Goal: Task Accomplishment & Management: Complete application form

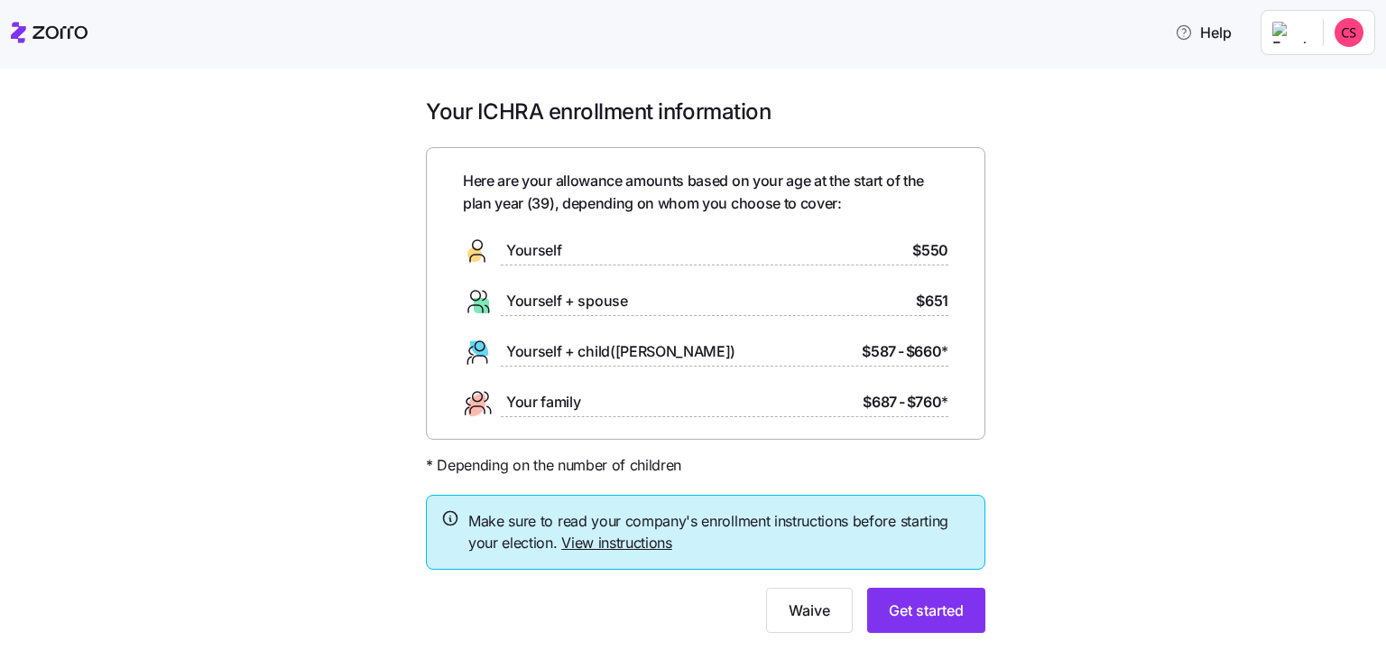
click at [597, 252] on div "Yourself $550" at bounding box center [706, 250] width 486 height 29
click at [593, 250] on div "Yourself $550" at bounding box center [706, 250] width 486 height 29
click at [959, 612] on span "Get started" at bounding box center [926, 610] width 75 height 22
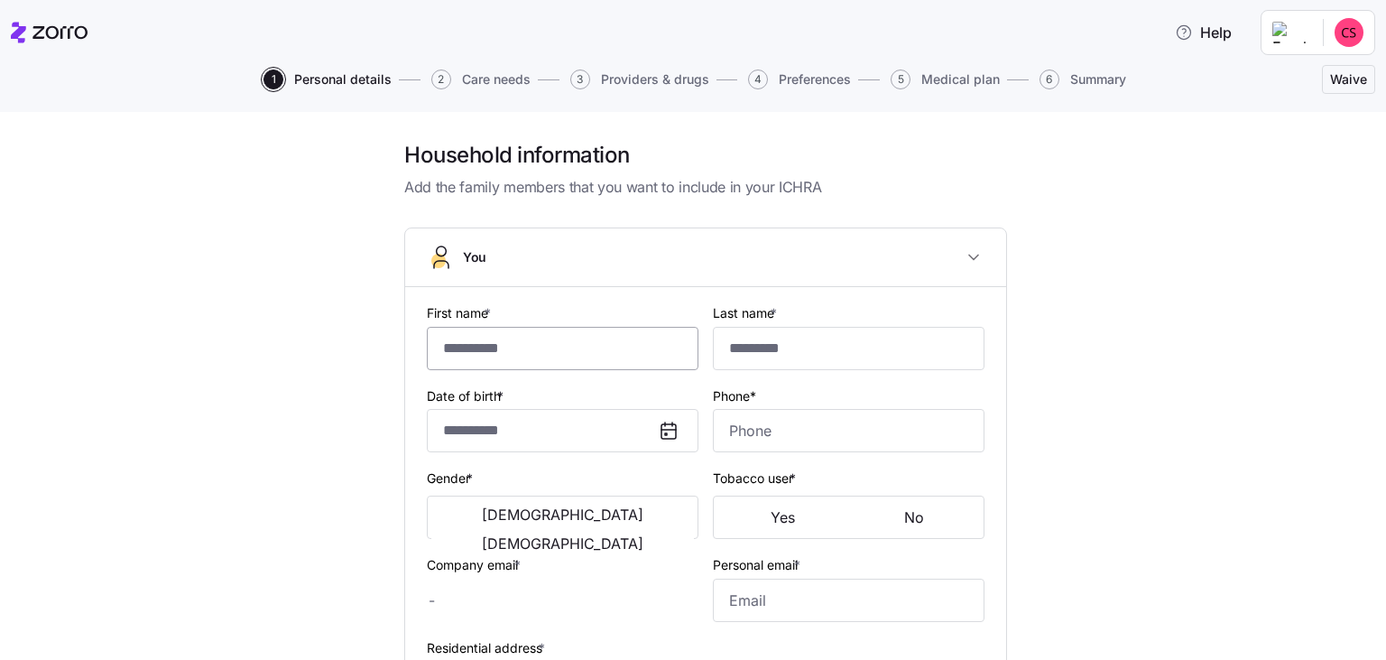
type input "********"
type input "******"
type input "**********"
type input "[PHONE_NUMBER]"
type input "[EMAIL_ADDRESS][DOMAIN_NAME]"
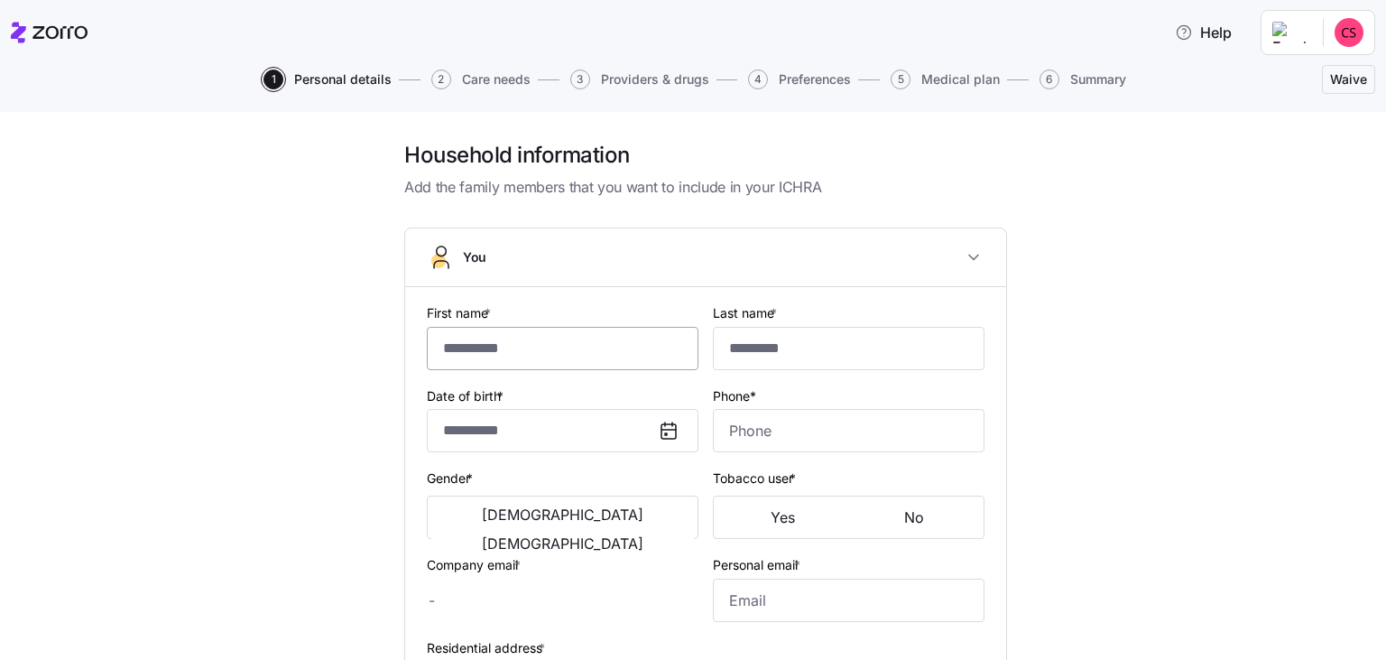
type input "[PERSON_NAME][EMAIL_ADDRESS][PERSON_NAME][DOMAIN_NAME]"
type input "**********"
checkbox input "true"
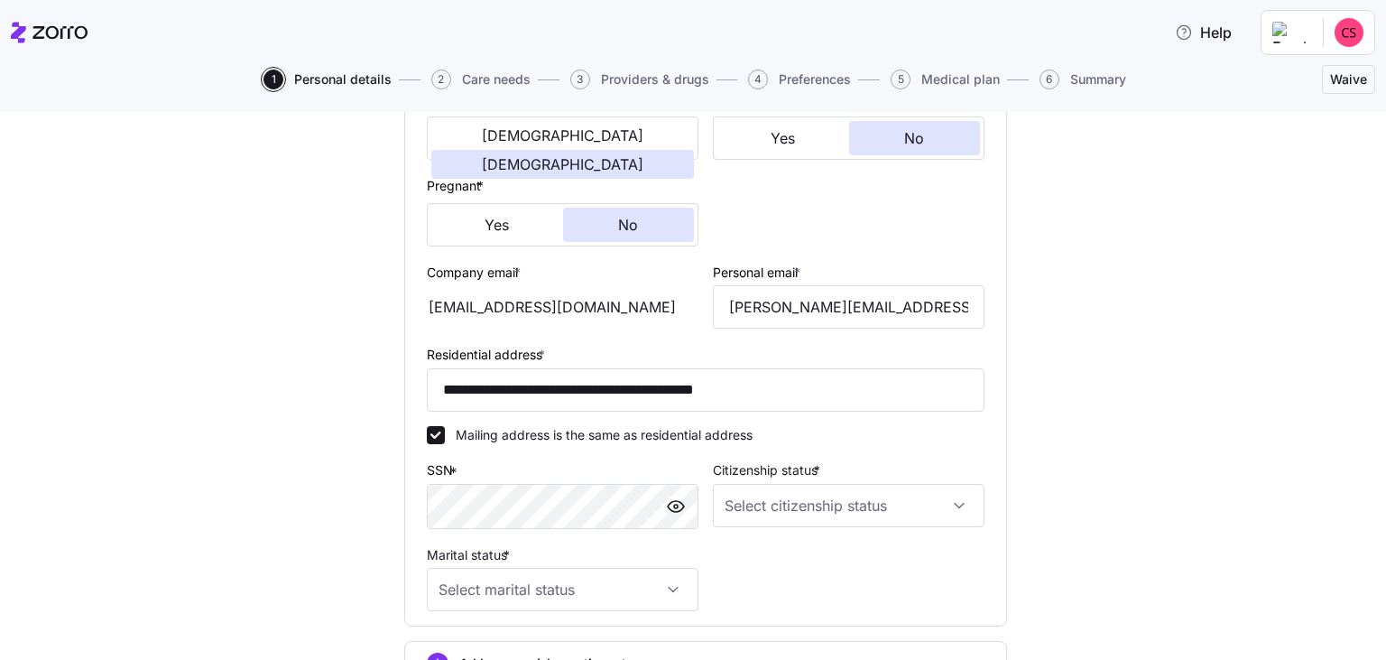
scroll to position [415, 0]
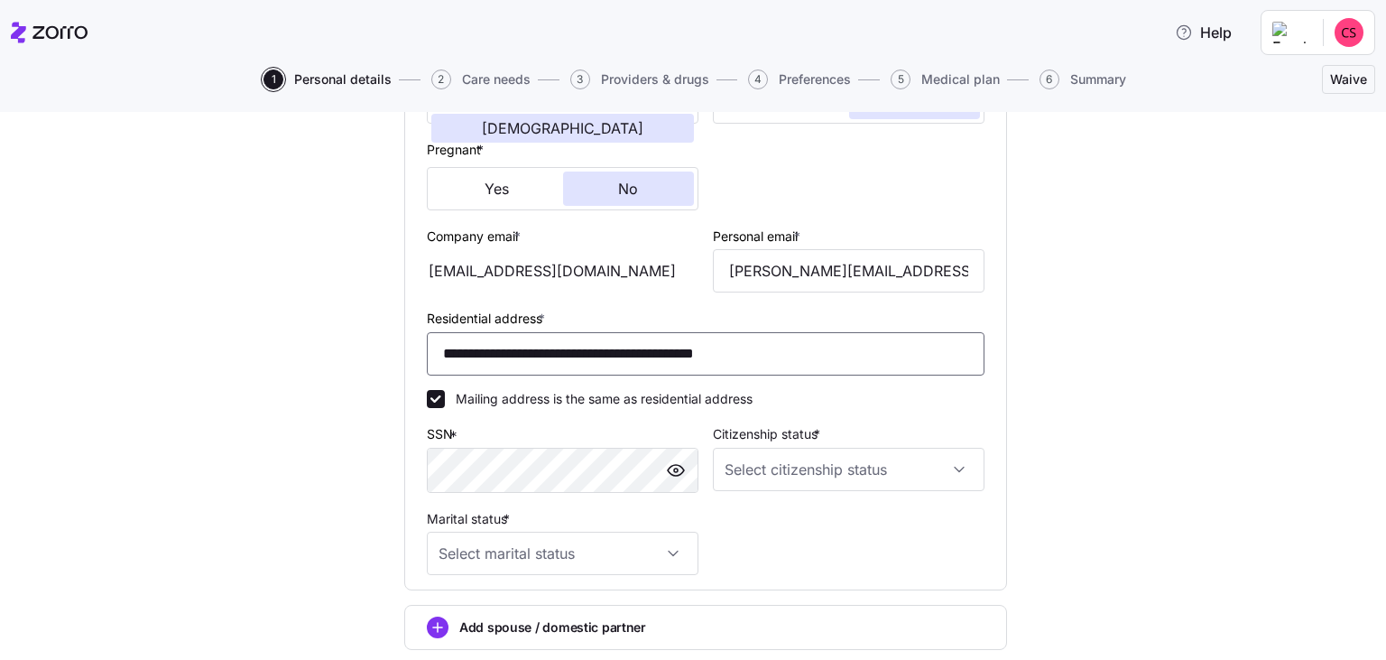
click at [540, 356] on input "**********" at bounding box center [706, 353] width 558 height 43
type input "**********"
click at [1149, 329] on div "**********" at bounding box center [706, 257] width 1311 height 1063
click at [831, 463] on input "Citizenship status *" at bounding box center [849, 469] width 272 height 43
click at [807, 530] on div "[DEMOGRAPHIC_DATA] citizen" at bounding box center [848, 523] width 257 height 38
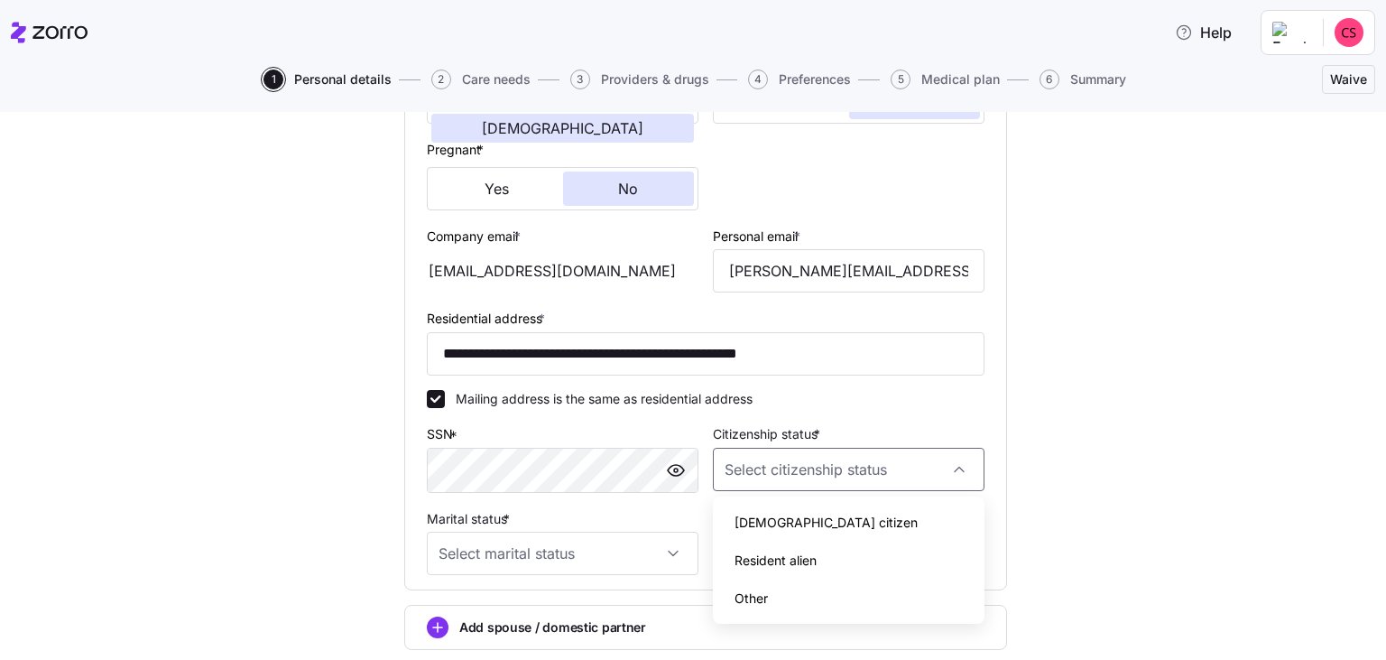
type input "[DEMOGRAPHIC_DATA] citizen"
click at [565, 549] on input "Marital status *" at bounding box center [563, 553] width 272 height 43
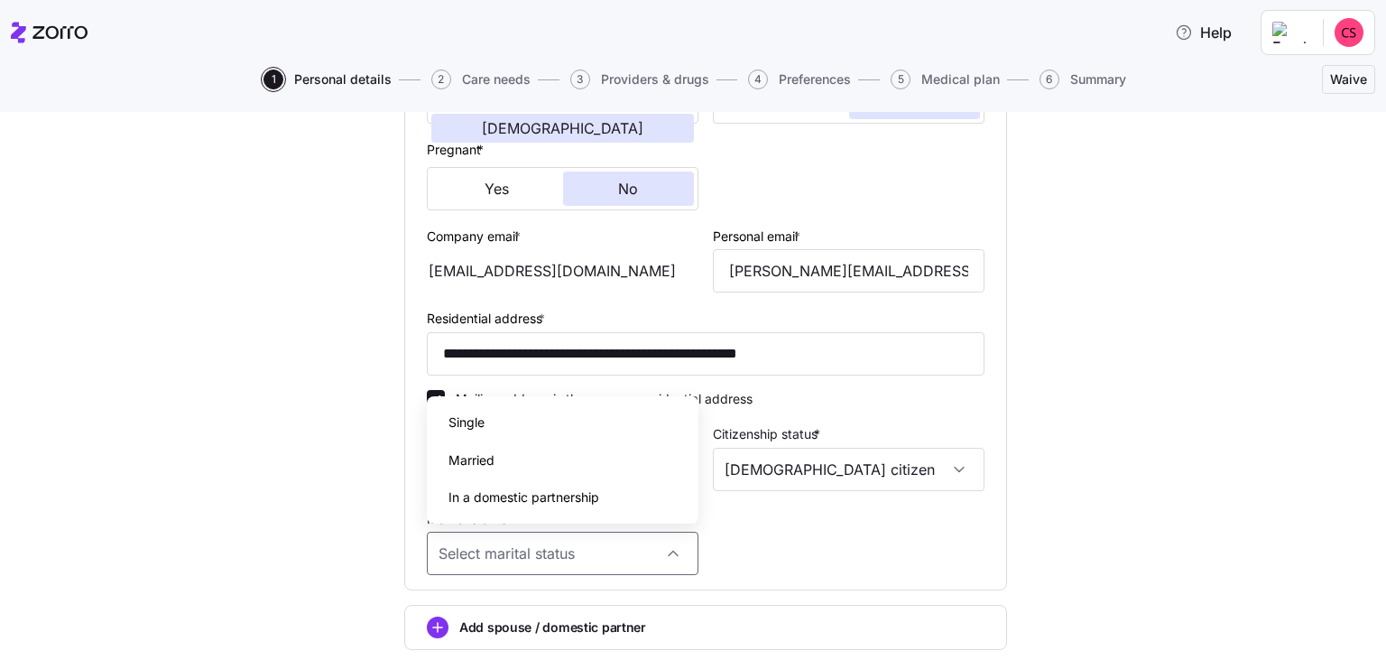
click at [537, 419] on div "Single" at bounding box center [562, 422] width 257 height 38
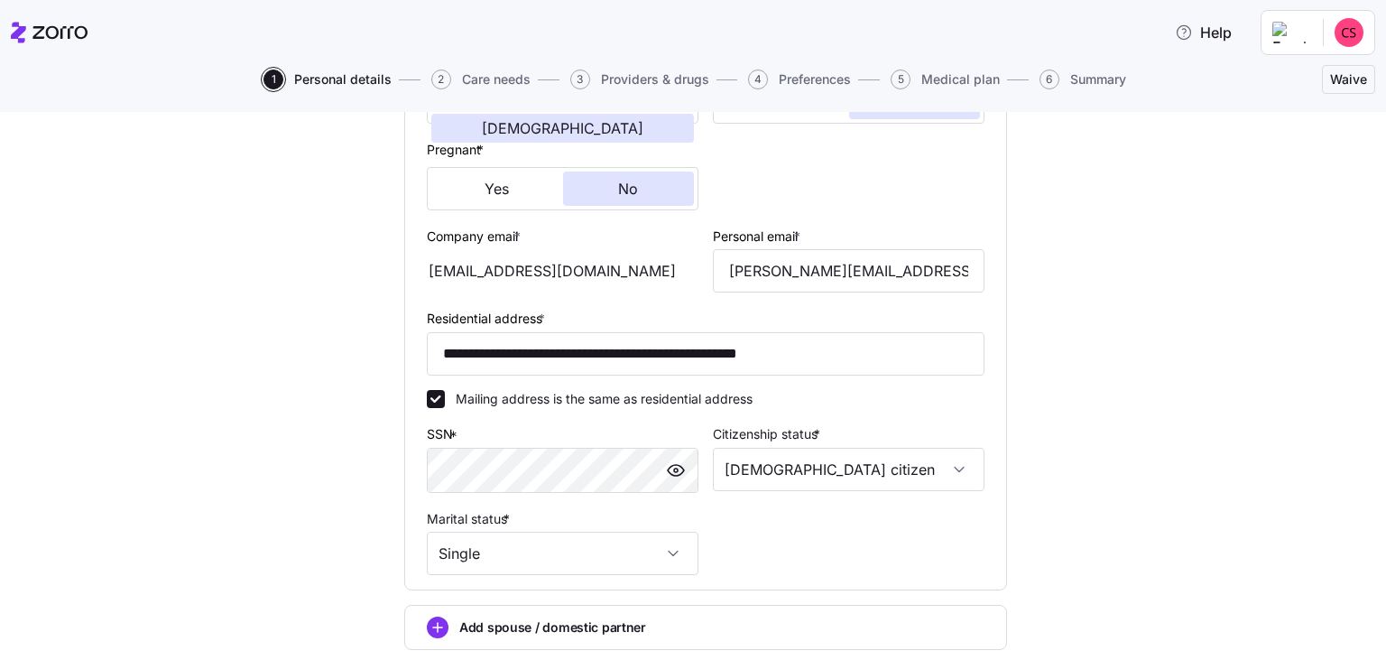
type input "Single"
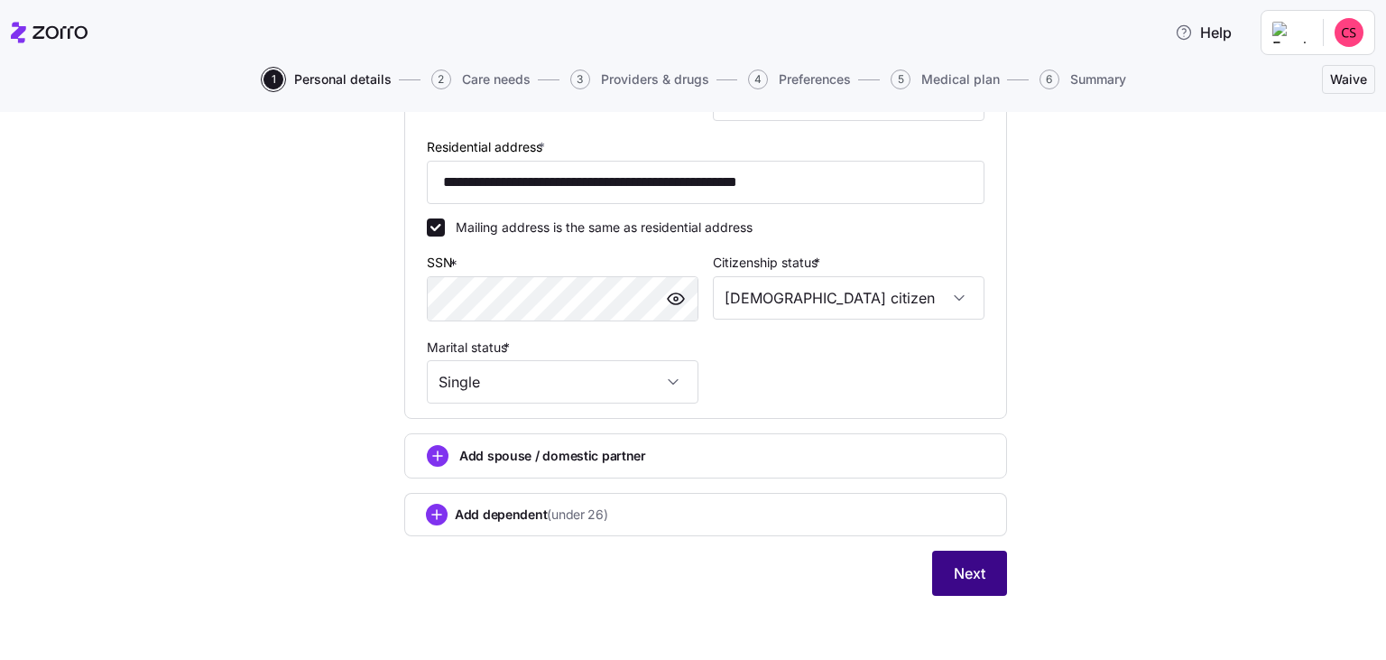
drag, startPoint x: 969, startPoint y: 579, endPoint x: 975, endPoint y: 594, distance: 16.3
click at [973, 594] on button "Next" at bounding box center [969, 573] width 75 height 45
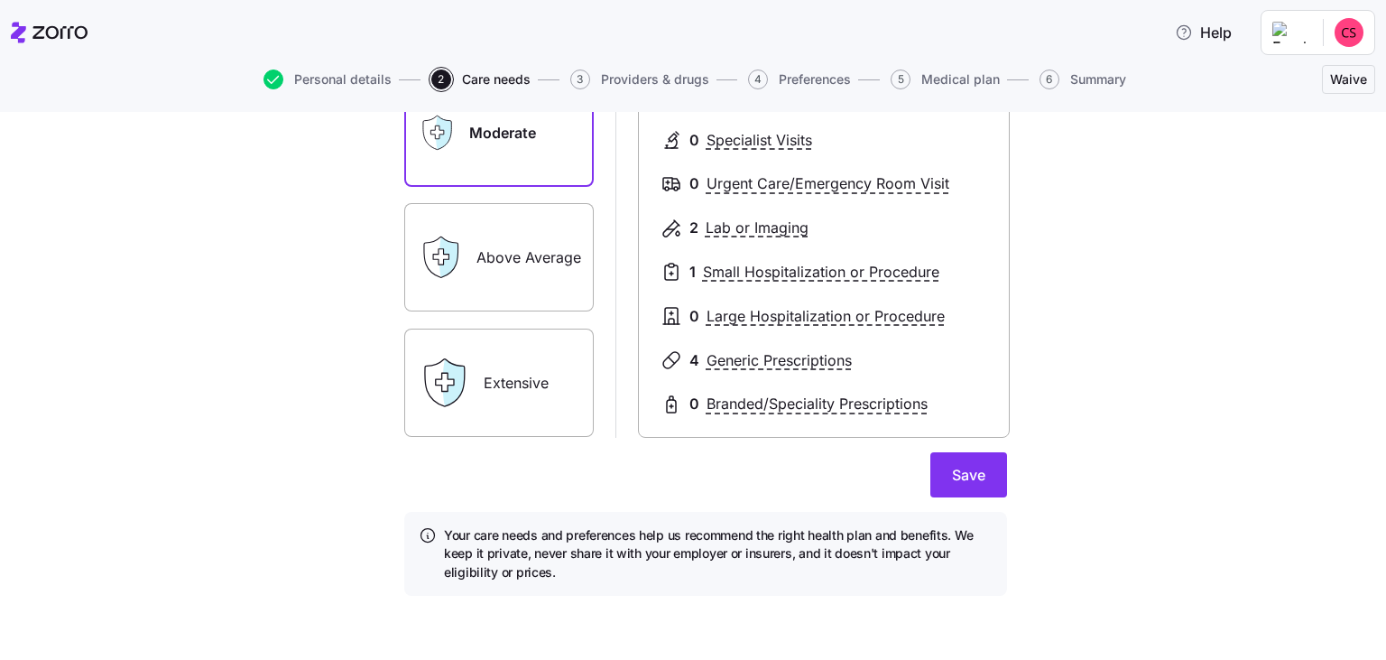
scroll to position [78, 0]
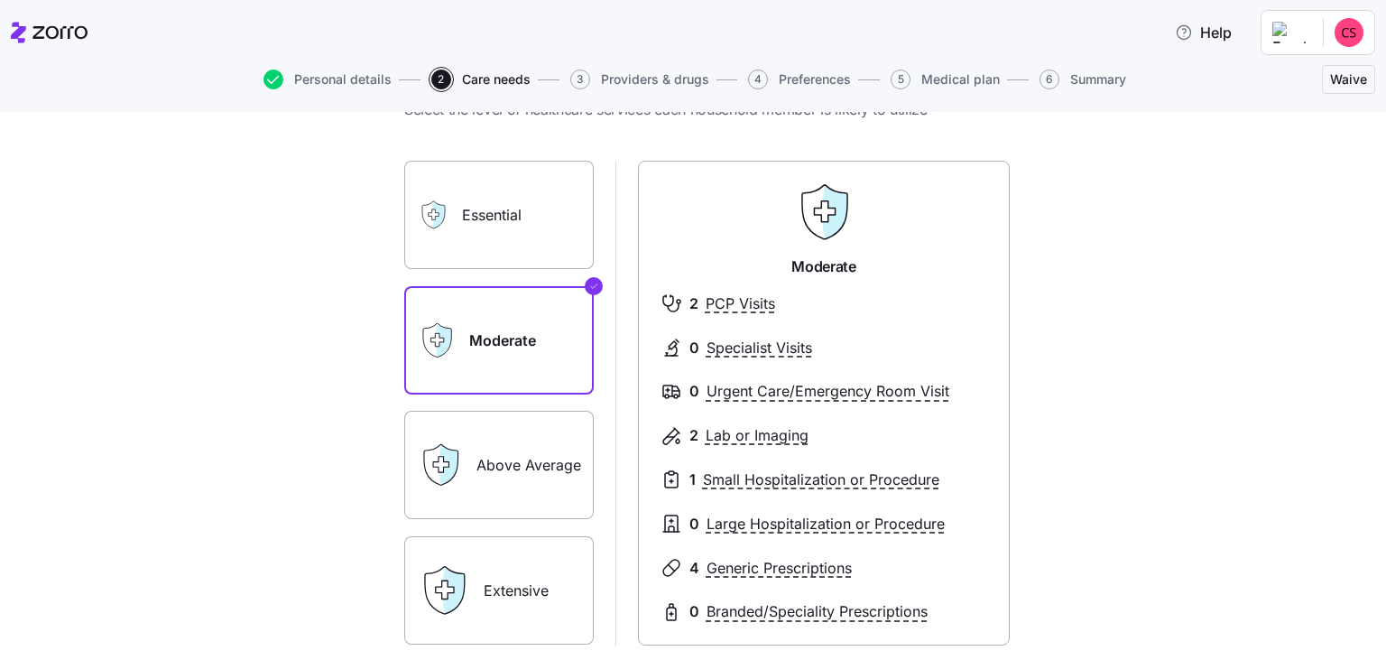
click at [538, 234] on label "Essential" at bounding box center [499, 215] width 190 height 108
click at [0, 0] on input "Essential" at bounding box center [0, 0] width 0 height 0
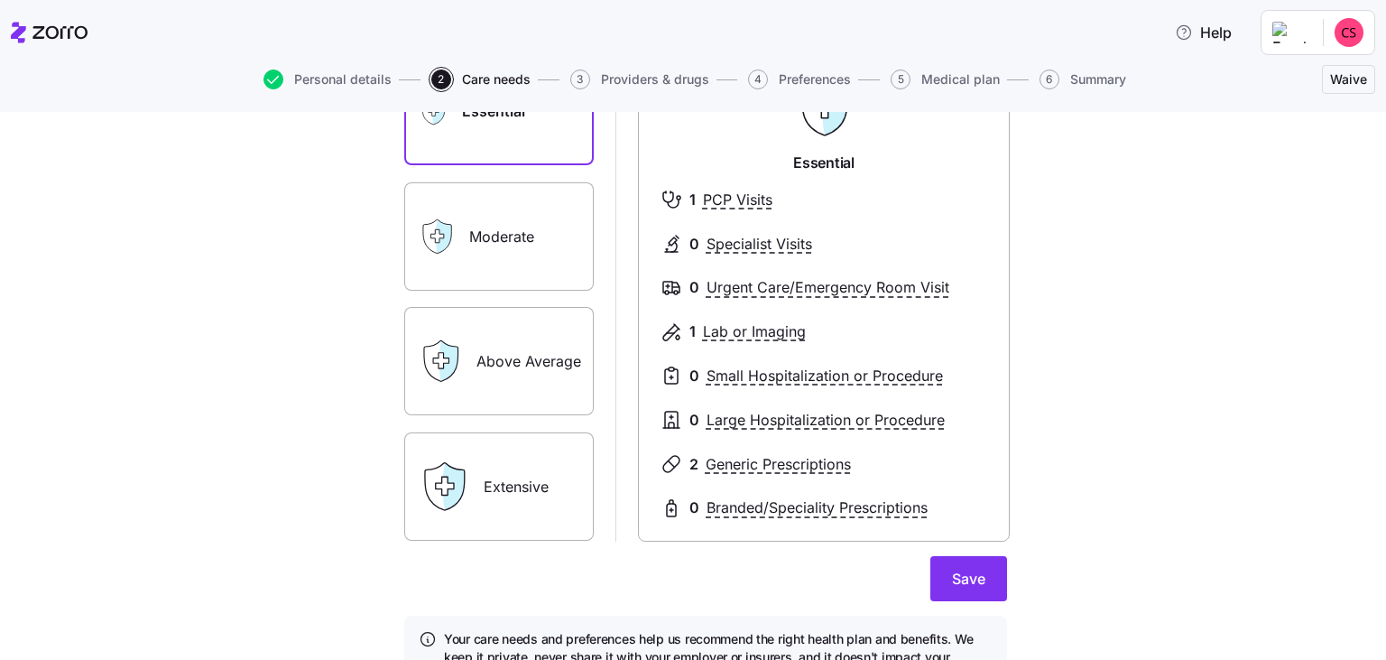
scroll to position [285, 0]
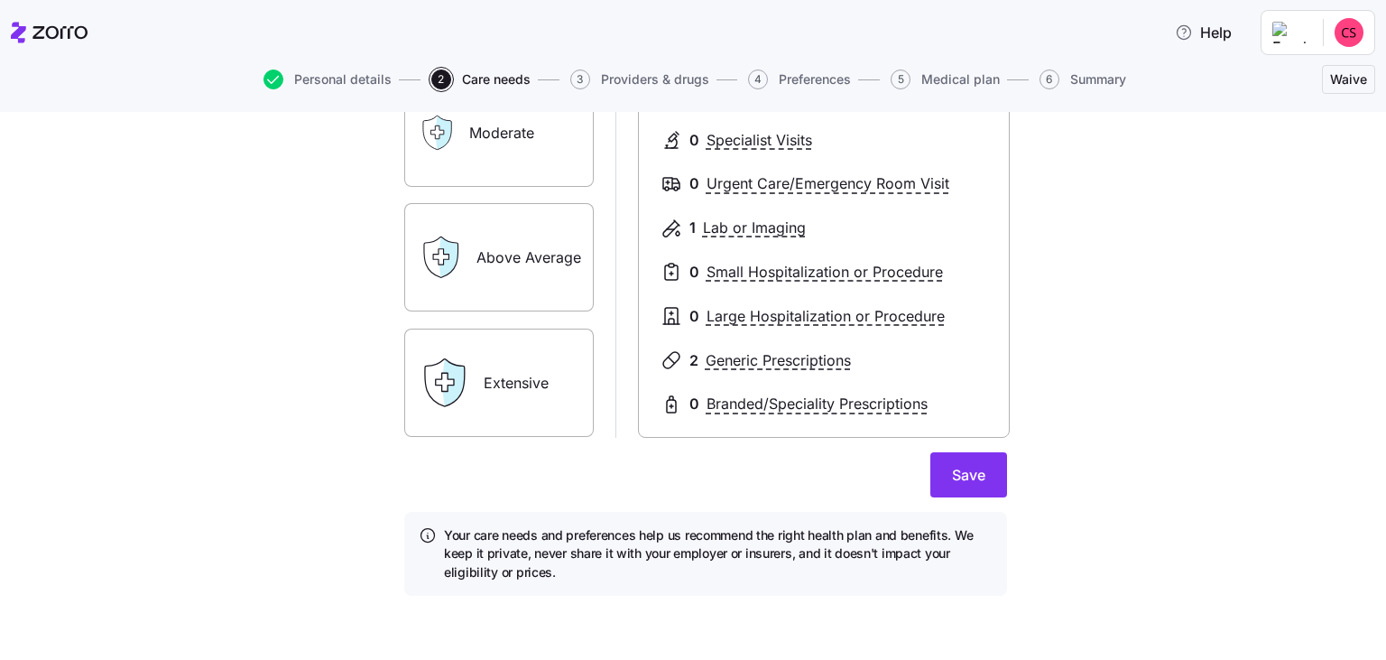
click at [542, 397] on label "Extensive" at bounding box center [499, 383] width 190 height 108
click at [0, 0] on input "Extensive" at bounding box center [0, 0] width 0 height 0
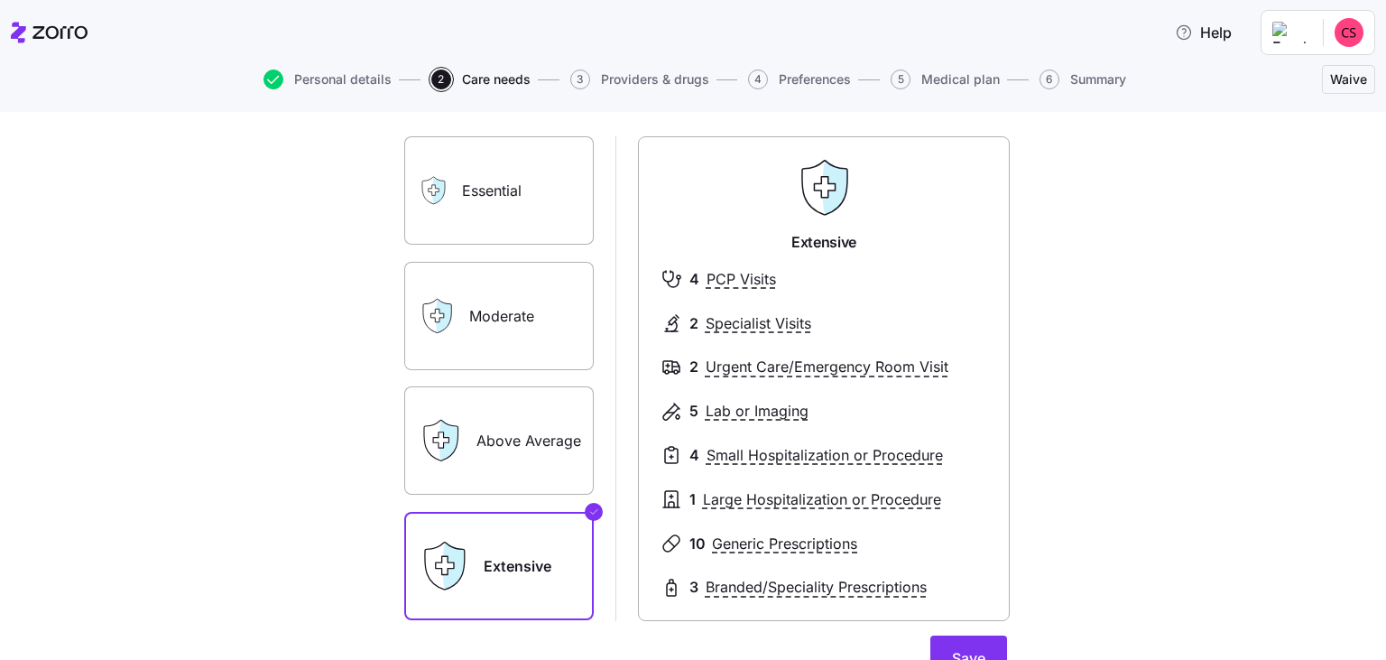
scroll to position [104, 0]
click at [488, 307] on label "Moderate" at bounding box center [499, 314] width 190 height 108
click at [0, 0] on input "Moderate" at bounding box center [0, 0] width 0 height 0
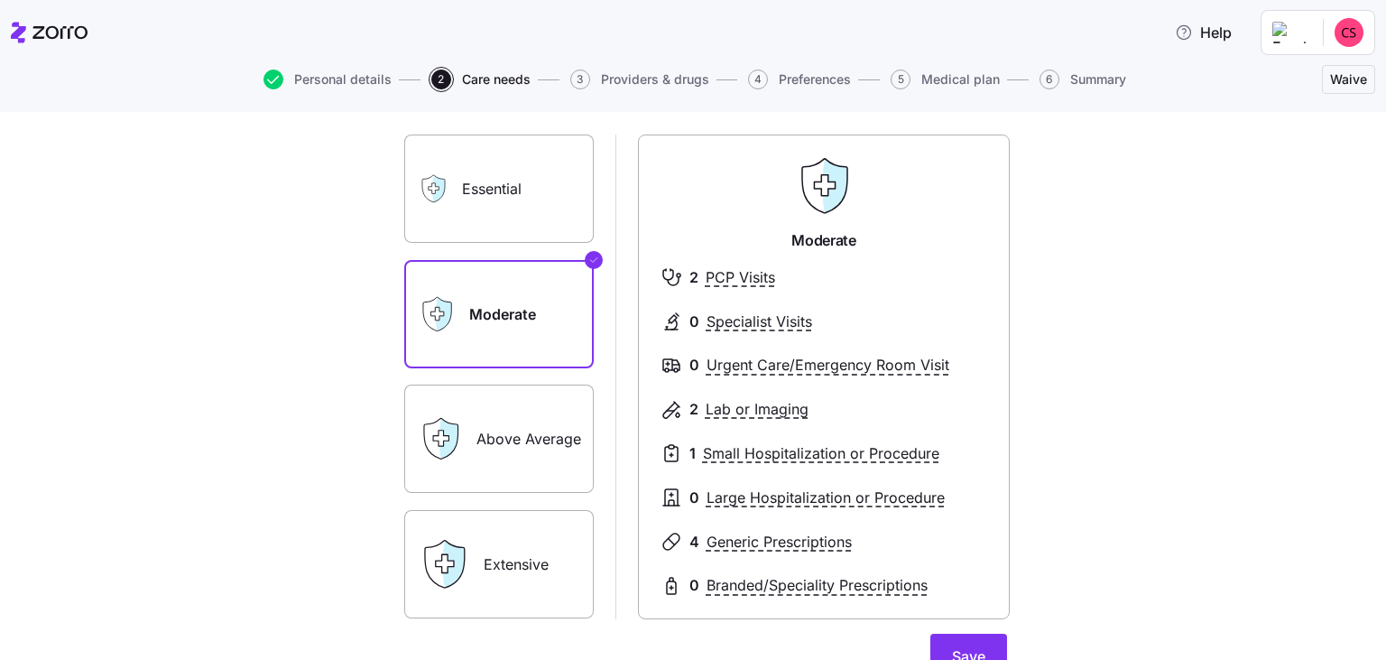
click at [520, 231] on label "Essential" at bounding box center [499, 188] width 190 height 108
click at [0, 0] on input "Essential" at bounding box center [0, 0] width 0 height 0
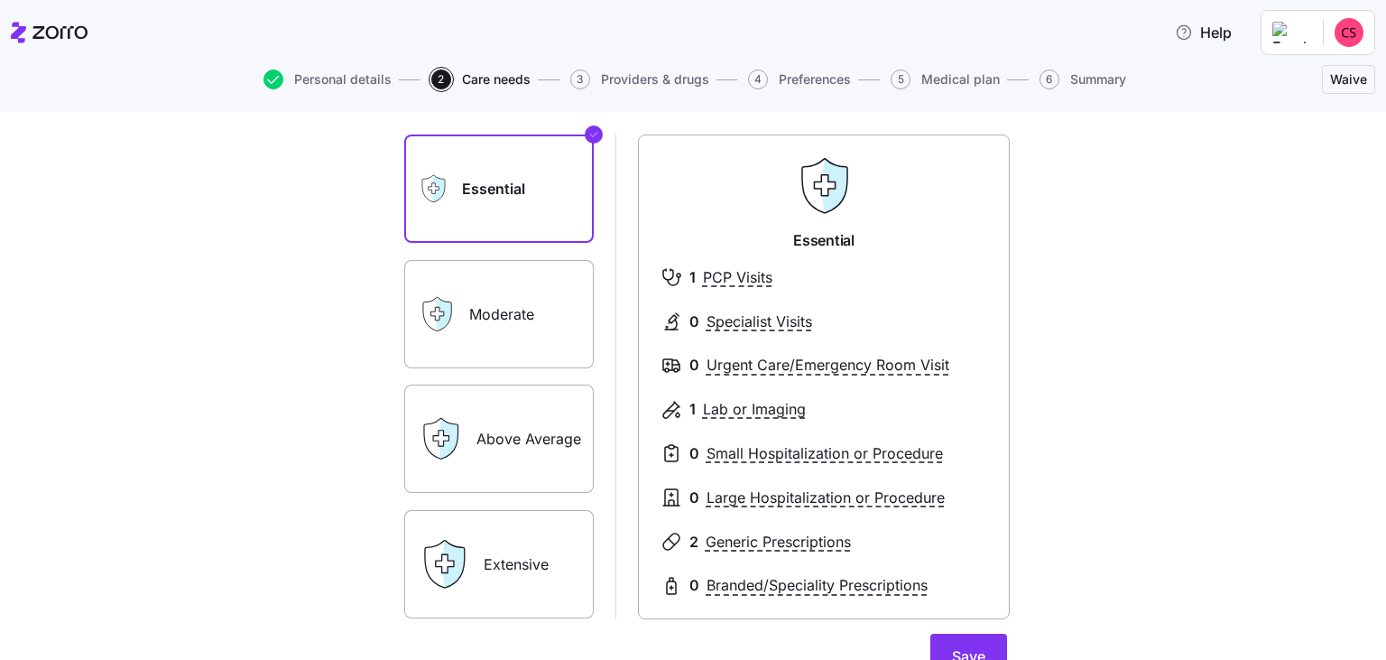
click at [533, 320] on label "Moderate" at bounding box center [499, 314] width 190 height 108
click at [0, 0] on input "Moderate" at bounding box center [0, 0] width 0 height 0
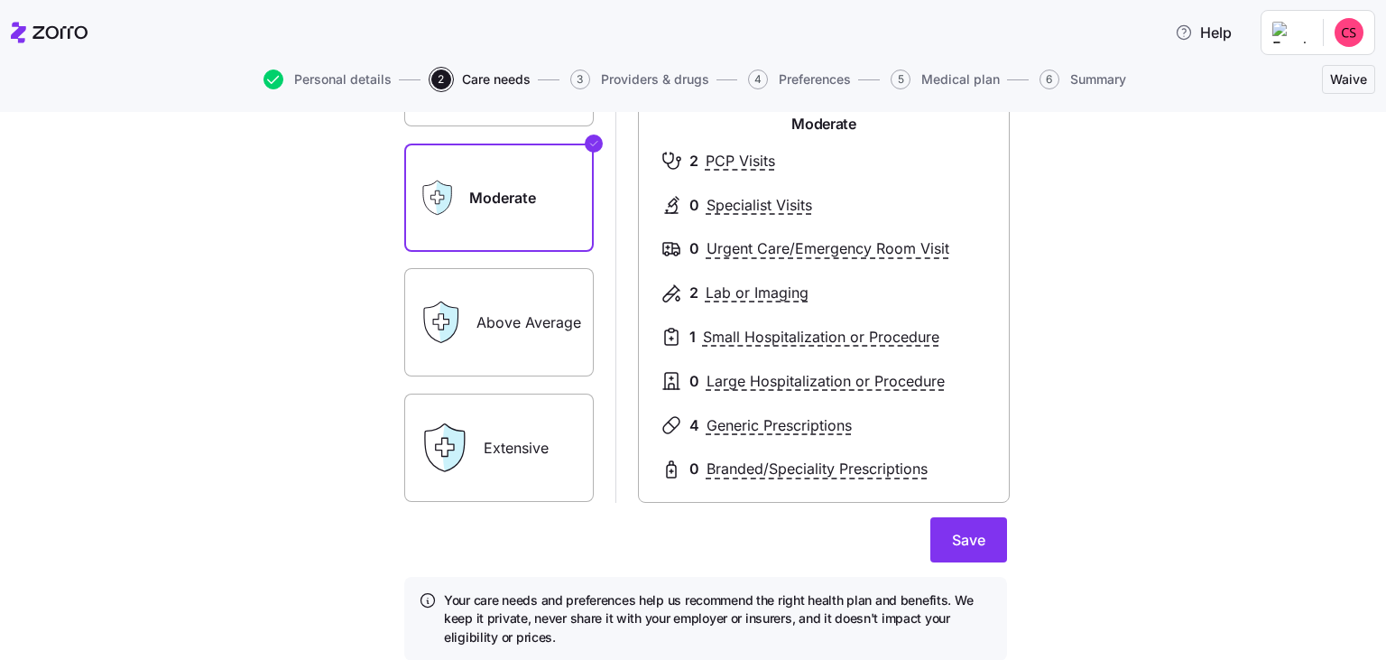
scroll to position [285, 0]
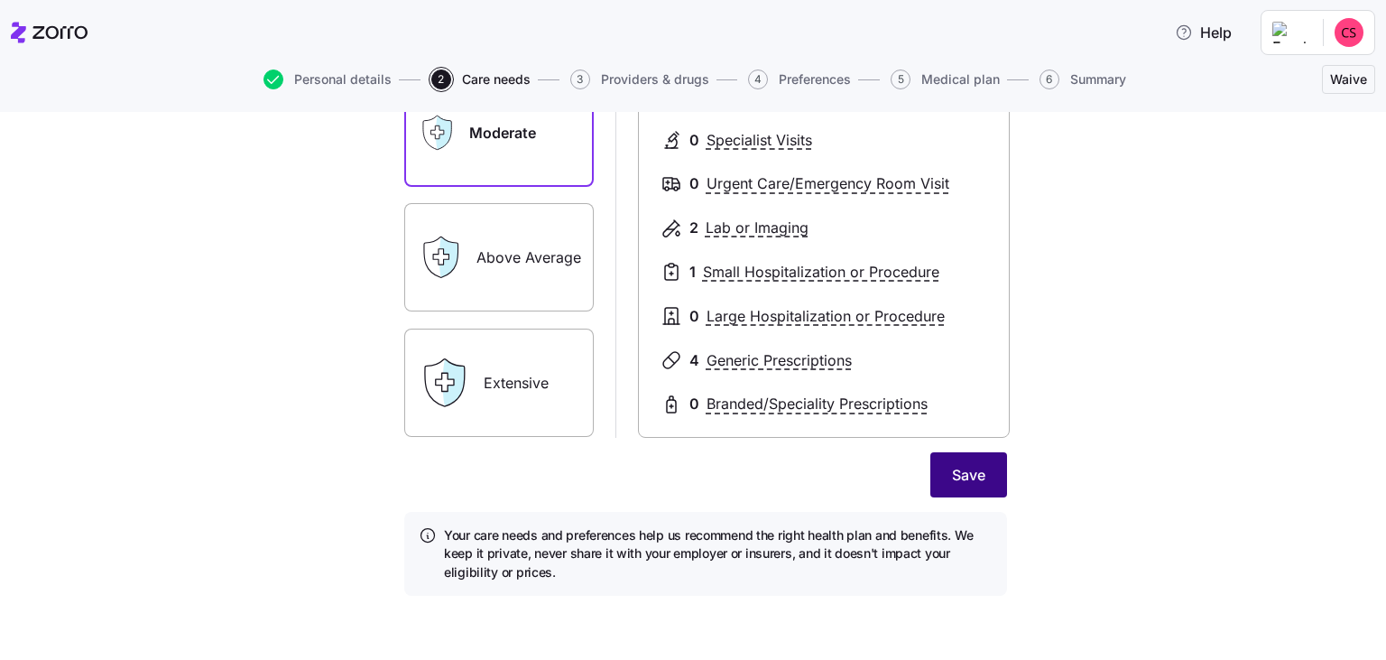
click at [993, 469] on button "Save" at bounding box center [969, 474] width 77 height 45
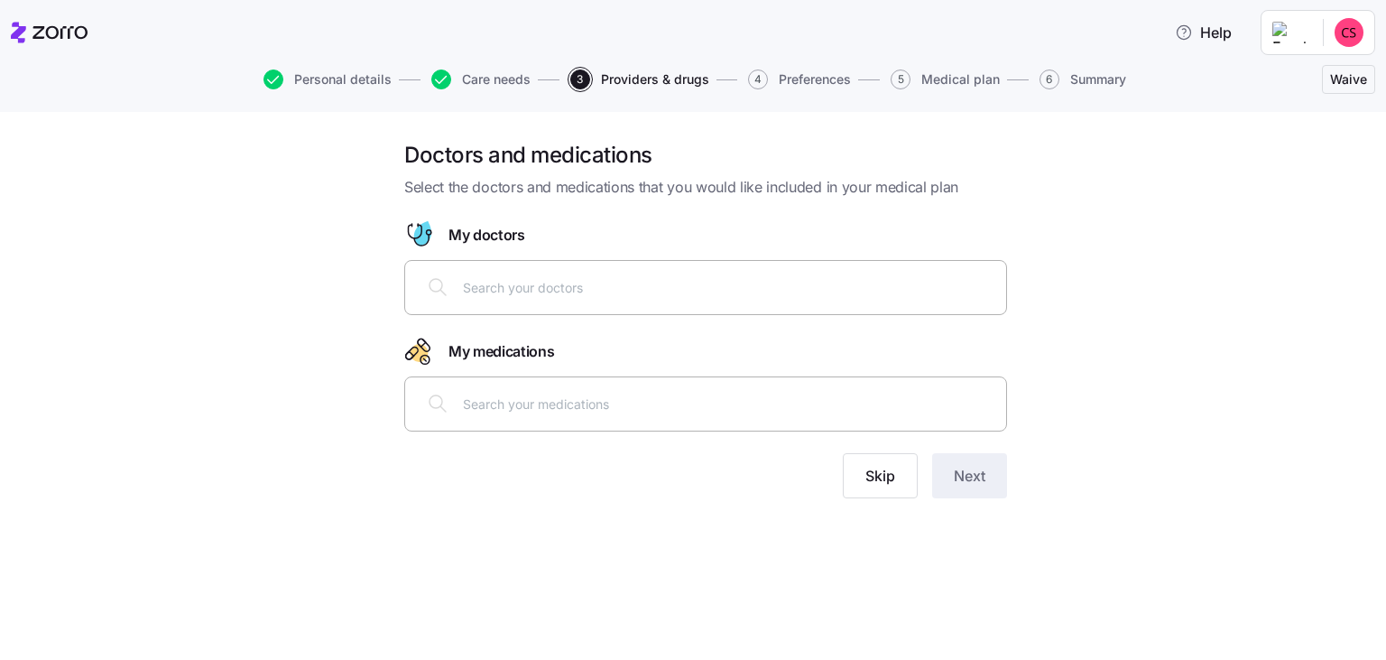
click at [643, 305] on div at bounding box center [705, 286] width 579 height 43
click at [653, 419] on div at bounding box center [705, 403] width 579 height 43
click at [652, 417] on div at bounding box center [705, 403] width 579 height 43
click at [547, 272] on div at bounding box center [705, 286] width 579 height 43
click at [867, 489] on button "Skip" at bounding box center [880, 475] width 75 height 45
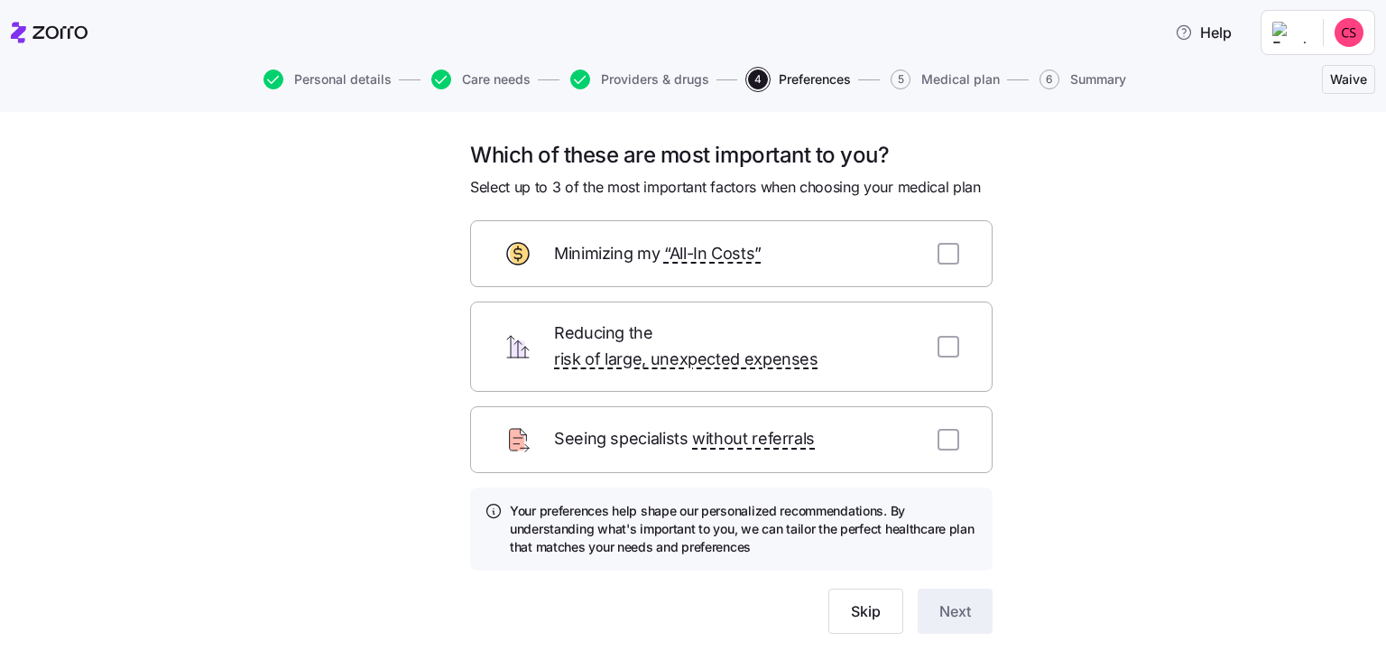
click at [974, 417] on div "Seeing specialists without referrals" at bounding box center [731, 439] width 523 height 67
click at [950, 429] on input "checkbox" at bounding box center [949, 440] width 22 height 22
checkbox input "true"
click at [943, 341] on input "checkbox" at bounding box center [949, 347] width 22 height 22
checkbox input "true"
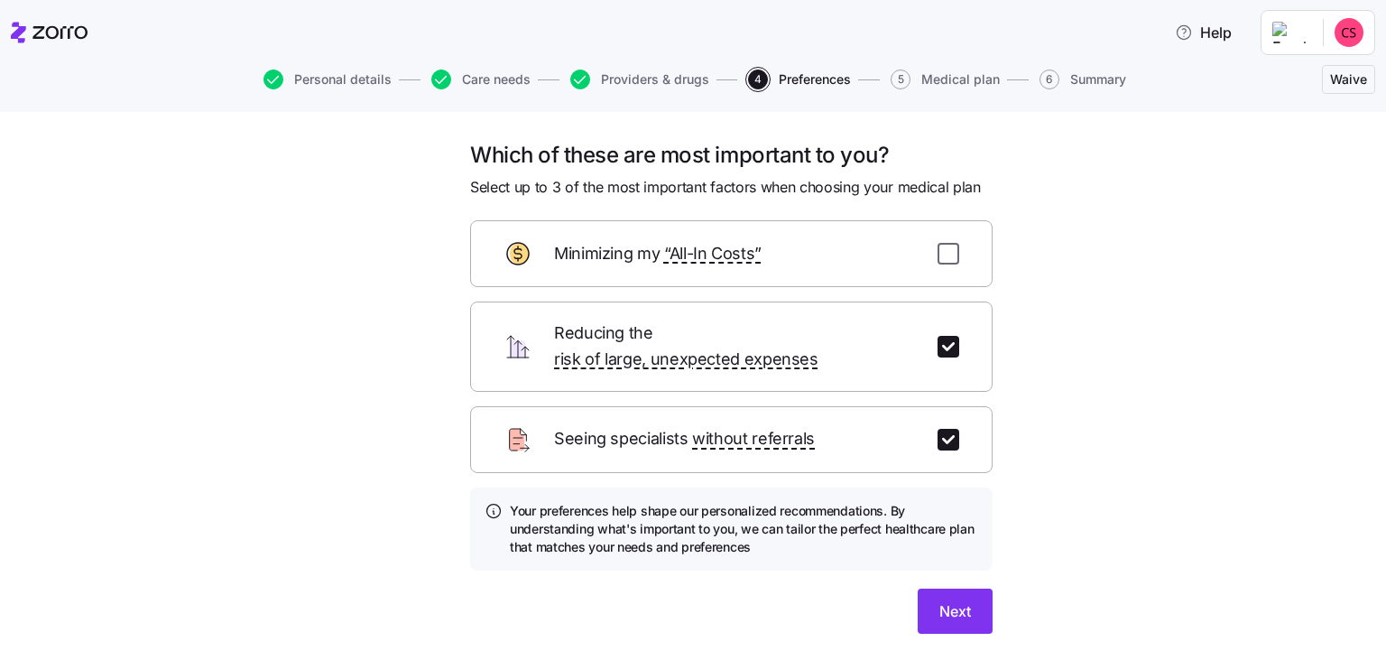
click at [950, 258] on input "checkbox" at bounding box center [949, 254] width 22 height 22
checkbox input "true"
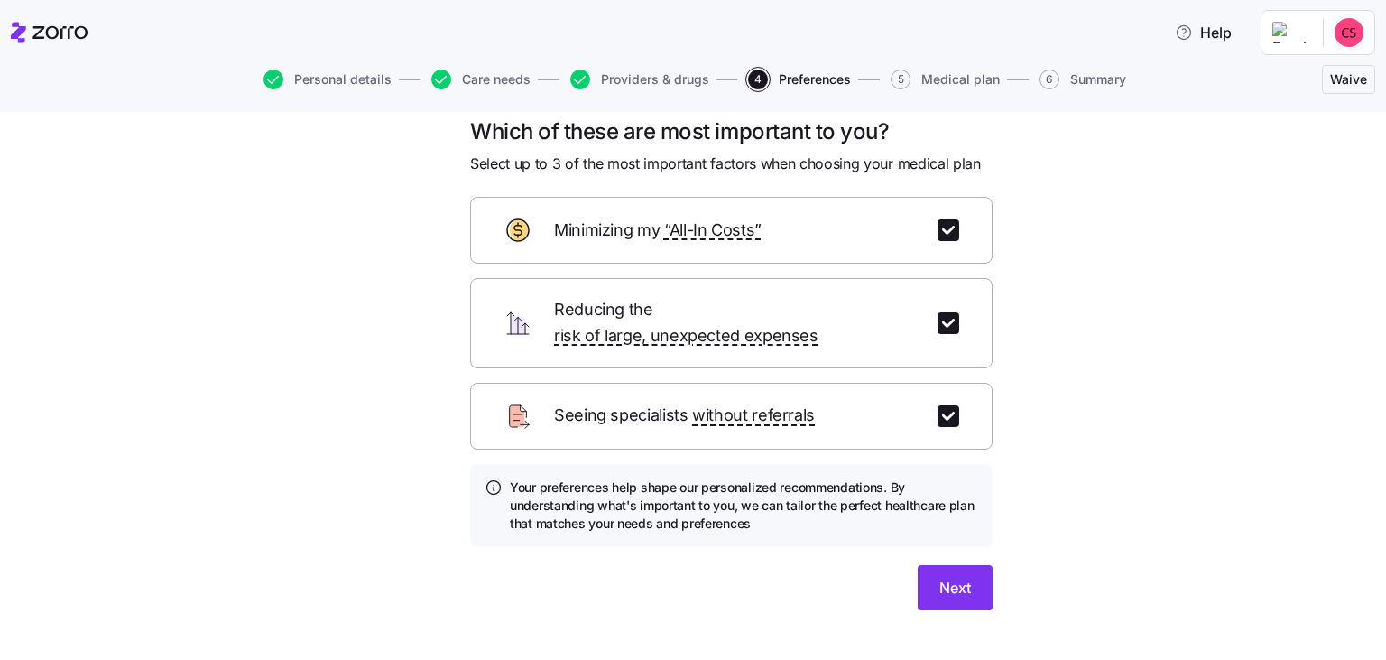
scroll to position [36, 0]
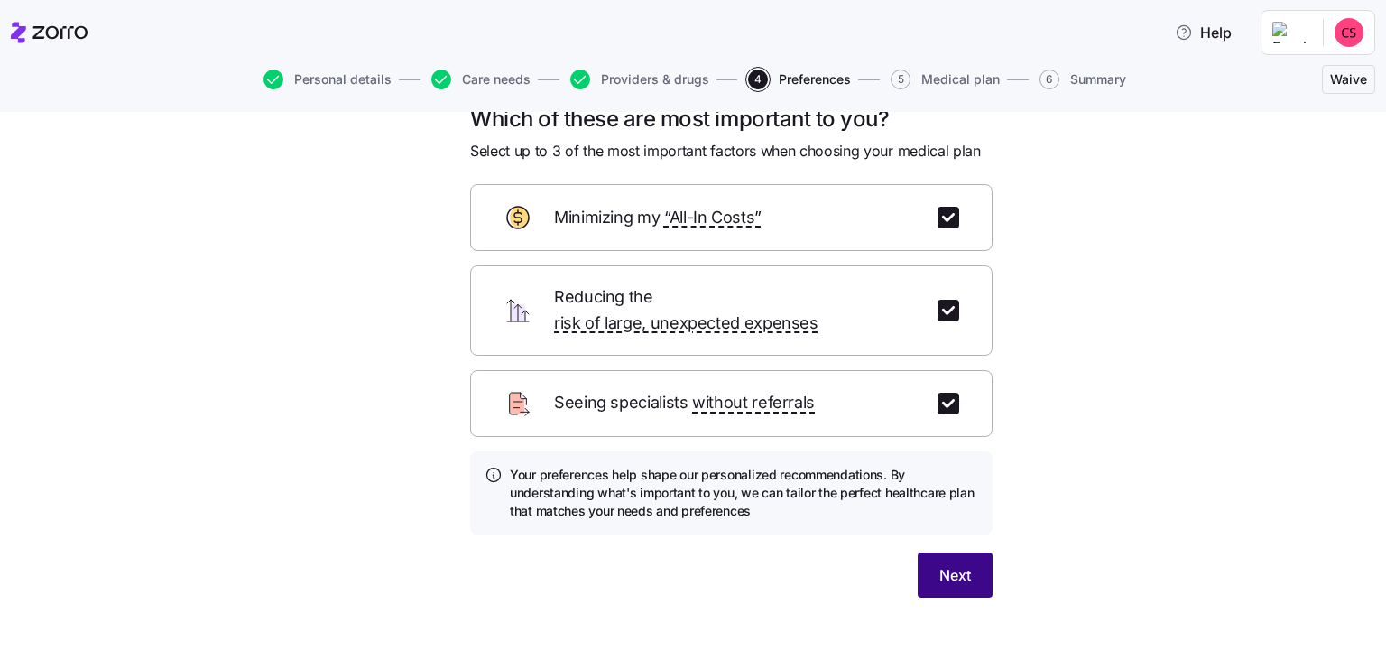
click at [966, 569] on button "Next" at bounding box center [955, 574] width 75 height 45
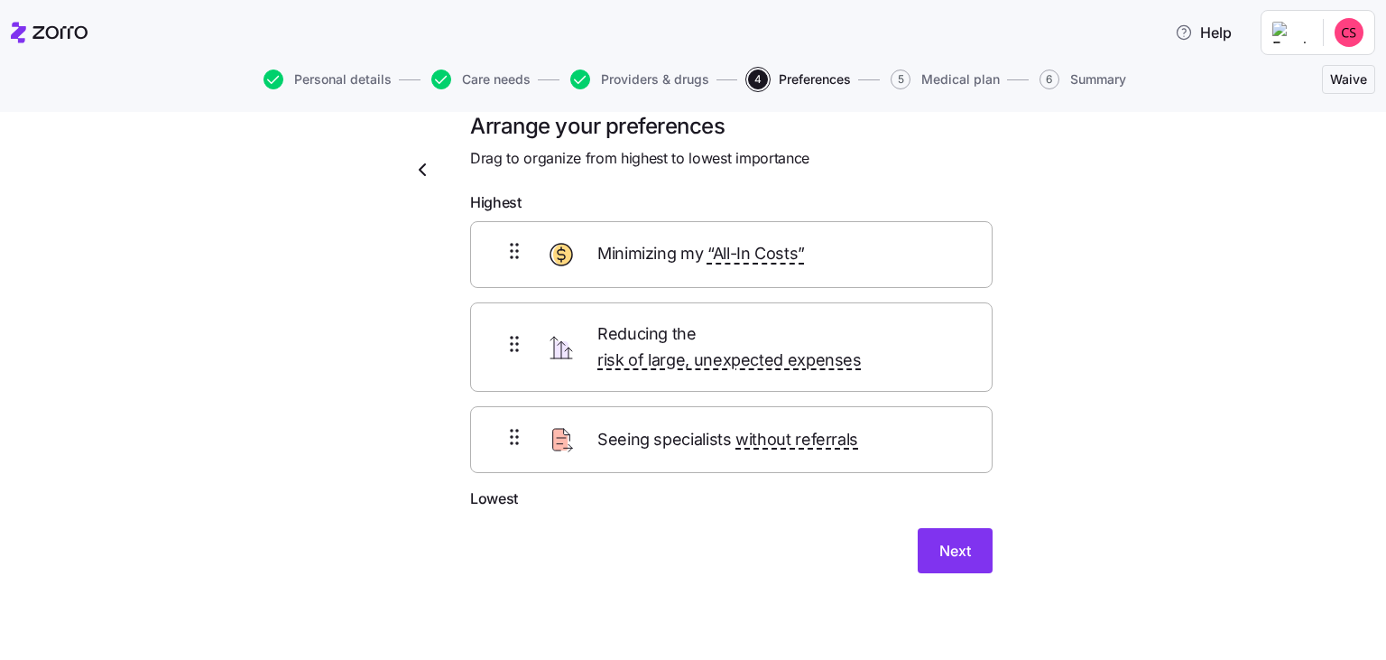
scroll to position [5, 0]
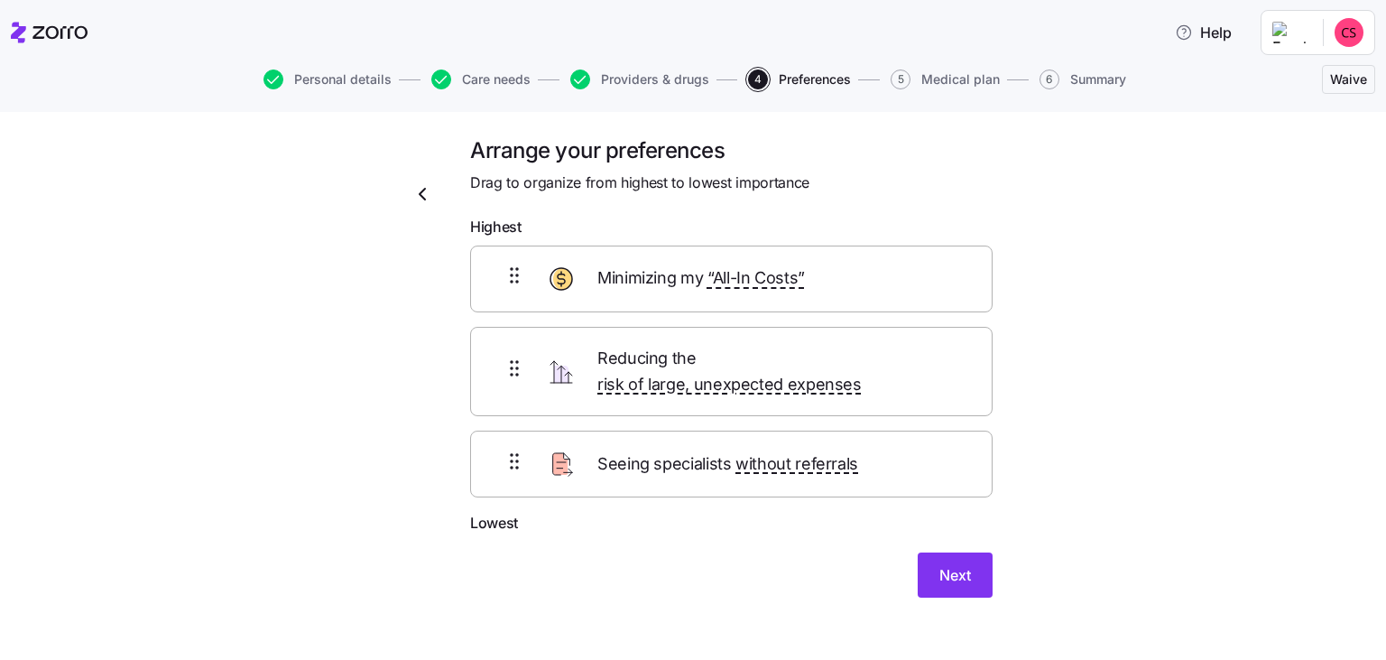
click at [820, 293] on div "Minimizing my “All-In Costs”" at bounding box center [731, 279] width 523 height 67
click at [659, 283] on span "Minimizing my “All-In Costs”" at bounding box center [702, 278] width 208 height 26
click at [669, 466] on div "Seeing specialists without referrals" at bounding box center [731, 464] width 523 height 67
click at [515, 289] on div at bounding box center [515, 278] width 22 height 28
click at [612, 285] on span "Minimizing my “All-In Costs”" at bounding box center [702, 278] width 208 height 26
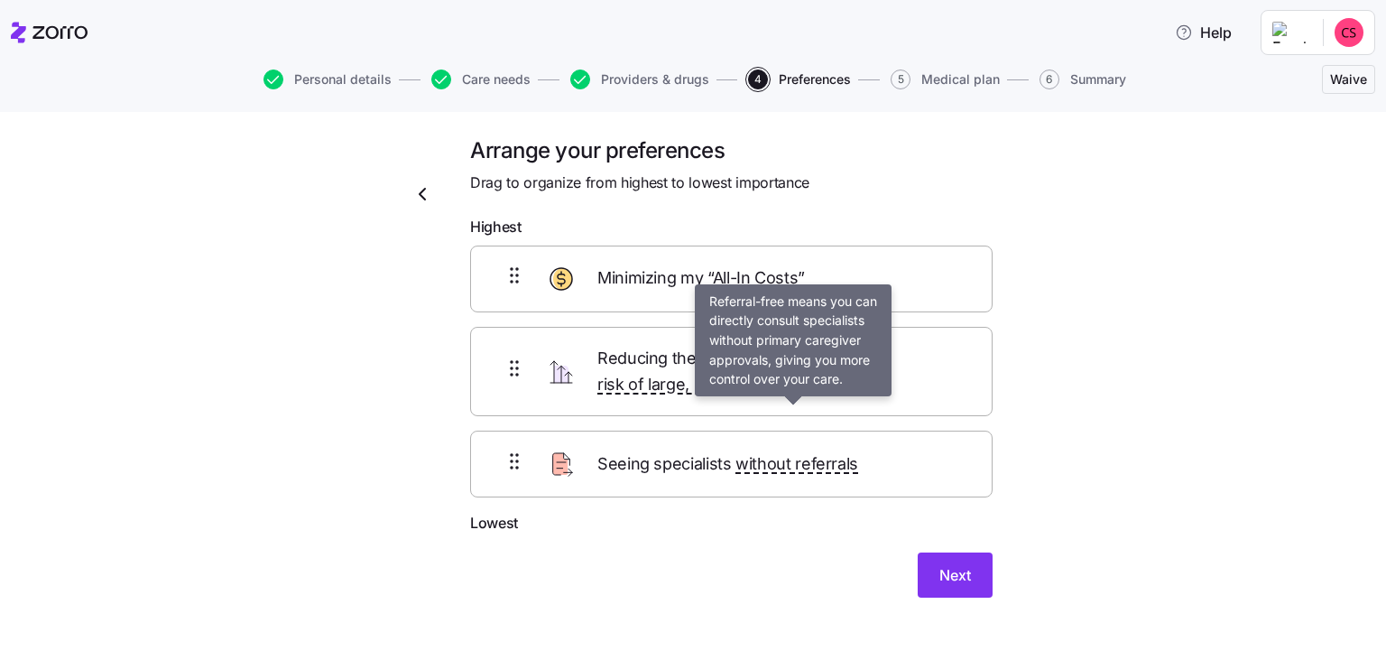
scroll to position [0, 0]
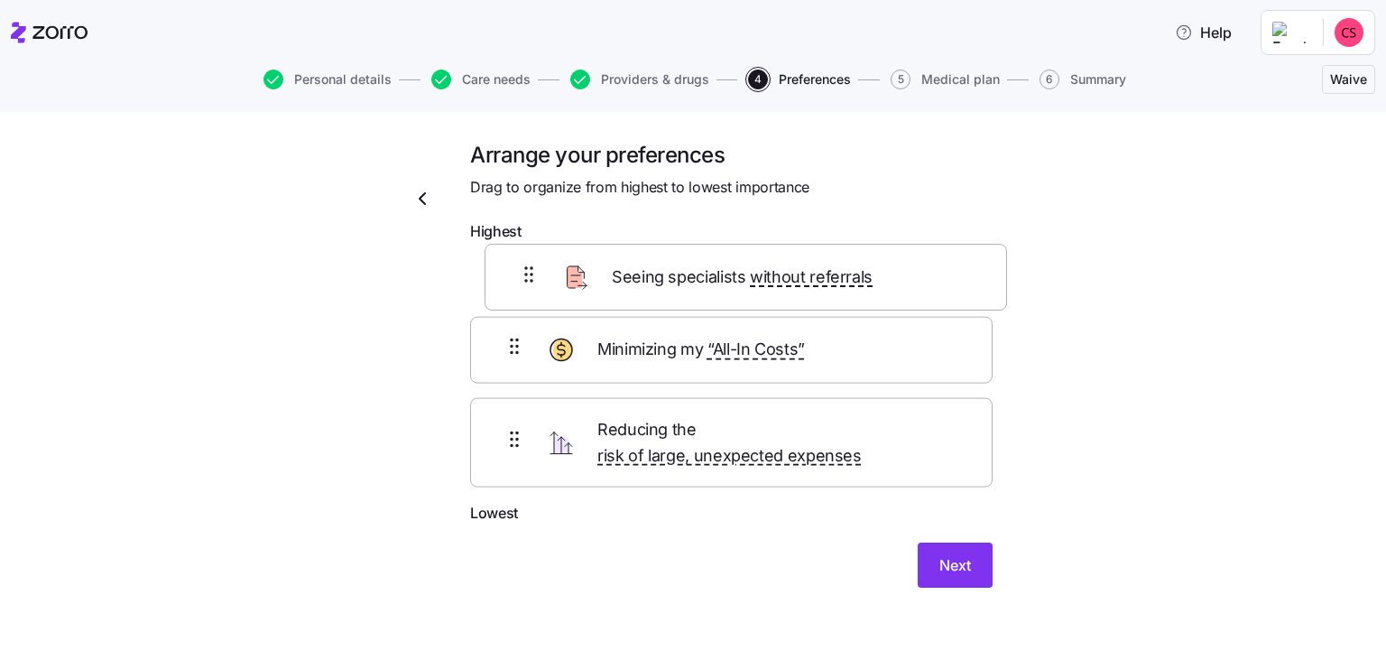
drag, startPoint x: 753, startPoint y: 449, endPoint x: 763, endPoint y: 293, distance: 155.6
click at [764, 293] on div "Minimizing my “All-In Costs” Reducing the risk of large, unexpected expenses Se…" at bounding box center [731, 376] width 523 height 252
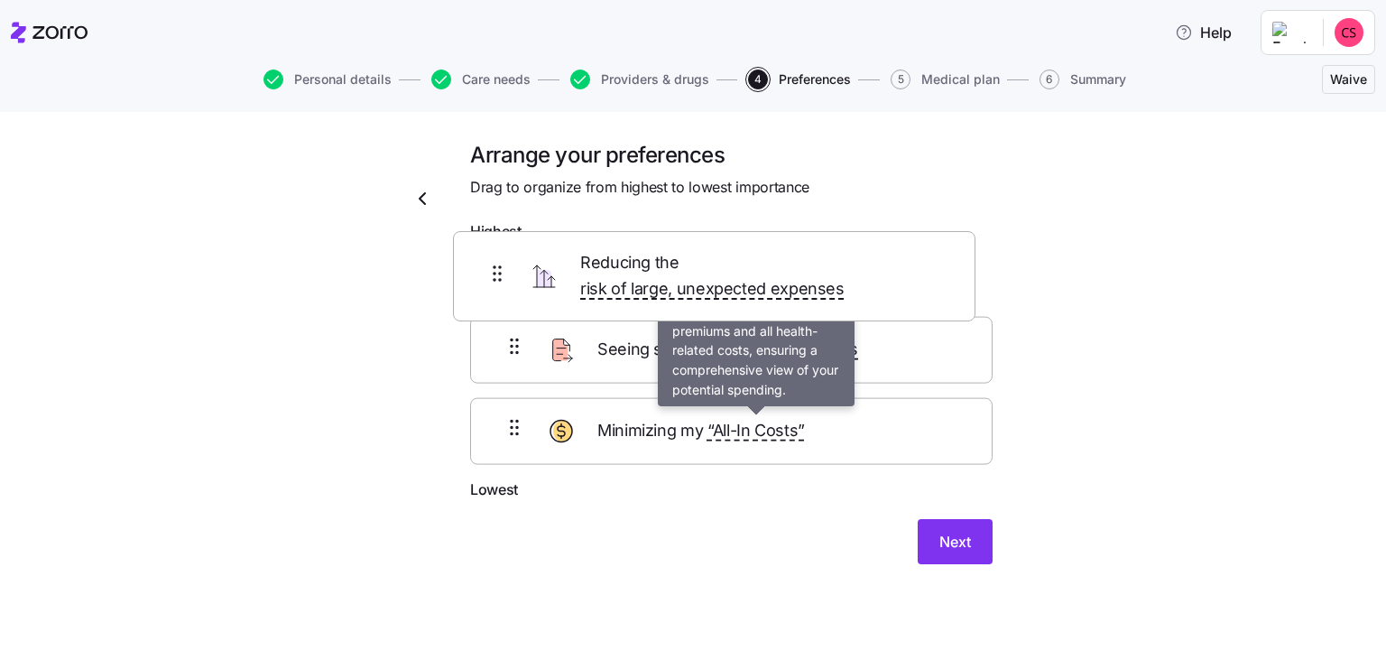
drag, startPoint x: 769, startPoint y: 359, endPoint x: 753, endPoint y: 252, distance: 108.6
click at [753, 252] on div "Seeing specialists without referrals Reducing the risk of large, unexpected exp…" at bounding box center [731, 364] width 523 height 229
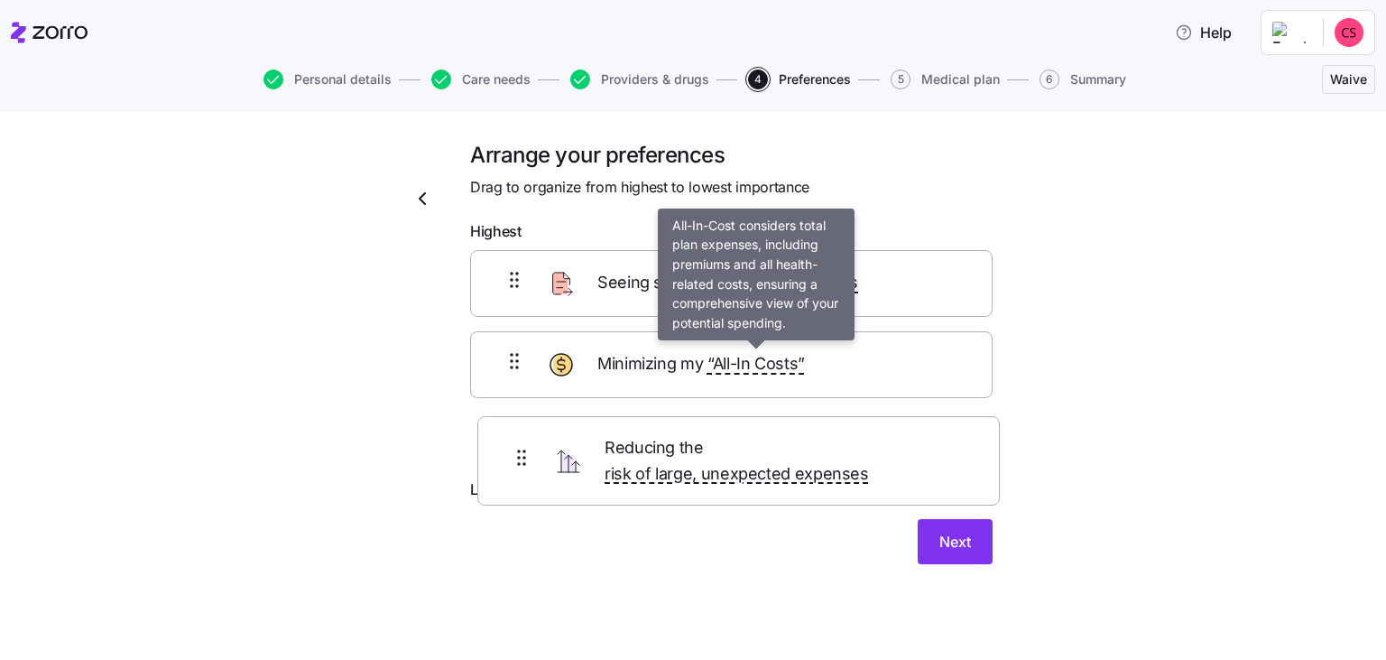
drag, startPoint x: 880, startPoint y: 283, endPoint x: 890, endPoint y: 457, distance: 173.6
click at [890, 457] on div "Reducing the risk of large, unexpected expenses Seeing specialists without refe…" at bounding box center [731, 364] width 523 height 229
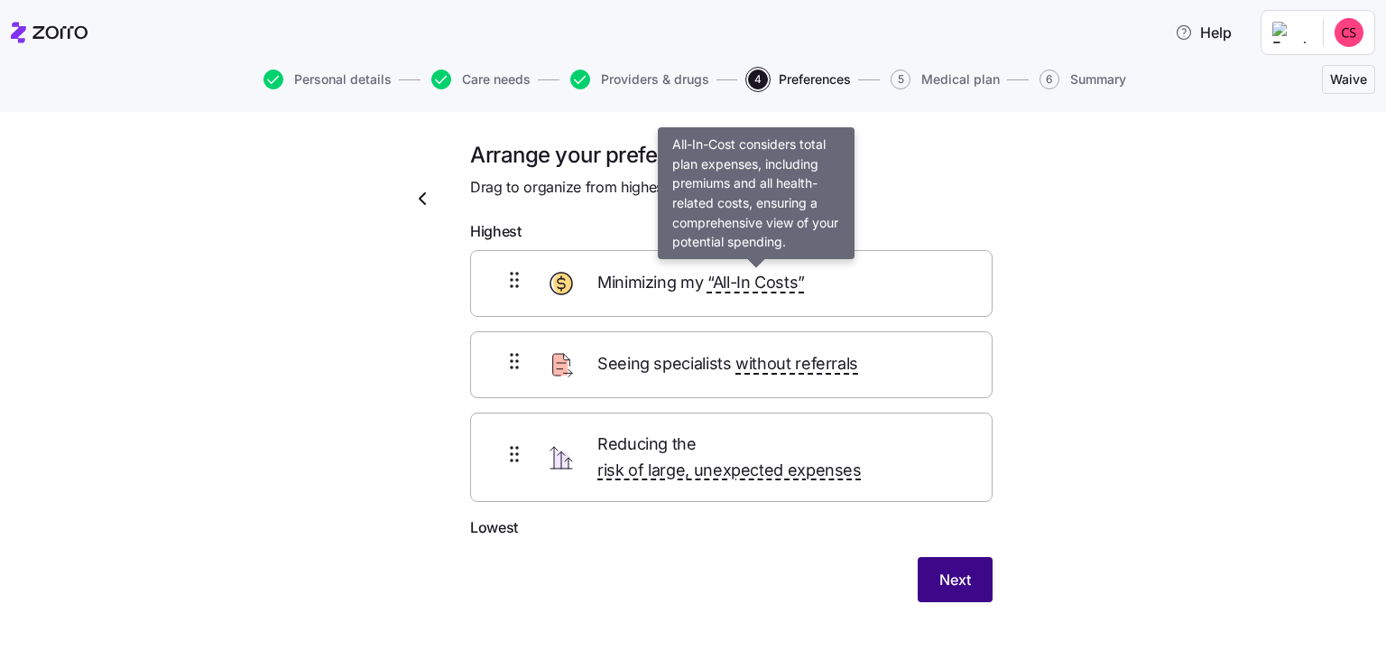
click at [988, 557] on button "Next" at bounding box center [955, 579] width 75 height 45
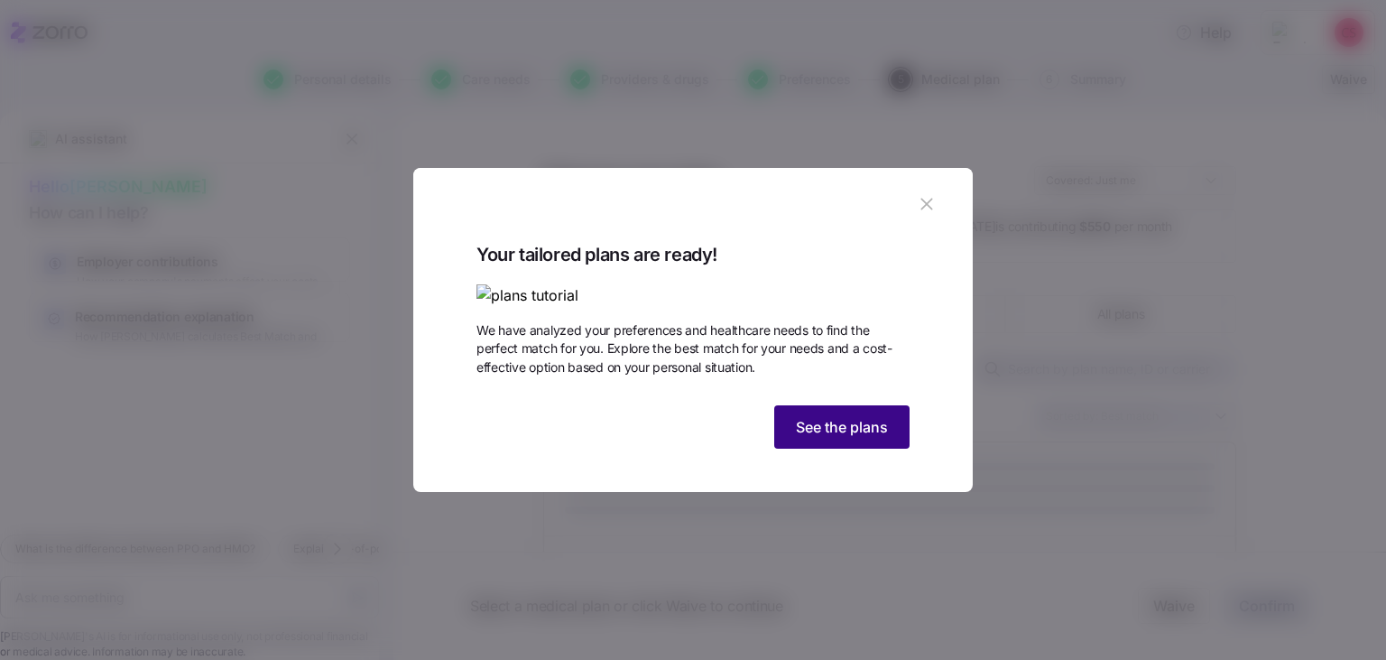
click at [832, 438] on span "See the plans" at bounding box center [842, 427] width 92 height 22
click at [858, 438] on span "See the plans" at bounding box center [842, 427] width 92 height 22
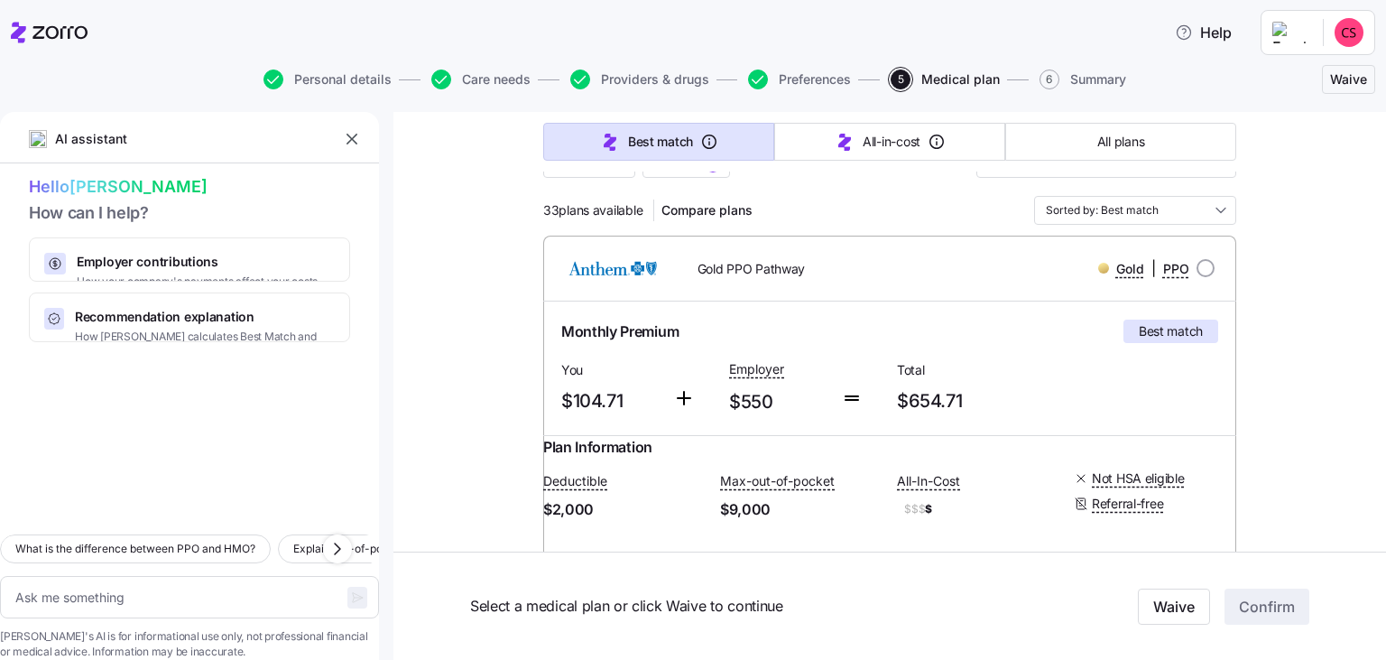
scroll to position [208, 0]
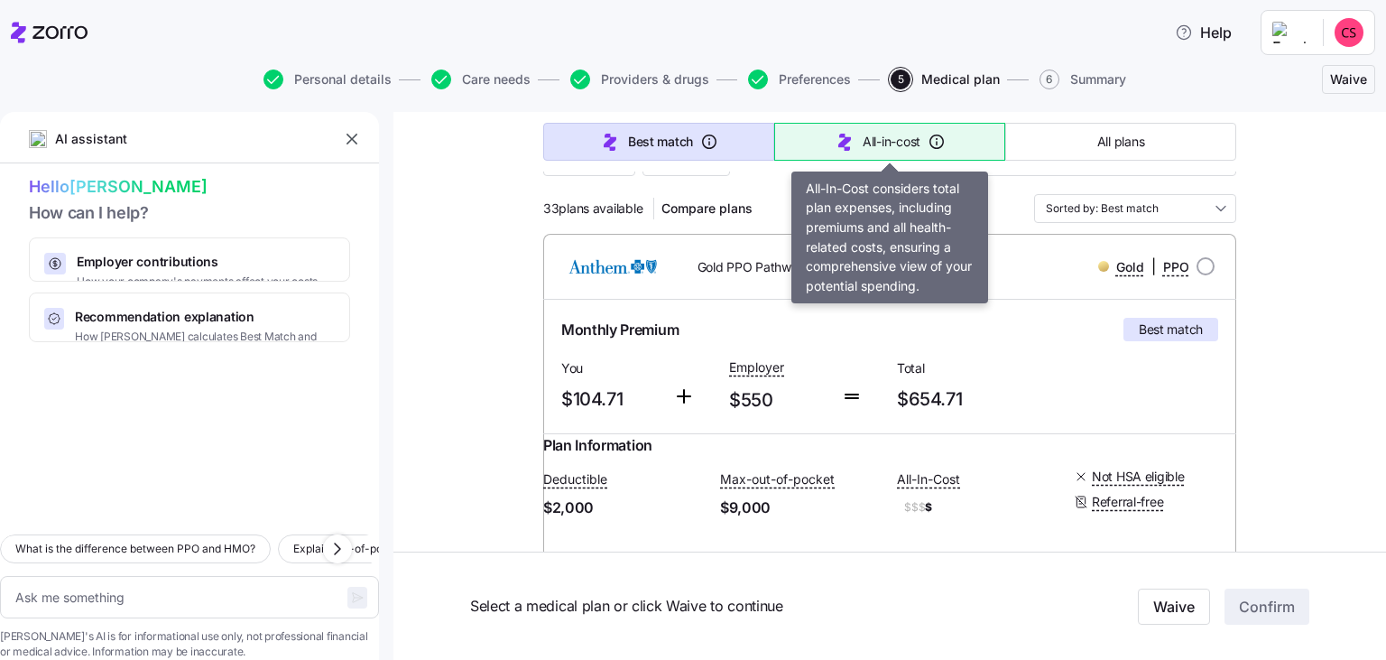
click at [919, 144] on span "All-in-cost" at bounding box center [892, 142] width 58 height 18
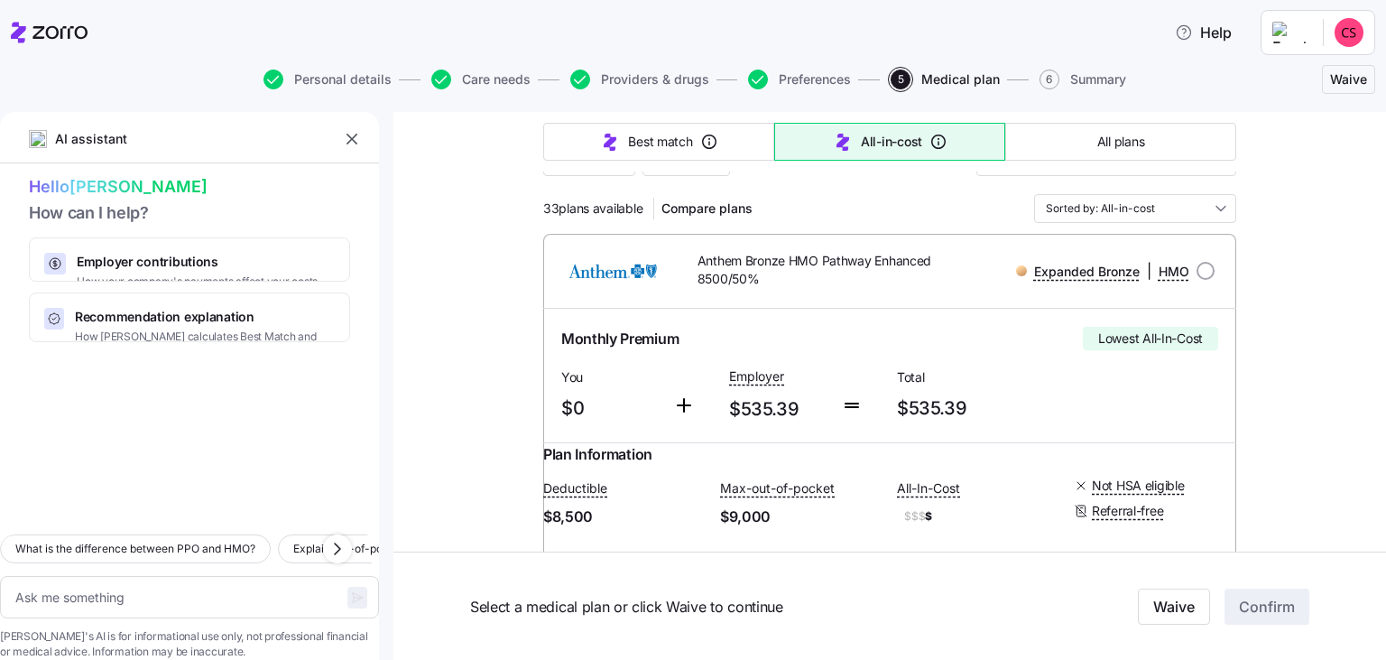
type textarea "x"
type input "Sorted by: All-in-cost"
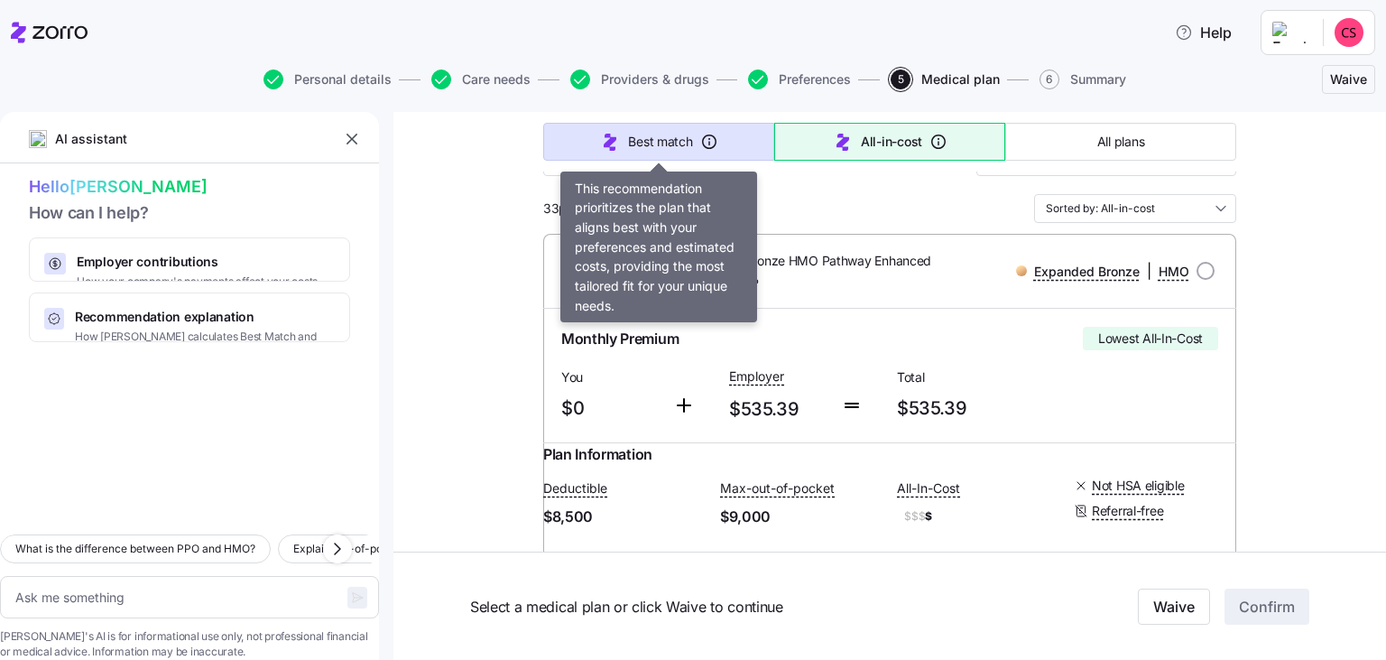
click at [693, 148] on button "Best match" at bounding box center [658, 142] width 231 height 38
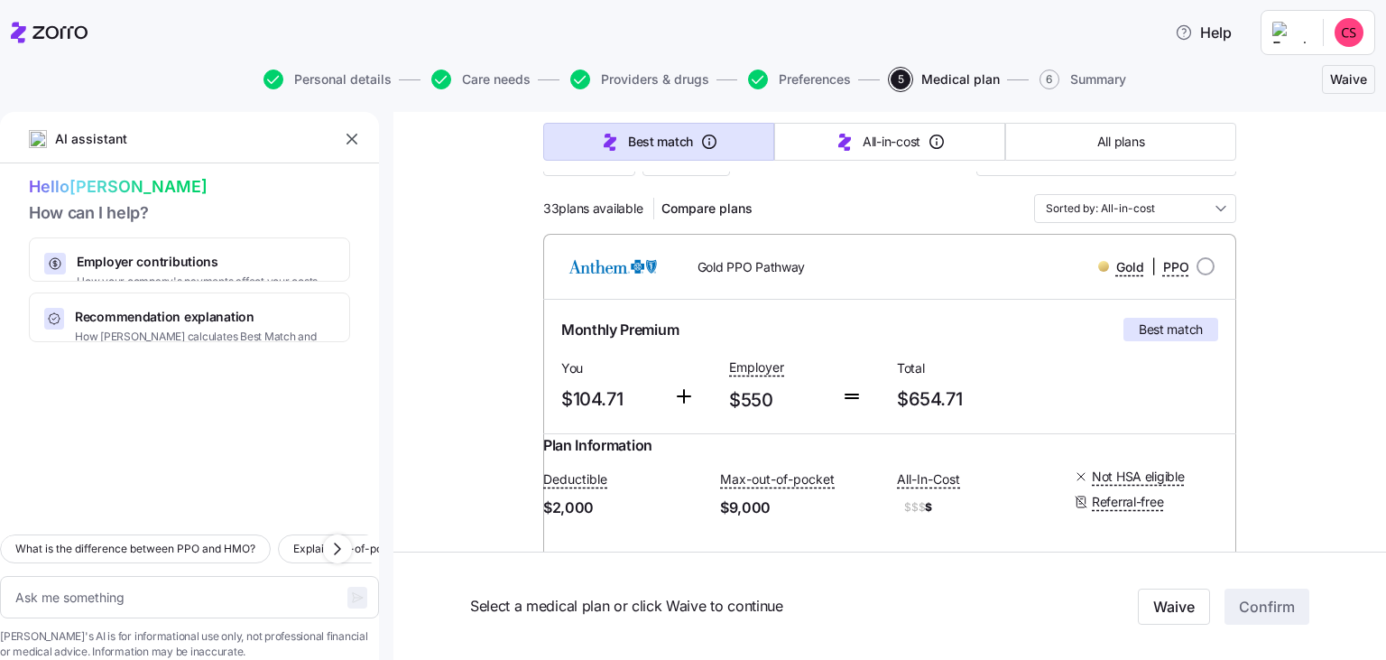
type textarea "x"
type input "Sorted by: Best match"
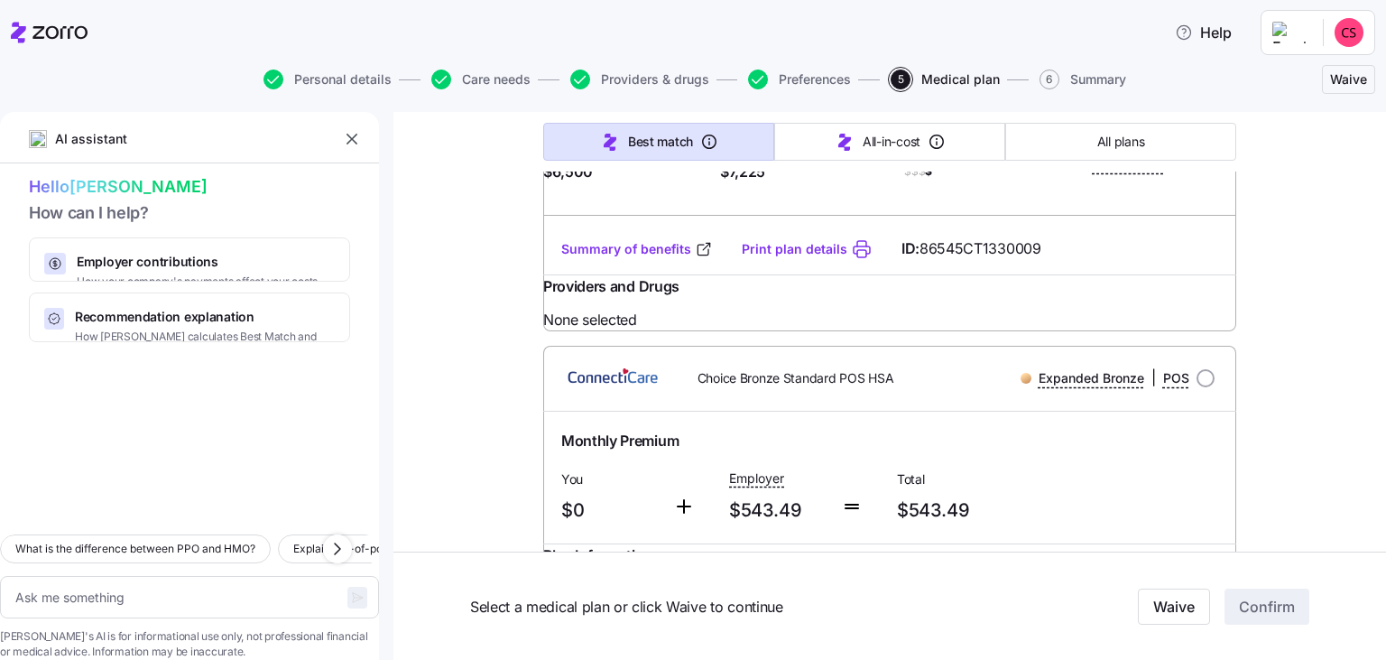
scroll to position [3223, 0]
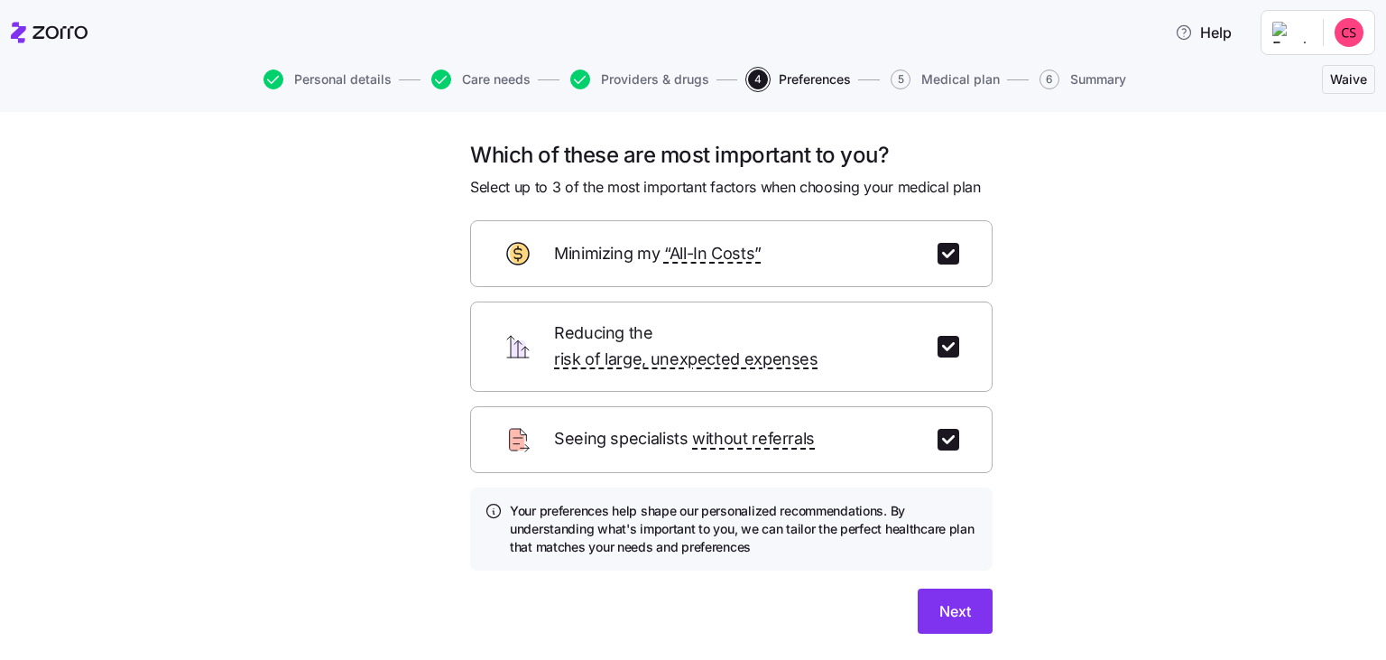
click at [641, 426] on span "Seeing specialists without referrals" at bounding box center [684, 439] width 261 height 26
click at [963, 605] on button "Next" at bounding box center [955, 611] width 75 height 45
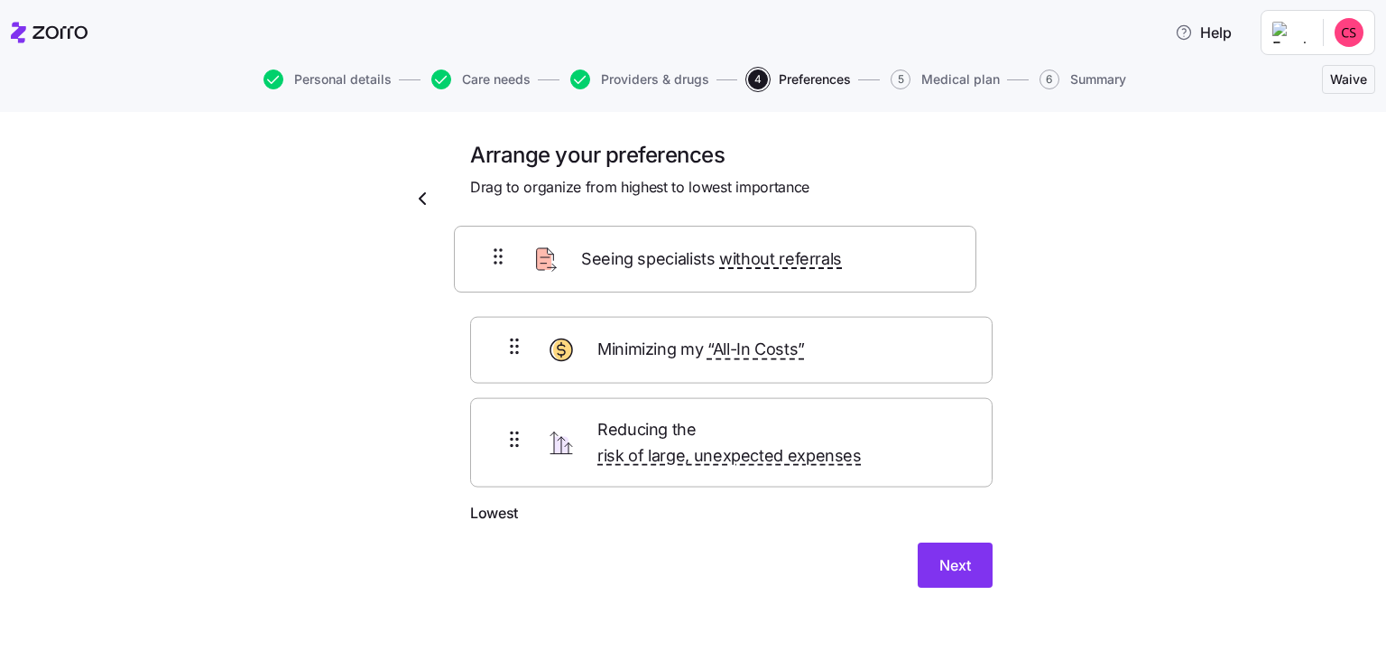
drag, startPoint x: 675, startPoint y: 368, endPoint x: 654, endPoint y: 251, distance: 119.3
click at [654, 251] on div "Minimizing my “All-In Costs” Seeing specialists without referrals Reducing the …" at bounding box center [731, 376] width 523 height 252
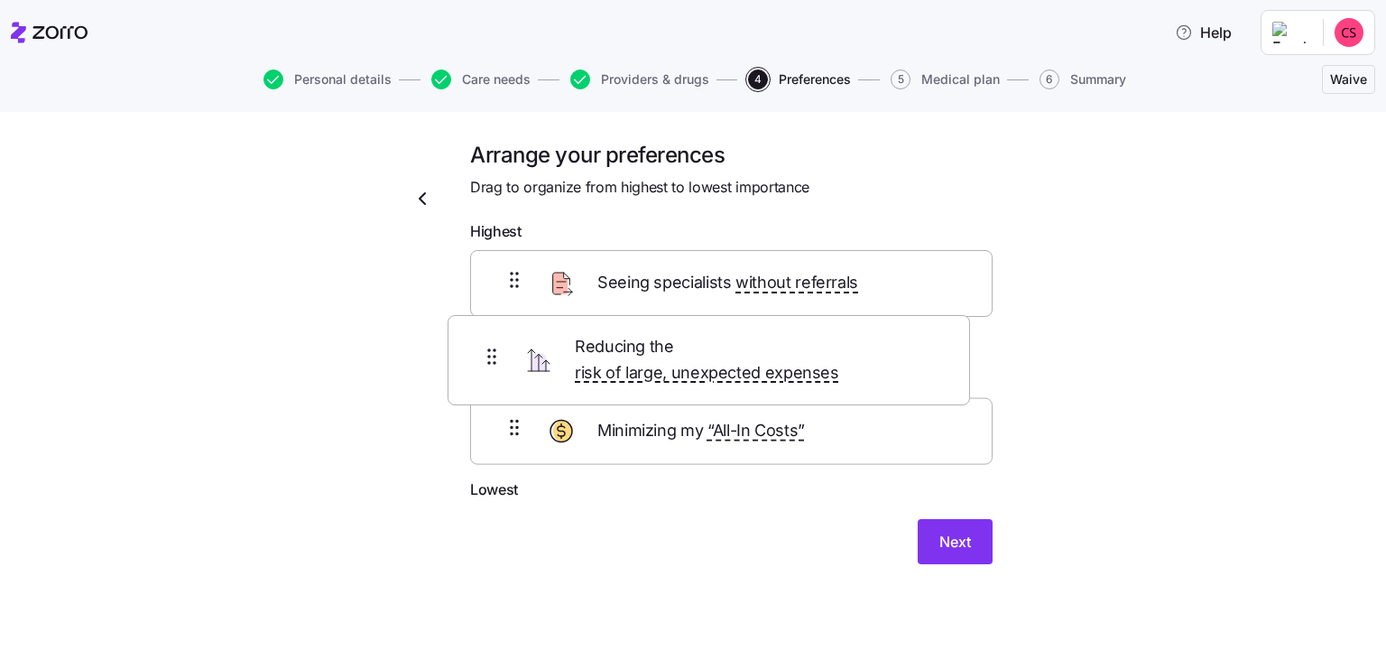
drag, startPoint x: 764, startPoint y: 463, endPoint x: 801, endPoint y: 398, distance: 74.8
click at [737, 355] on div "Seeing specialists without referrals Minimizing my “All-In Costs” Reducing the …" at bounding box center [731, 364] width 523 height 229
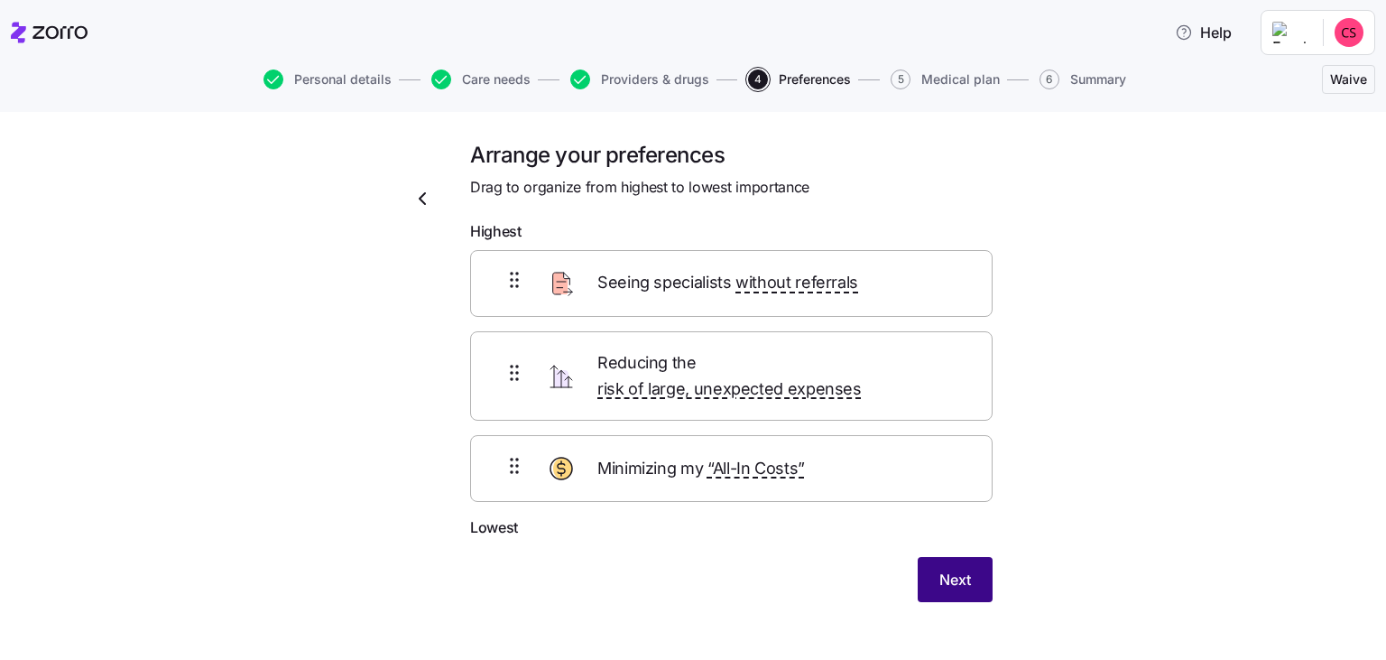
click at [961, 569] on span "Next" at bounding box center [956, 580] width 32 height 22
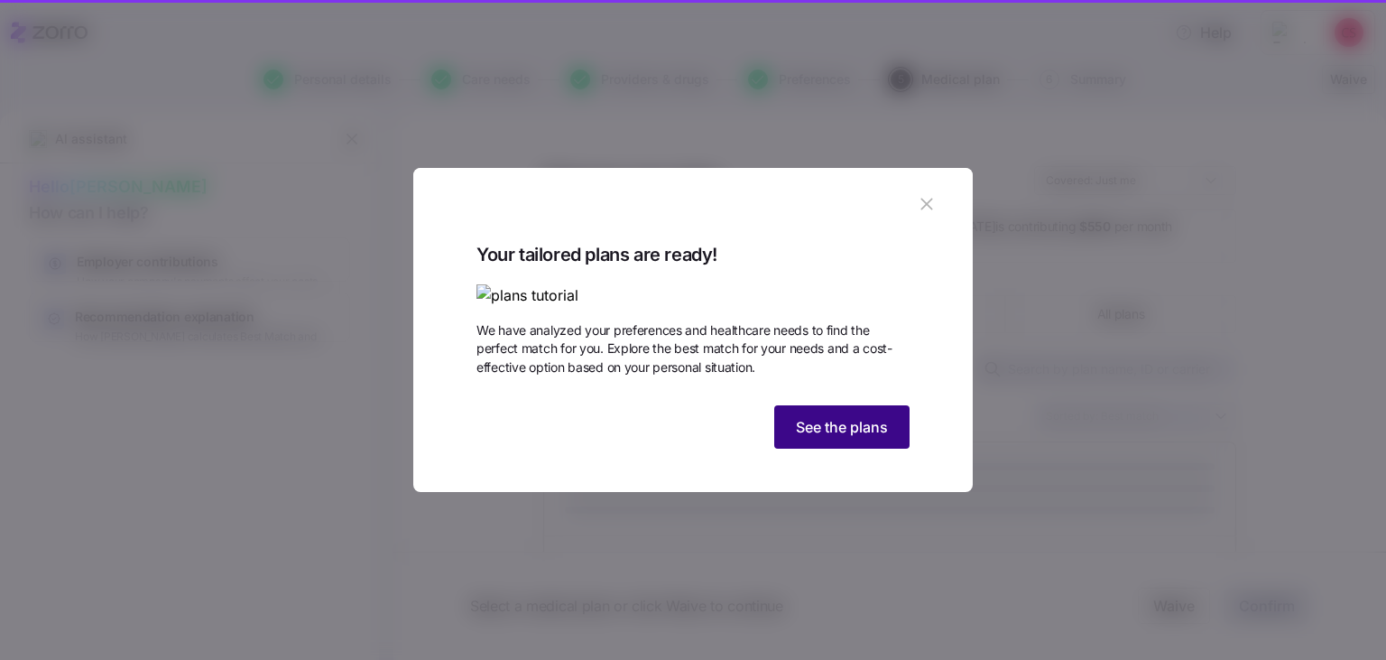
click at [874, 438] on span "See the plans" at bounding box center [842, 427] width 92 height 22
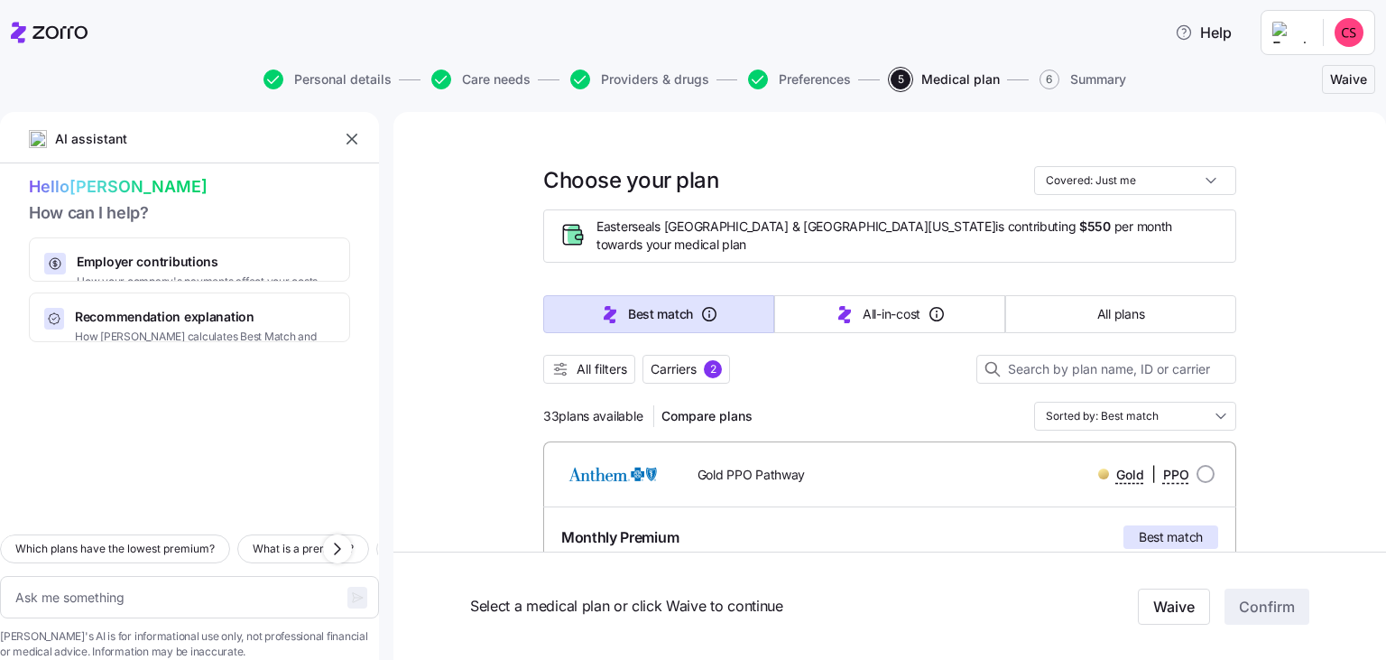
scroll to position [208, 0]
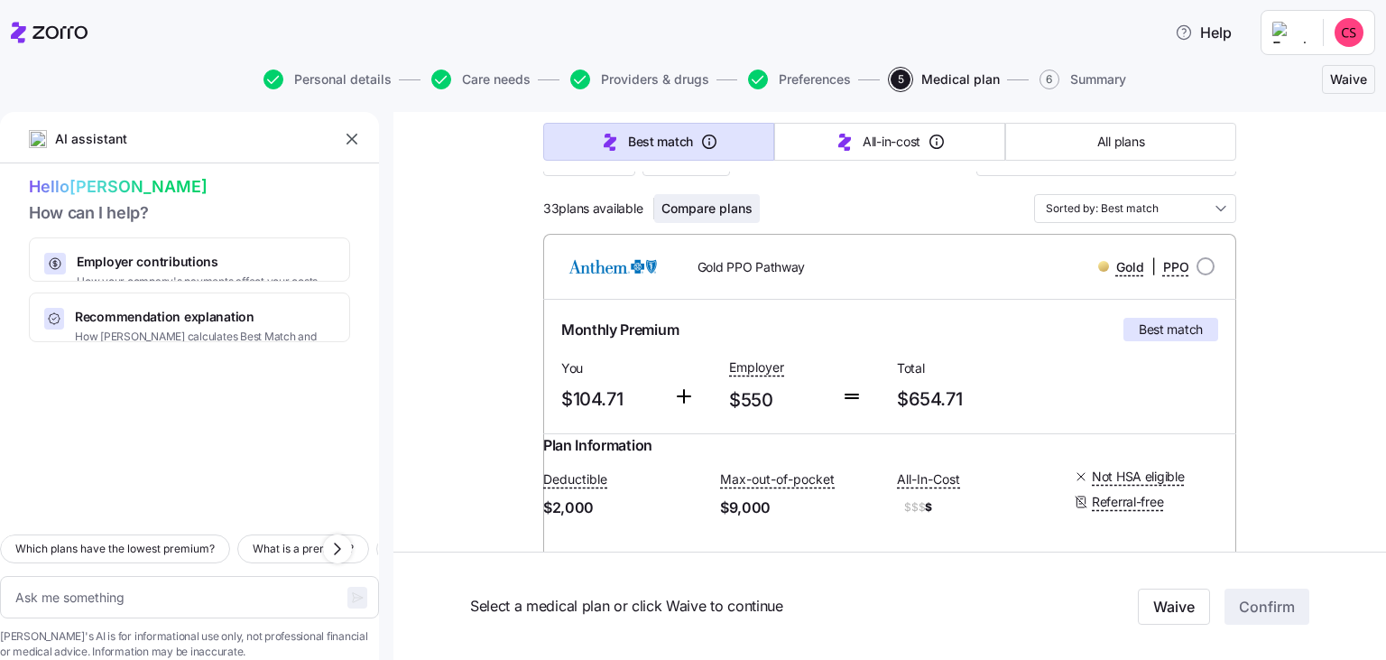
click at [679, 199] on span "Compare plans" at bounding box center [707, 208] width 91 height 18
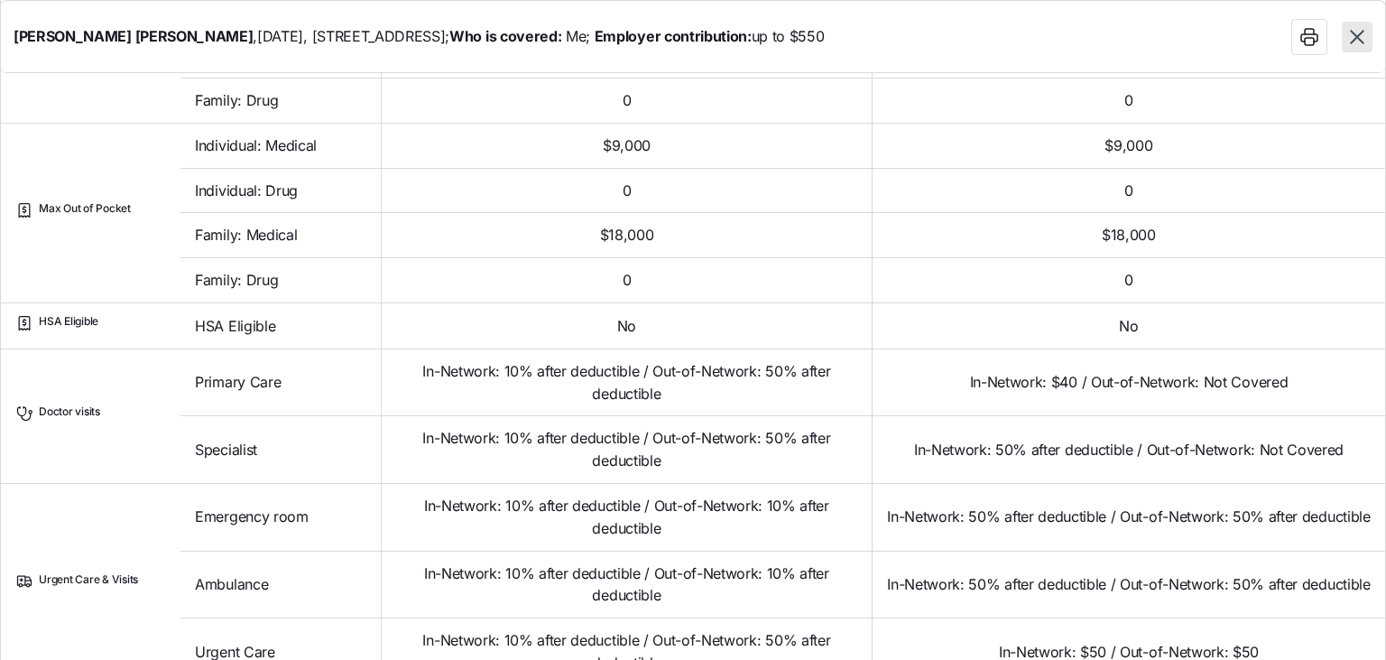
scroll to position [728, 0]
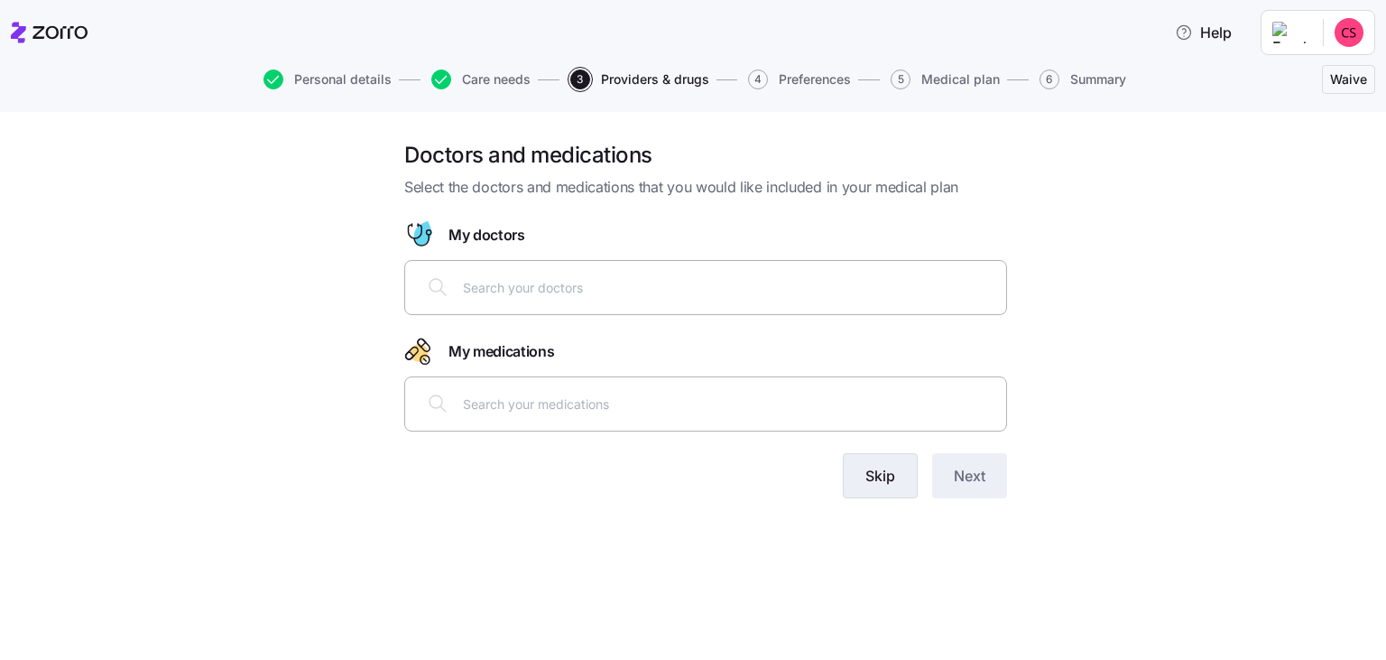
click at [856, 476] on button "Skip" at bounding box center [880, 475] width 75 height 45
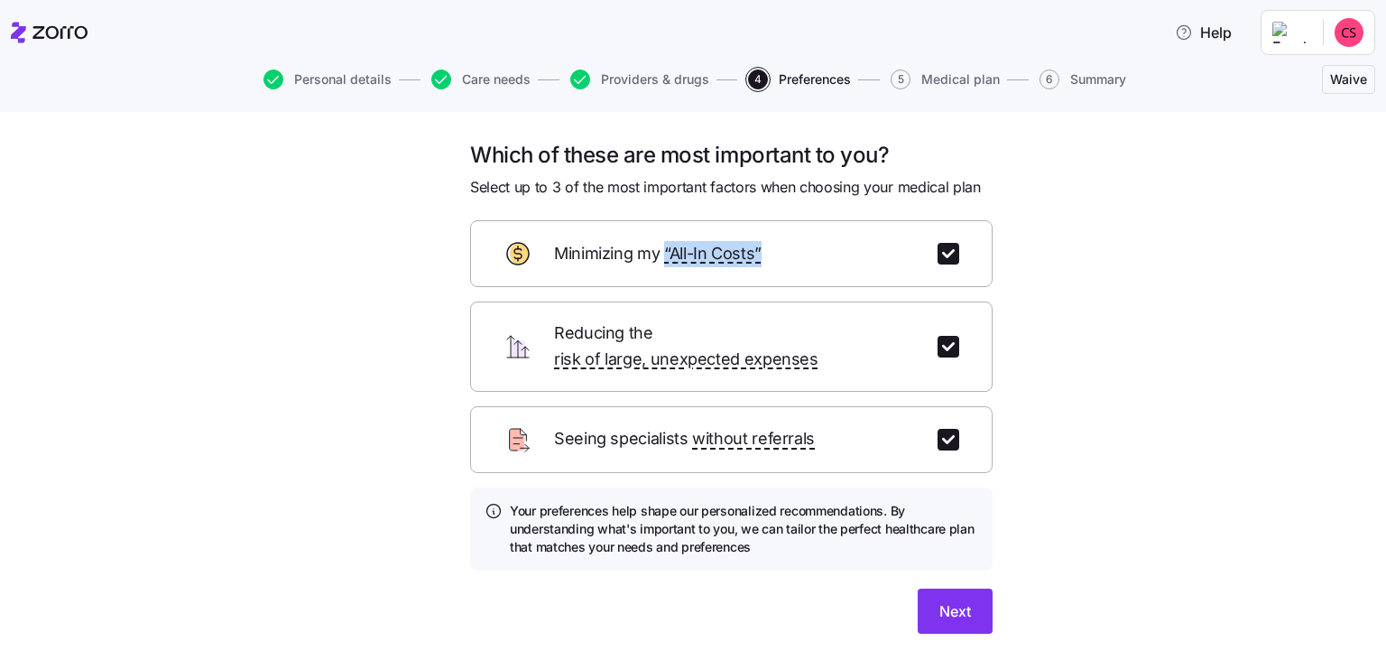
drag, startPoint x: 687, startPoint y: 434, endPoint x: 663, endPoint y: 289, distance: 147.2
click at [663, 289] on form "Minimizing my “All-In Costs” Reducing the risk of large, unexpected expenses Se…" at bounding box center [731, 426] width 523 height 413
click at [978, 598] on button "Next" at bounding box center [955, 611] width 75 height 45
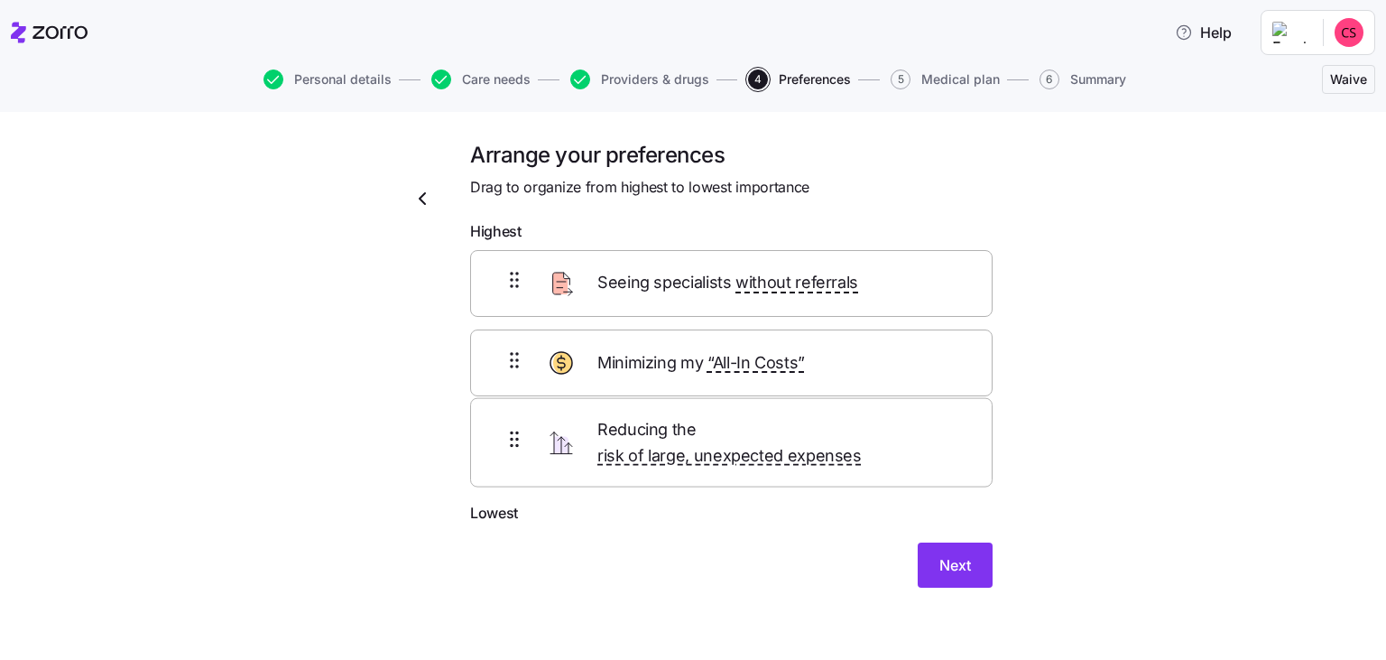
drag, startPoint x: 698, startPoint y: 468, endPoint x: 698, endPoint y: 379, distance: 88.5
click at [698, 379] on div "Seeing specialists without referrals Reducing the risk of large, unexpected exp…" at bounding box center [731, 376] width 523 height 252
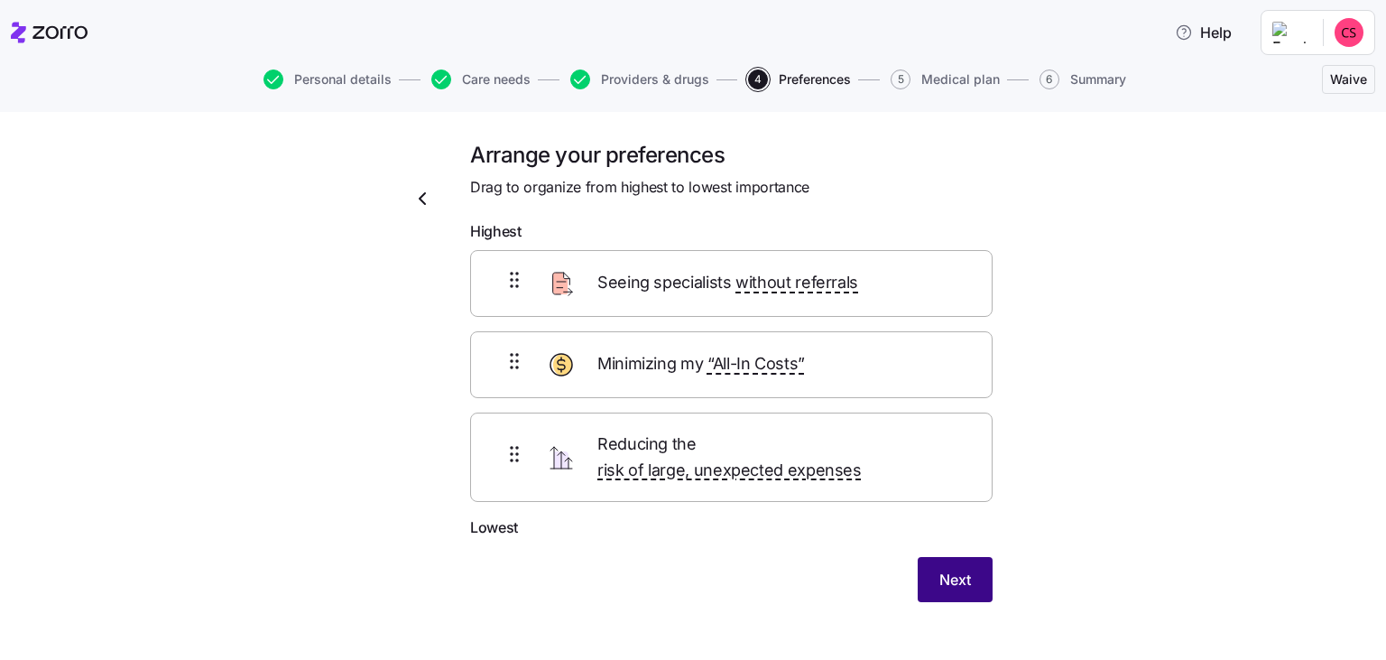
click at [943, 569] on span "Next" at bounding box center [956, 580] width 32 height 22
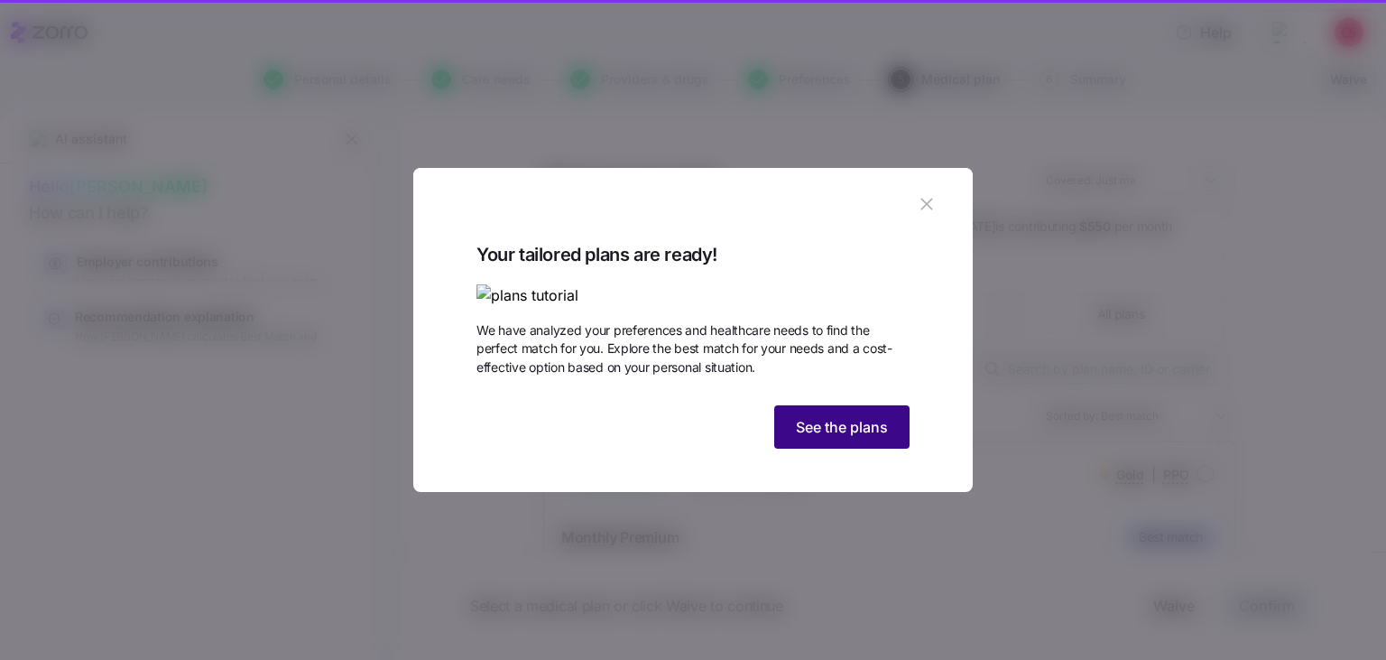
click at [886, 438] on span "See the plans" at bounding box center [842, 427] width 92 height 22
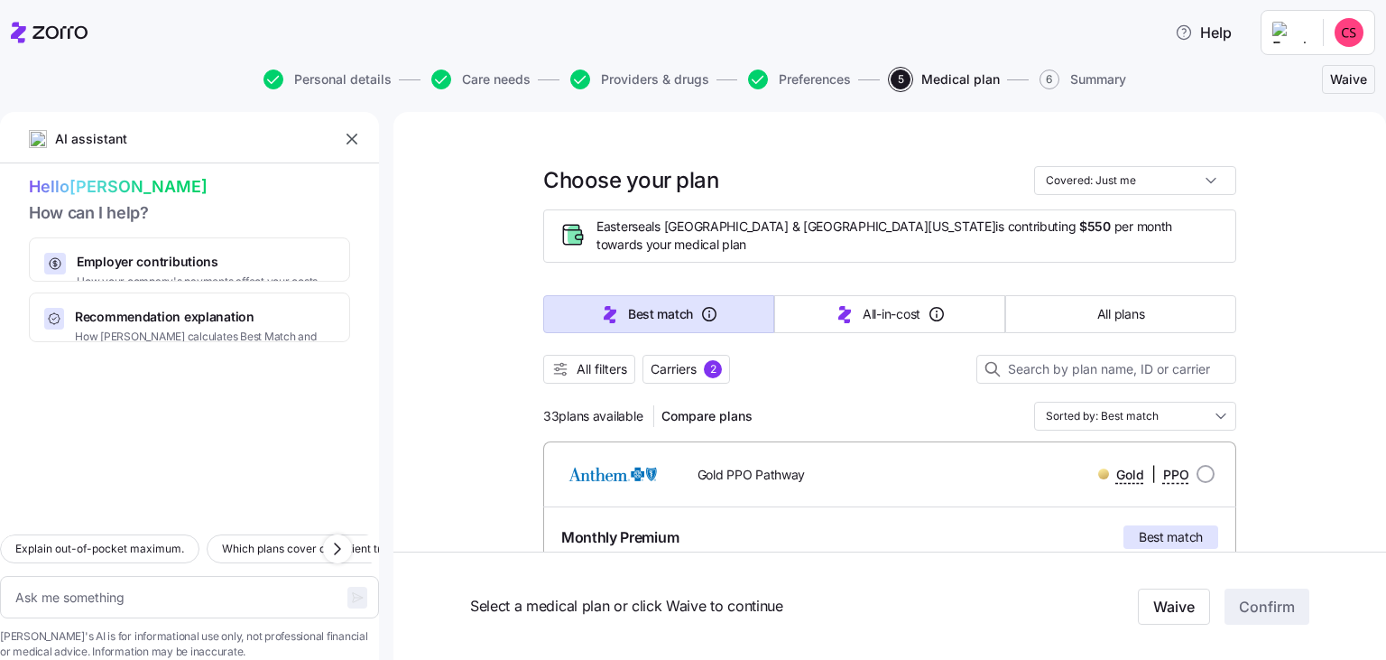
scroll to position [208, 0]
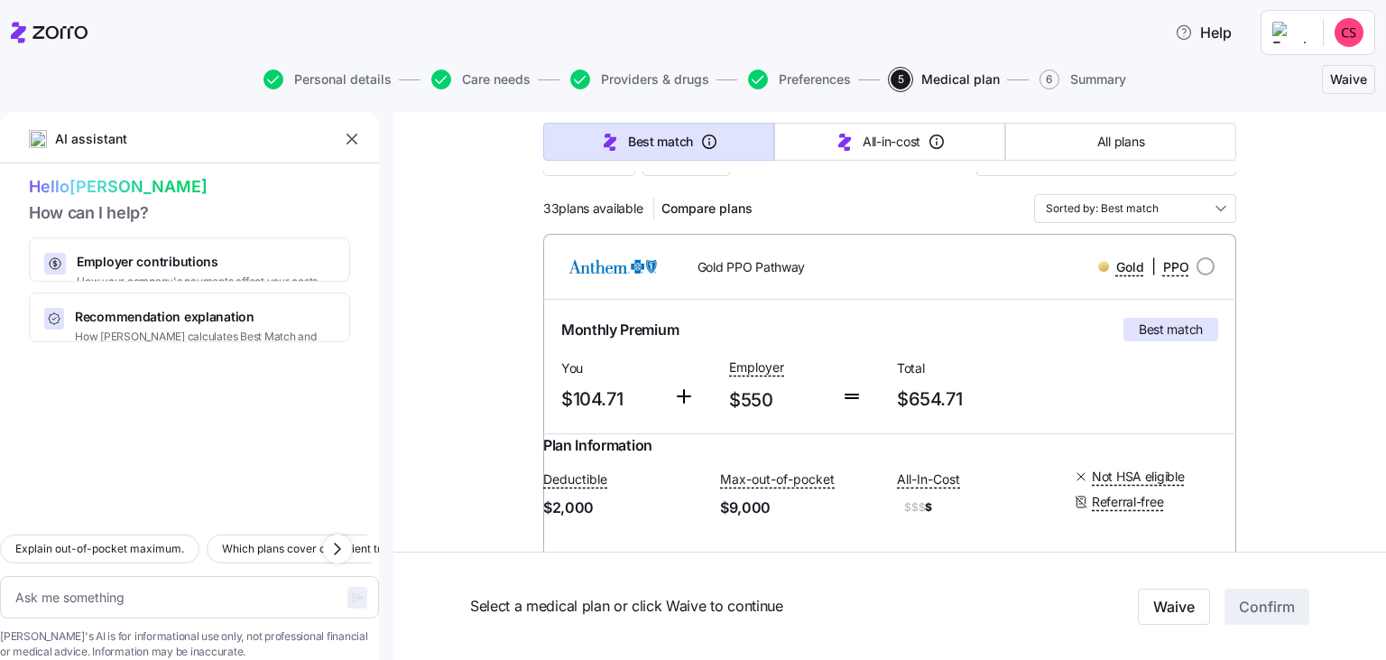
click at [913, 436] on div "Plan Information Deductible $2,000 Max-out-of-pocket $9,000 All-In-Cost $$$ $ N…" at bounding box center [889, 496] width 693 height 125
click at [942, 271] on div "Gold PPO Pathway" at bounding box center [807, 266] width 277 height 37
click at [799, 283] on div "Gold PPO Pathway Gold | PPO" at bounding box center [889, 266] width 693 height 65
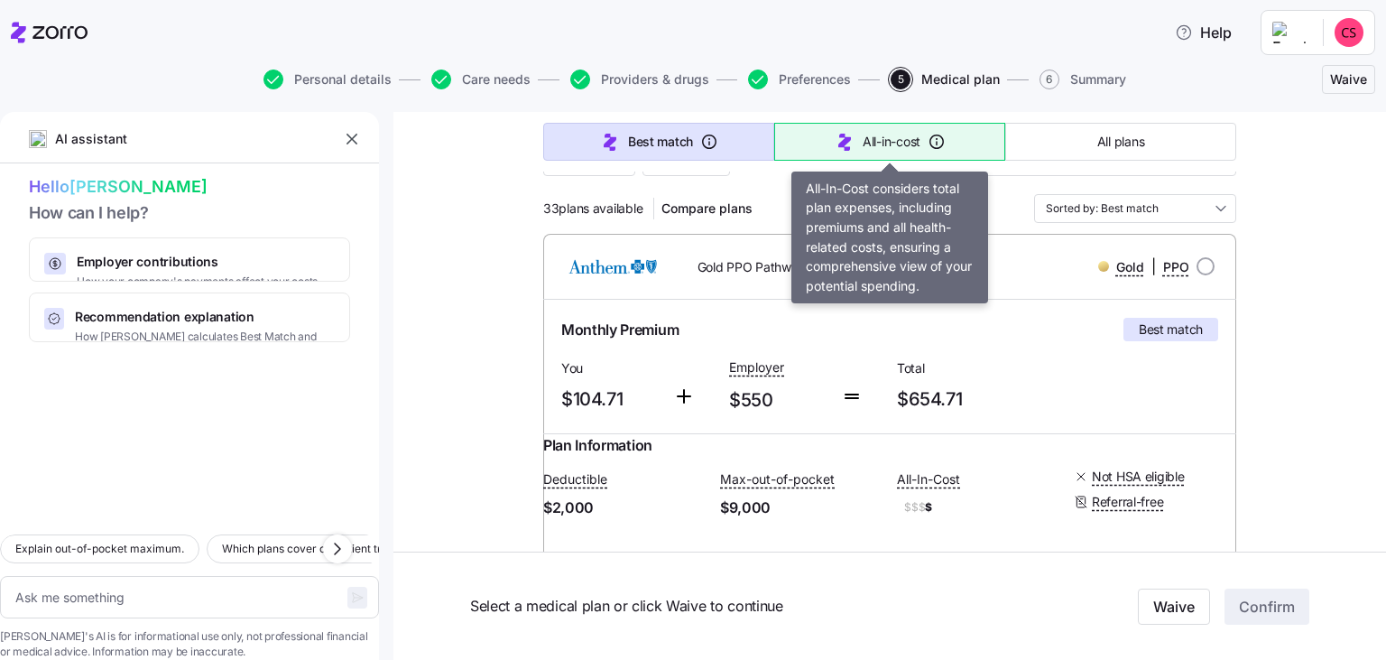
click at [928, 148] on button "All-in-cost" at bounding box center [889, 142] width 231 height 38
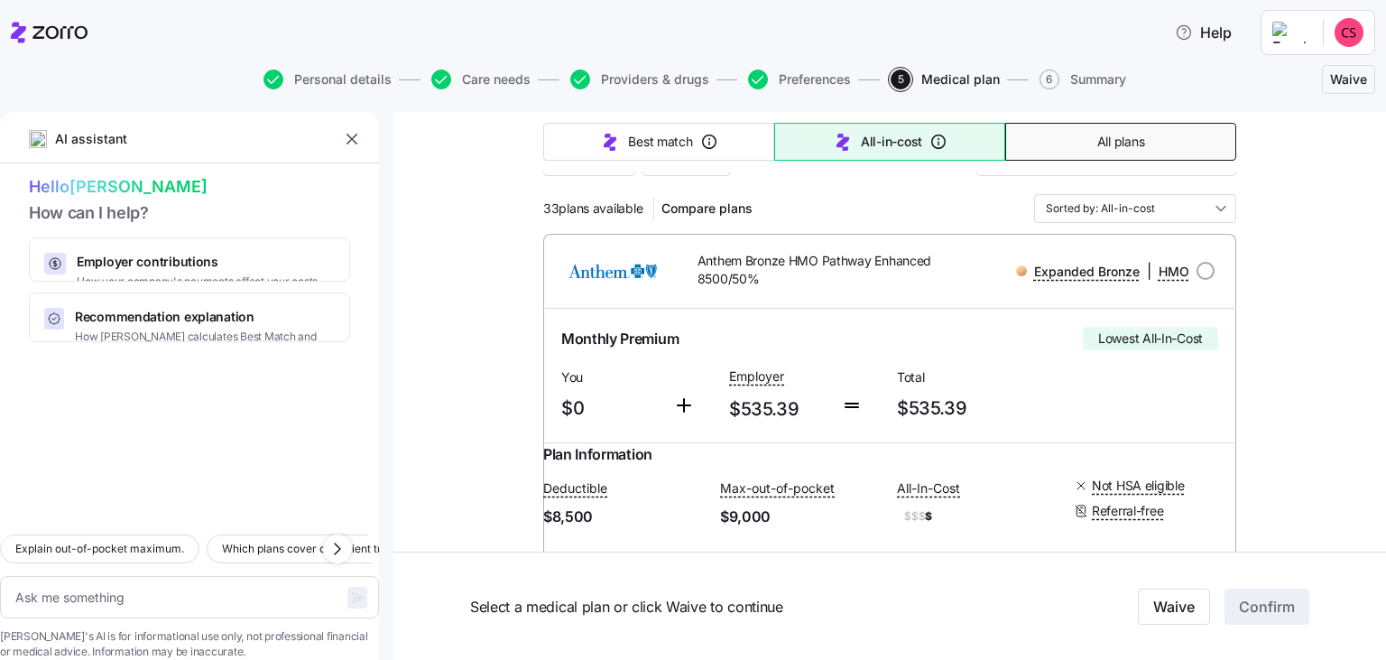
type textarea "x"
type input "Sorted by: All-in-cost"
click at [1138, 146] on span "All plans" at bounding box center [1121, 142] width 47 height 18
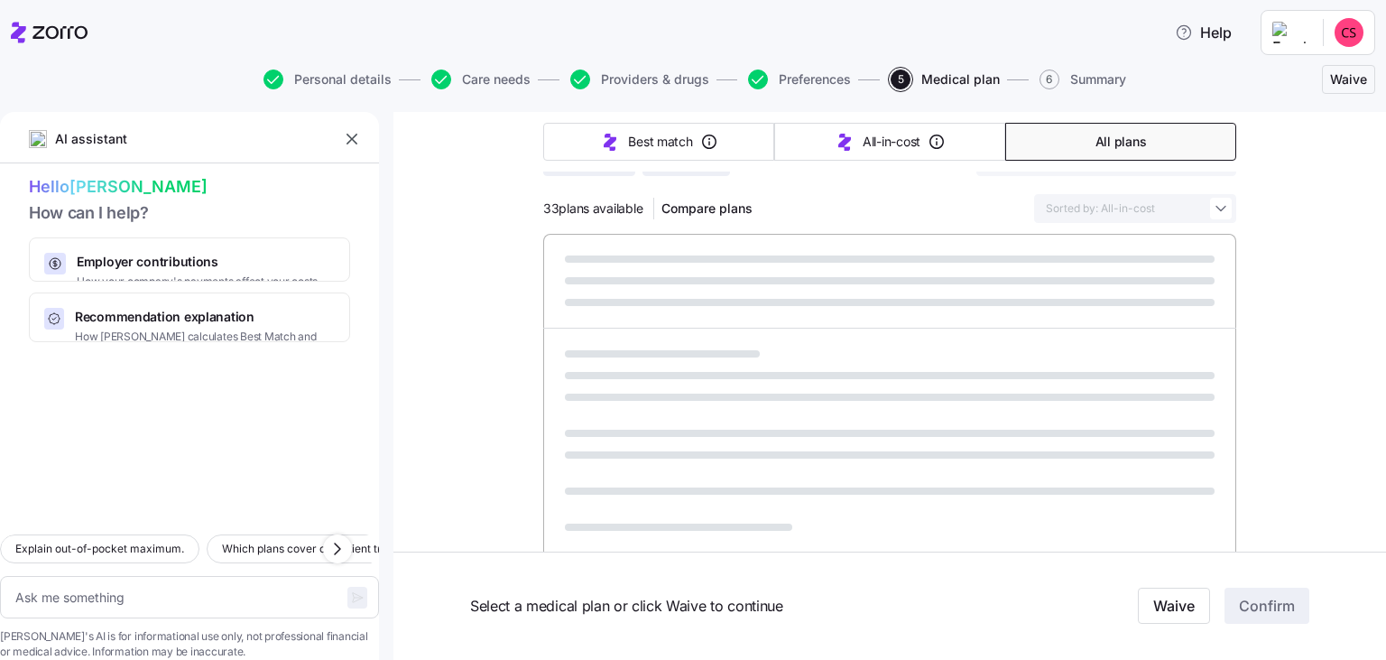
type textarea "x"
type input "Sorted by: Premium"
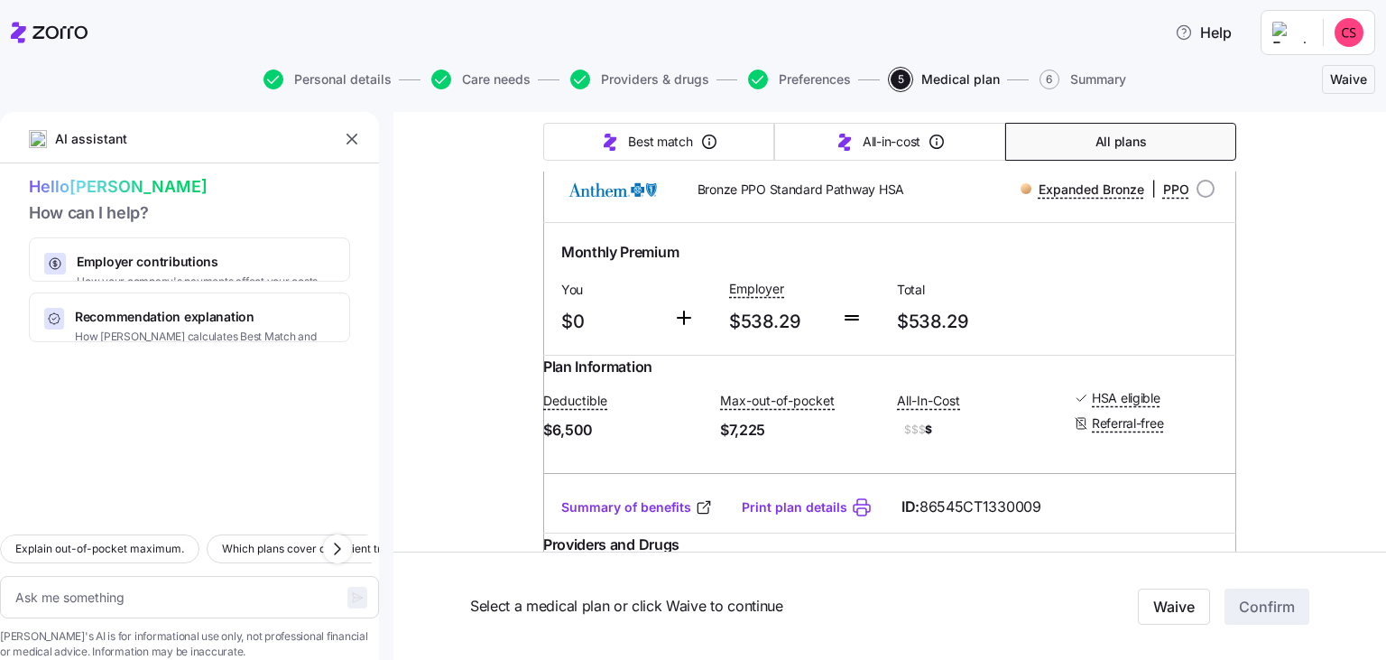
scroll to position [1664, 0]
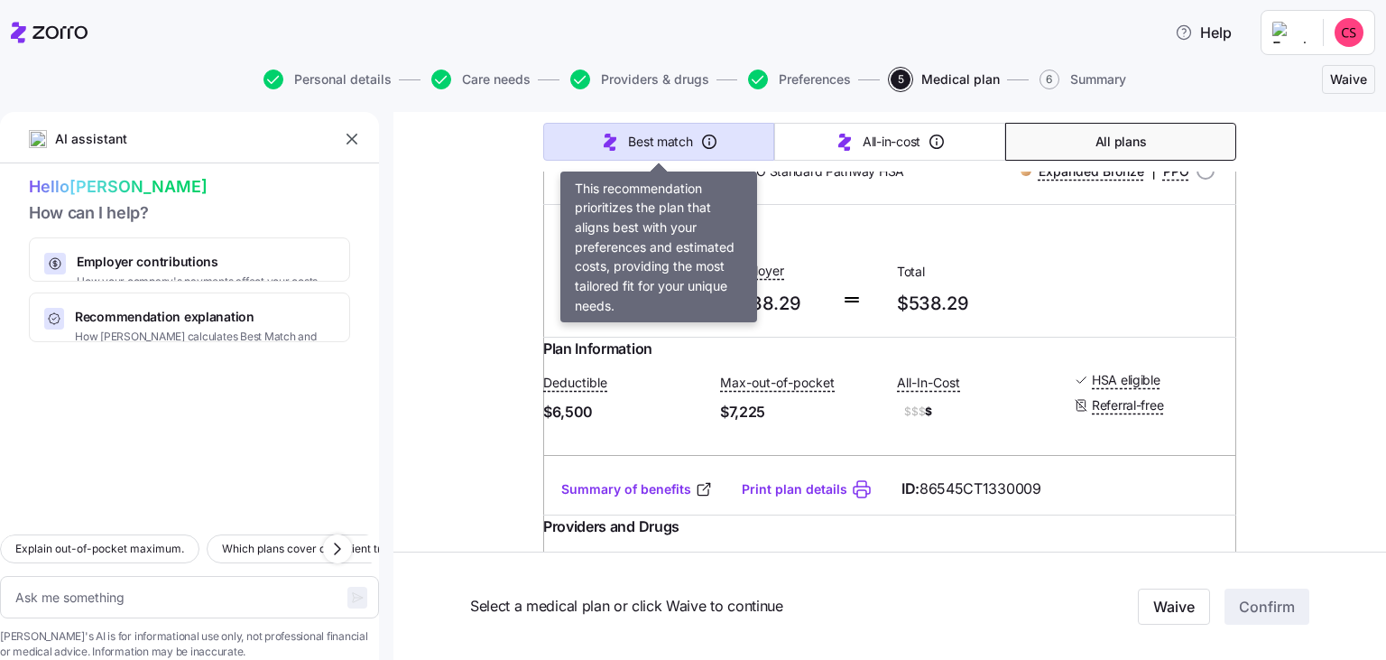
click at [731, 146] on button "Best match" at bounding box center [658, 142] width 231 height 38
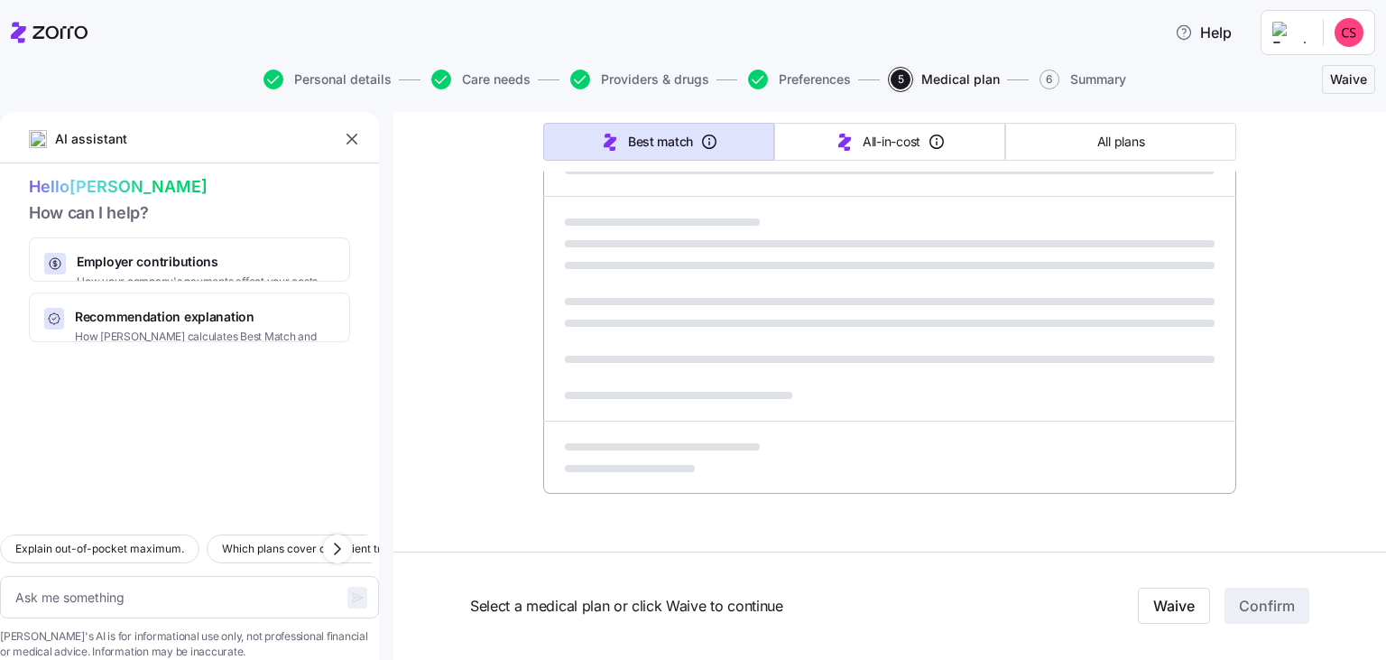
scroll to position [1135, 0]
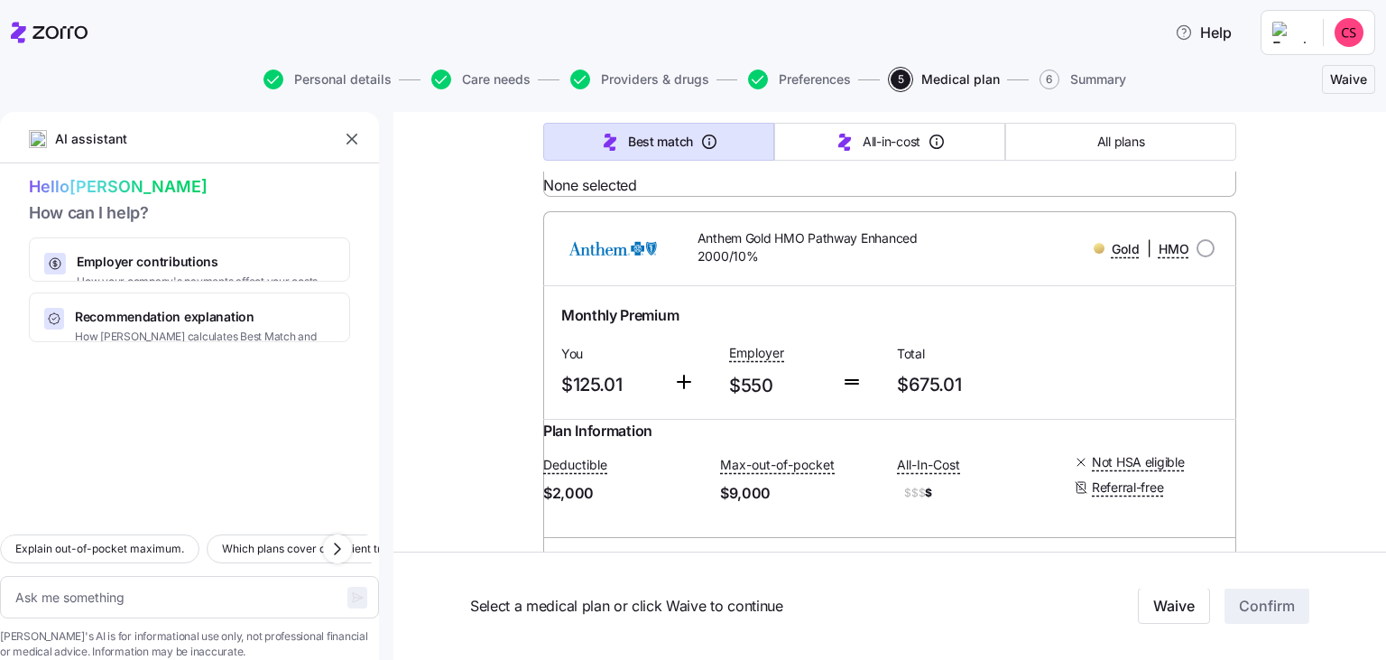
type textarea "x"
type input "Sorted by: Best match"
click at [1139, 140] on span "All plans" at bounding box center [1121, 142] width 47 height 18
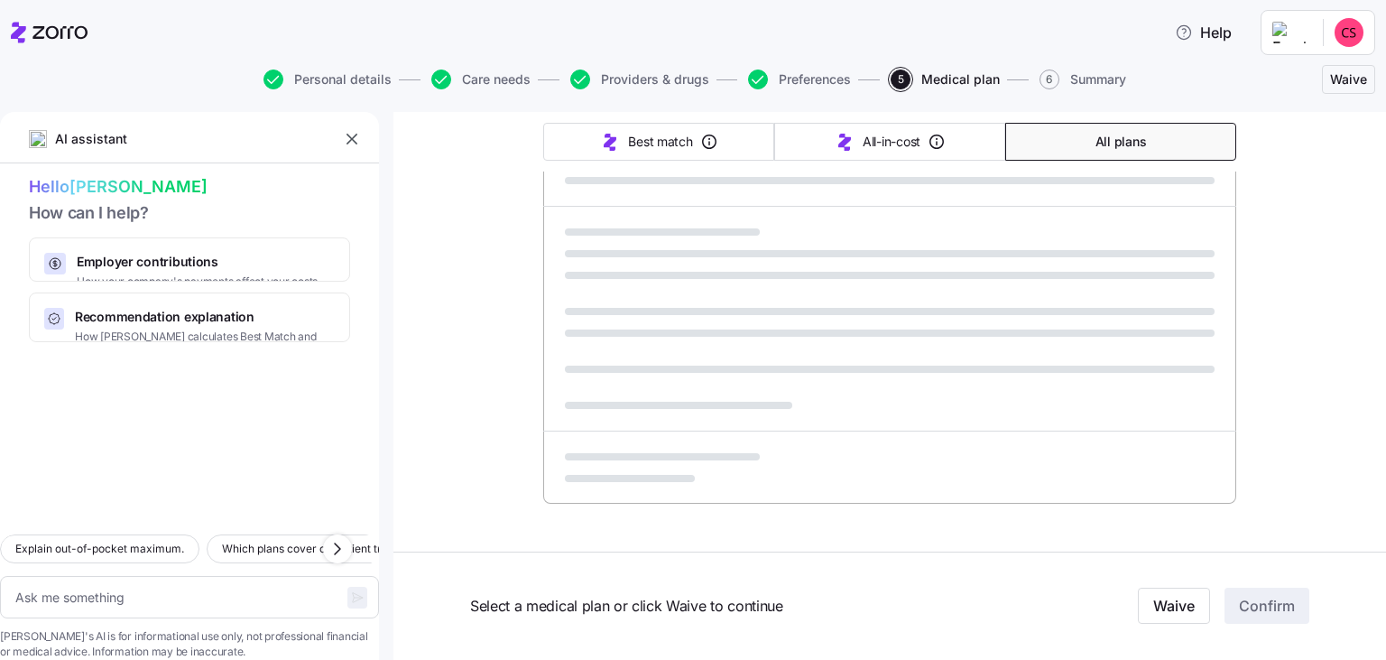
type textarea "x"
type input "Sorted by: Premium"
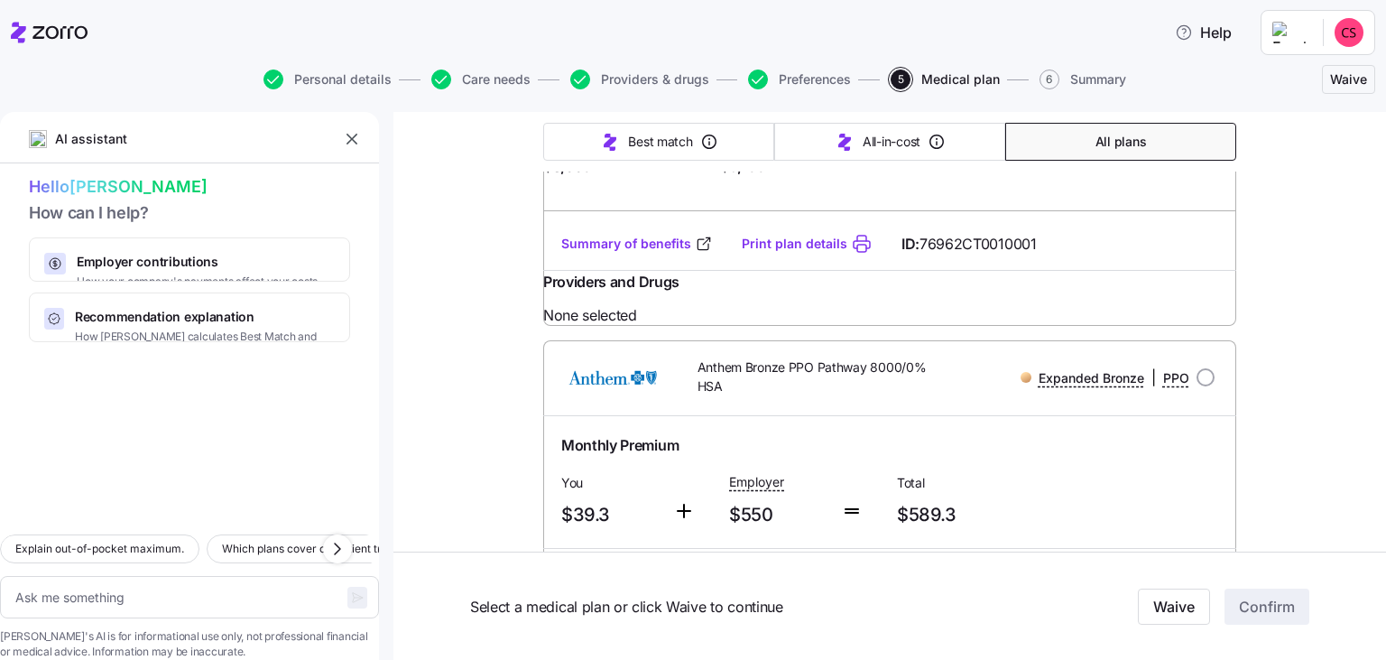
scroll to position [4670, 0]
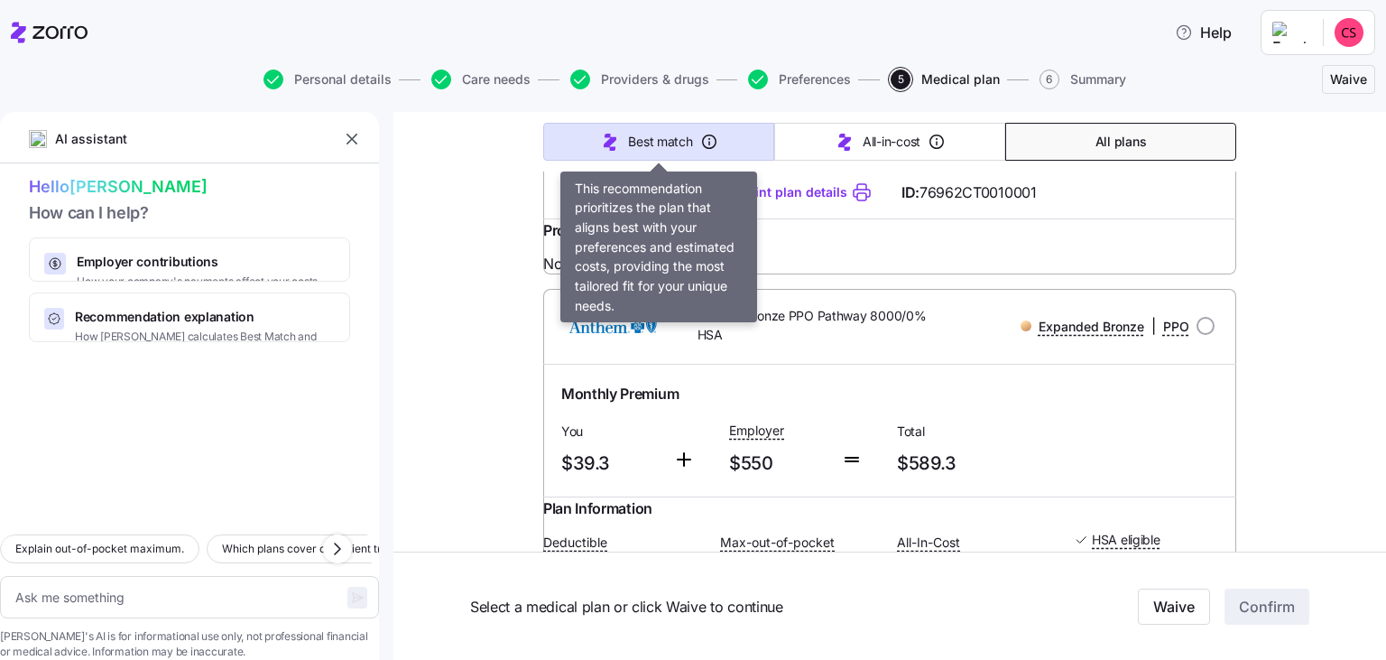
click at [670, 145] on span "Best match" at bounding box center [660, 142] width 64 height 18
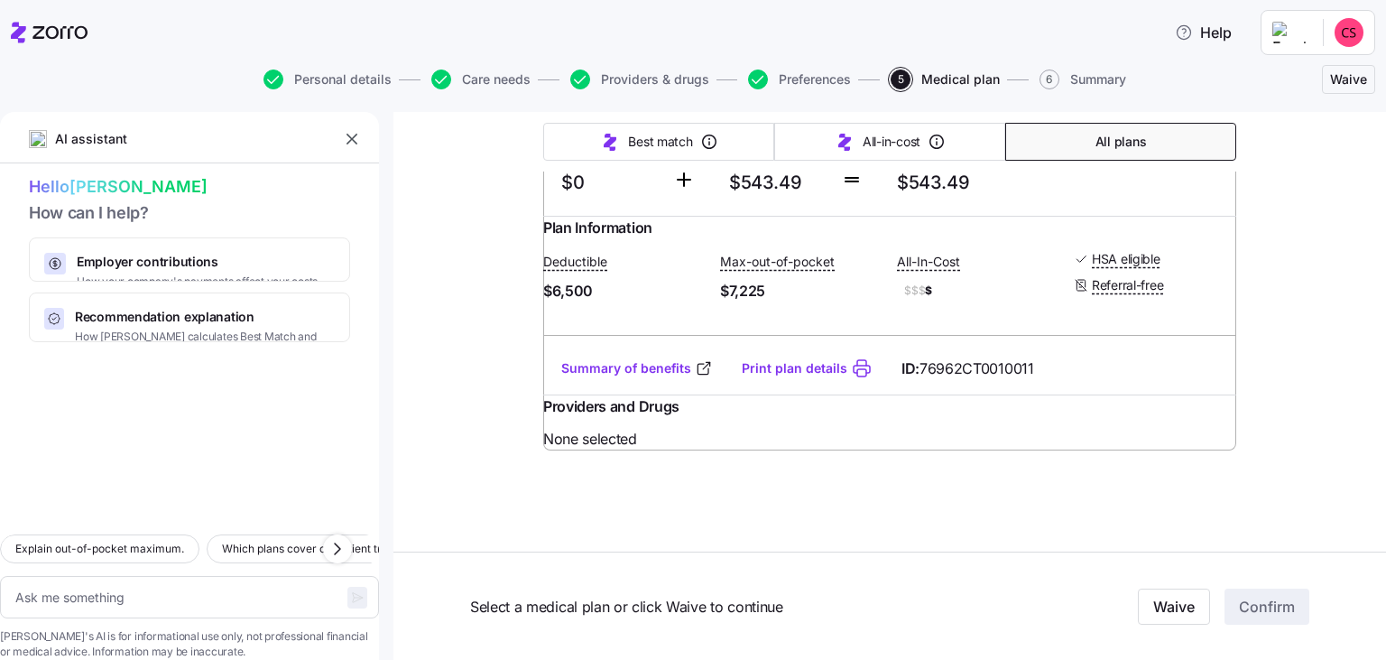
scroll to position [1135, 0]
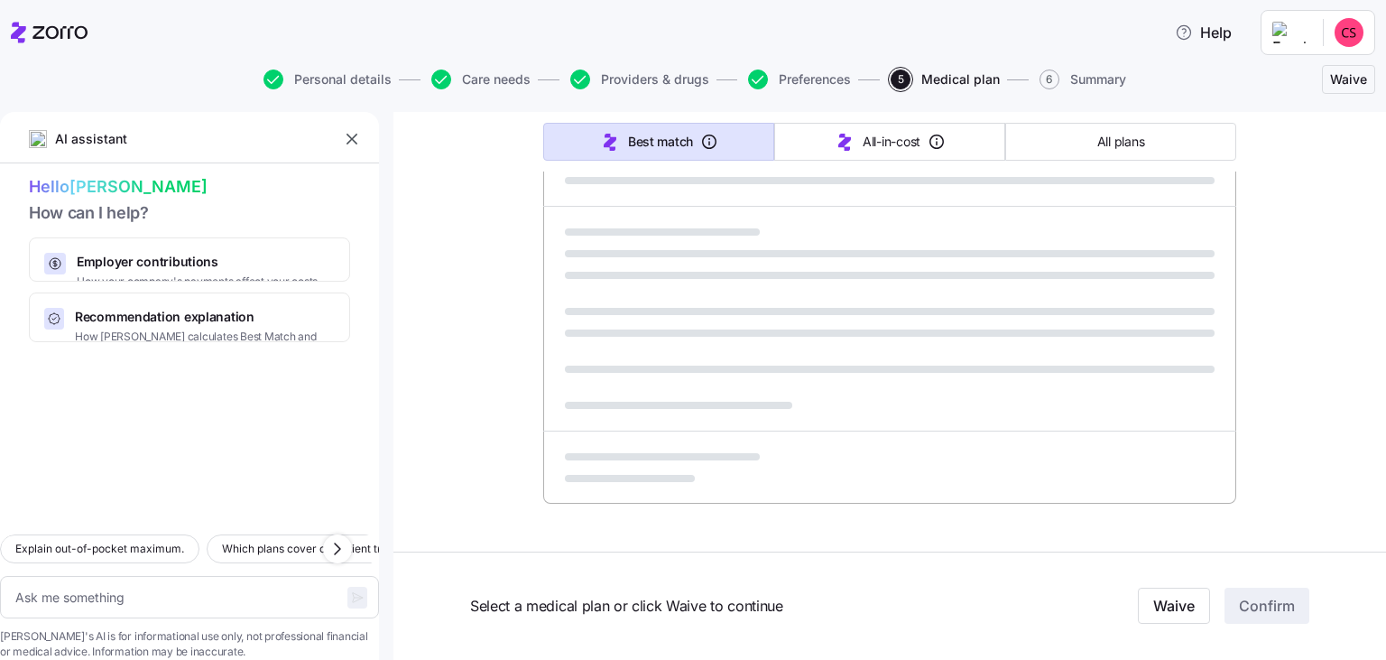
type textarea "x"
type input "Sorted by: Best match"
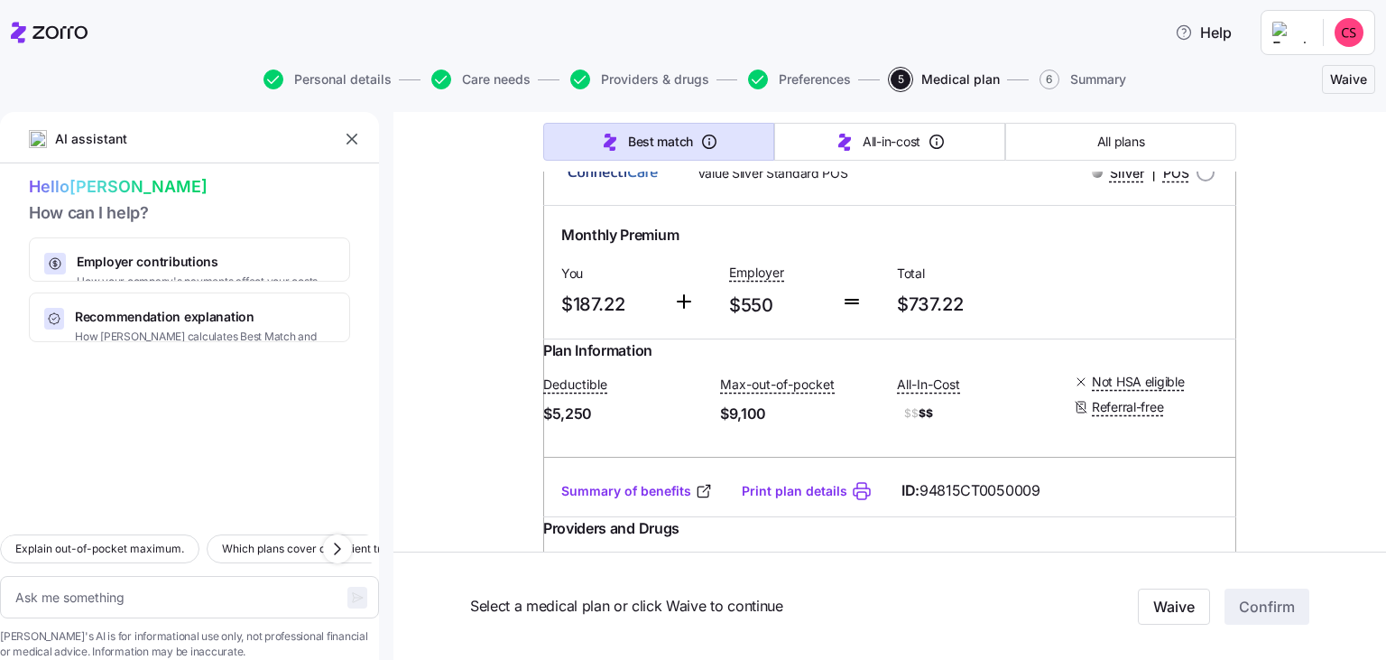
scroll to position [12062, 0]
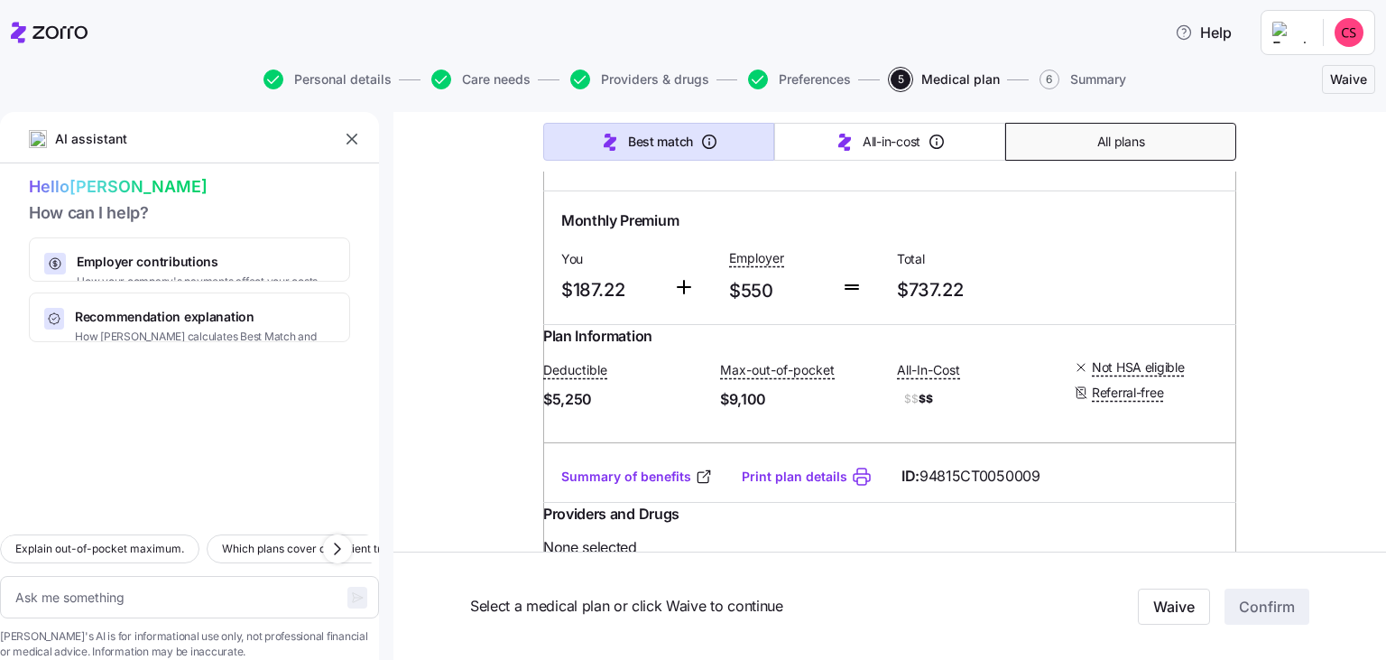
click at [1160, 135] on button "All plans" at bounding box center [1121, 142] width 231 height 38
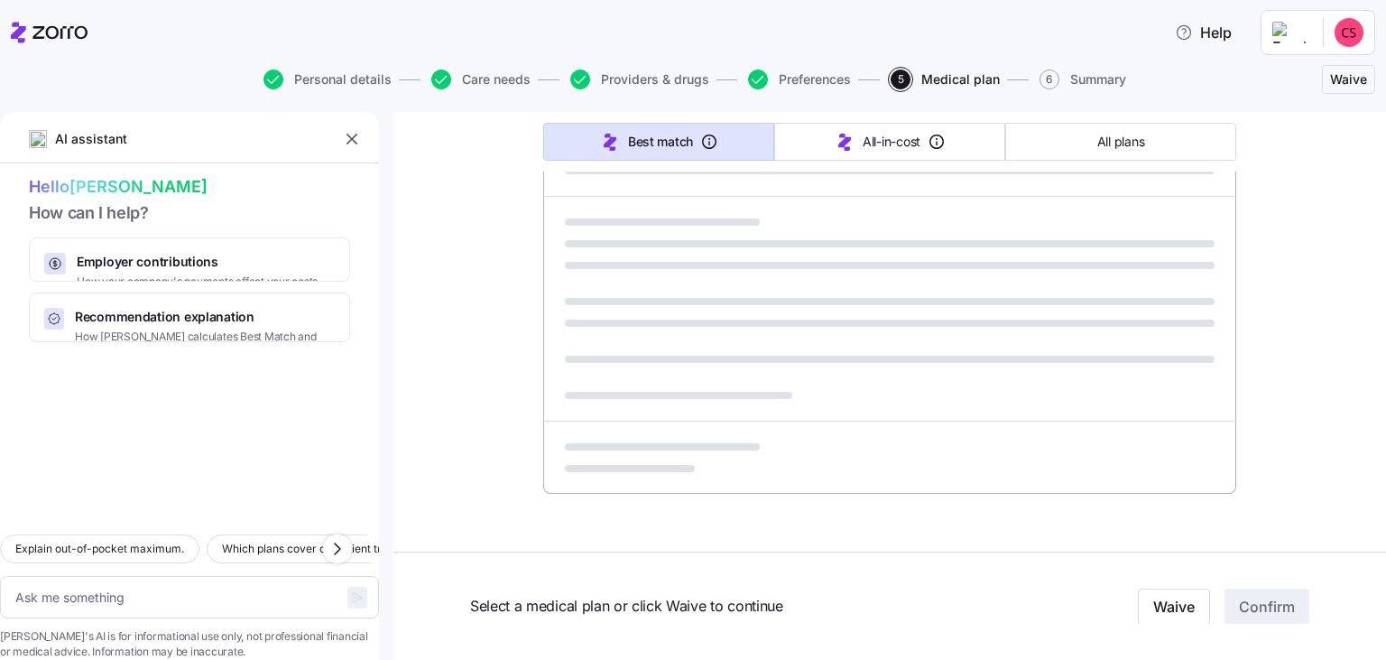
scroll to position [1135, 0]
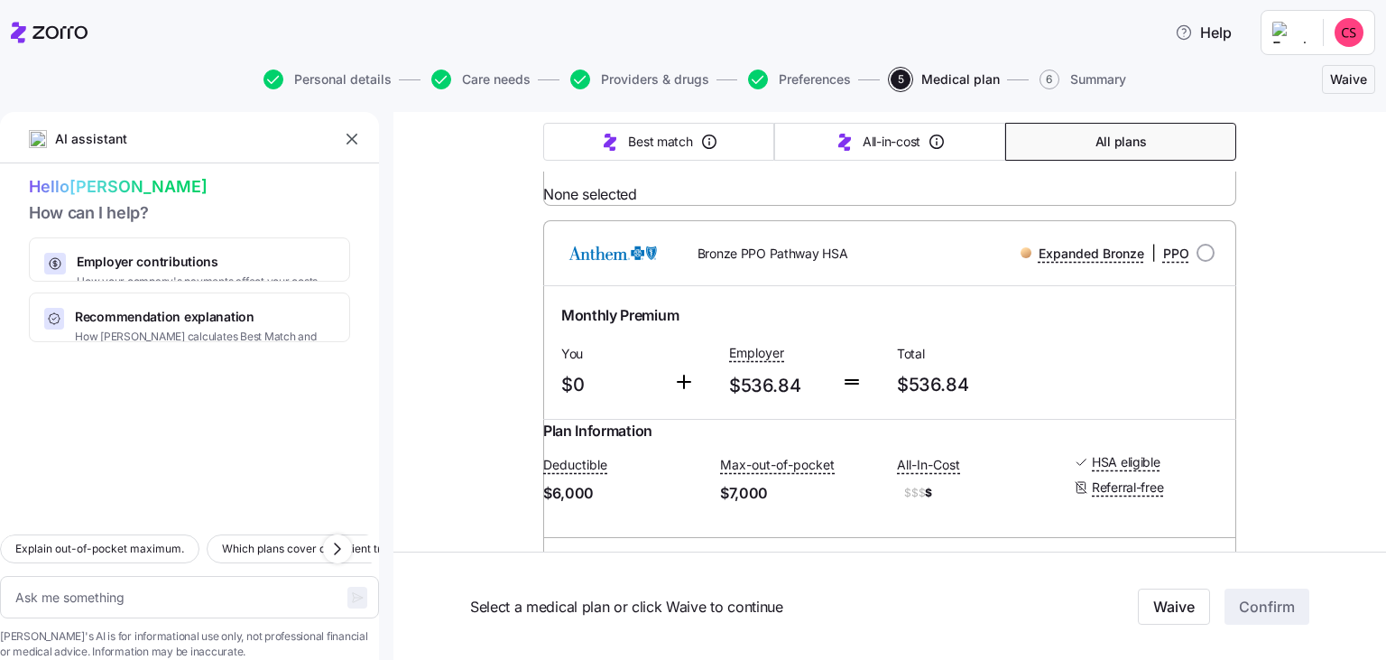
type textarea "x"
type input "Sorted by: Premium"
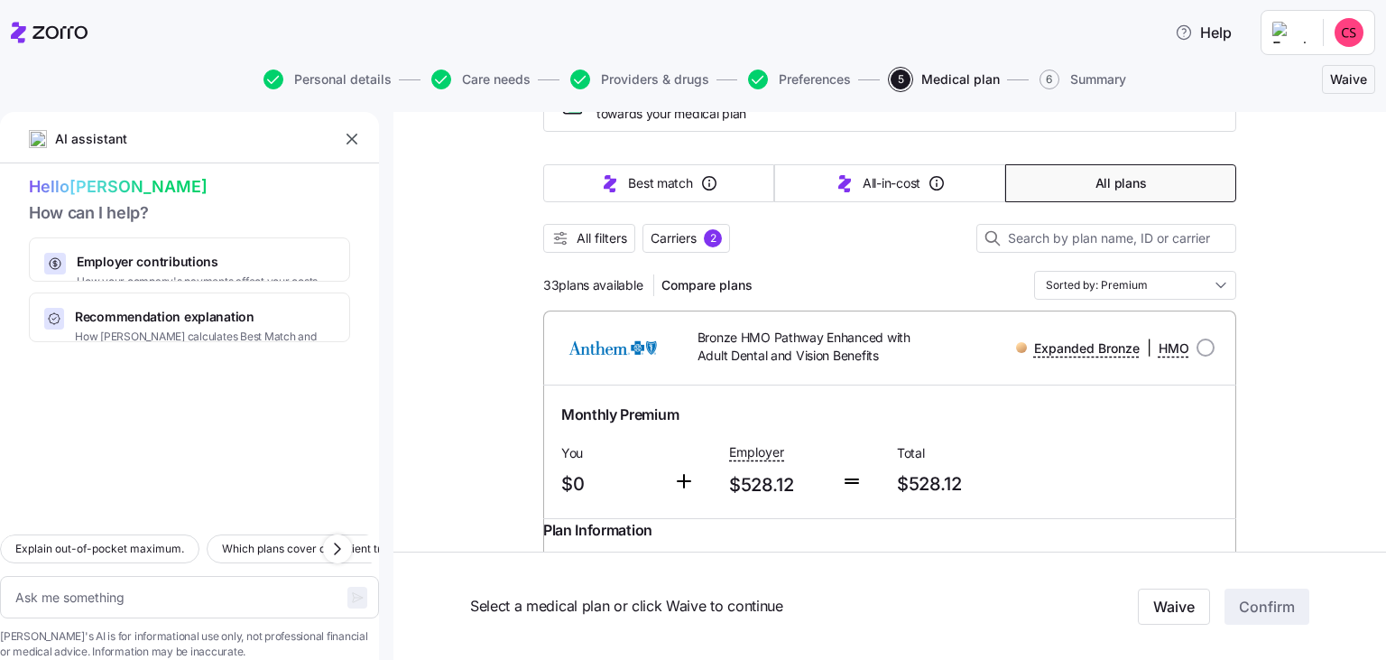
scroll to position [0, 0]
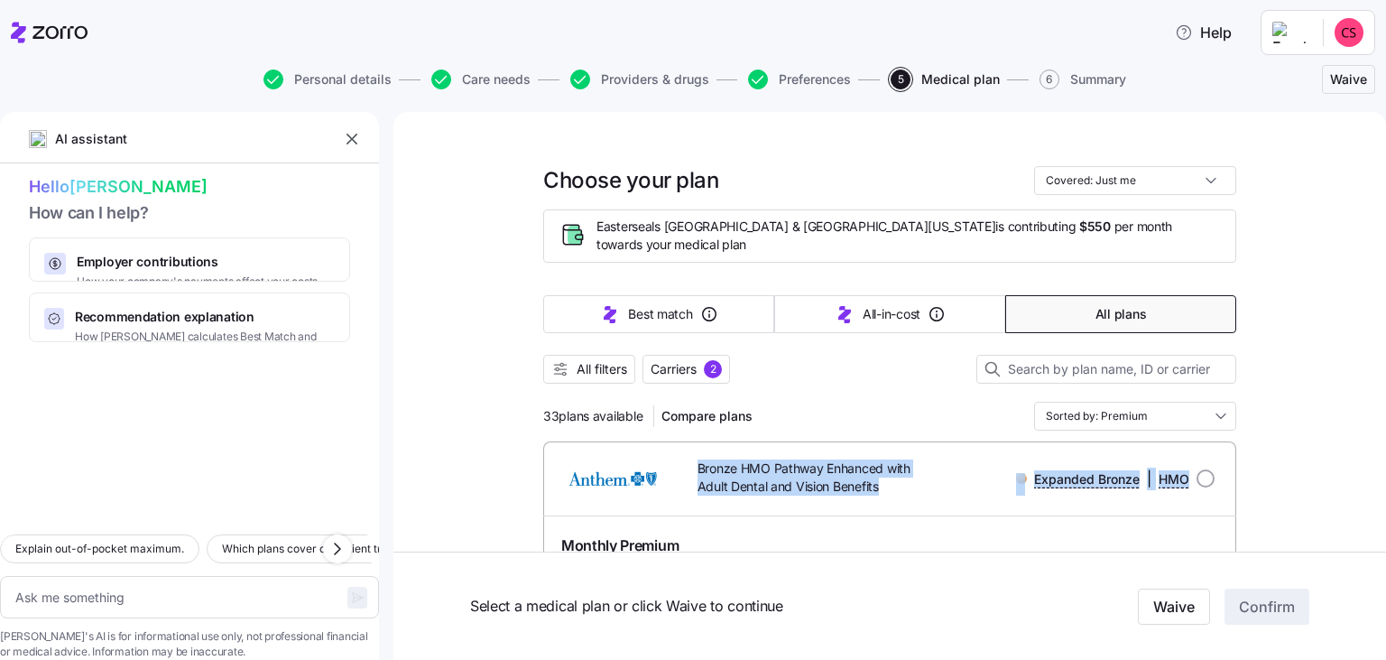
drag, startPoint x: 721, startPoint y: 431, endPoint x: 568, endPoint y: 471, distance: 158.7
copy div "Bronze HMO Pathway Enhanced with Adult Dental and Vision Benefits Expanded Bron…"
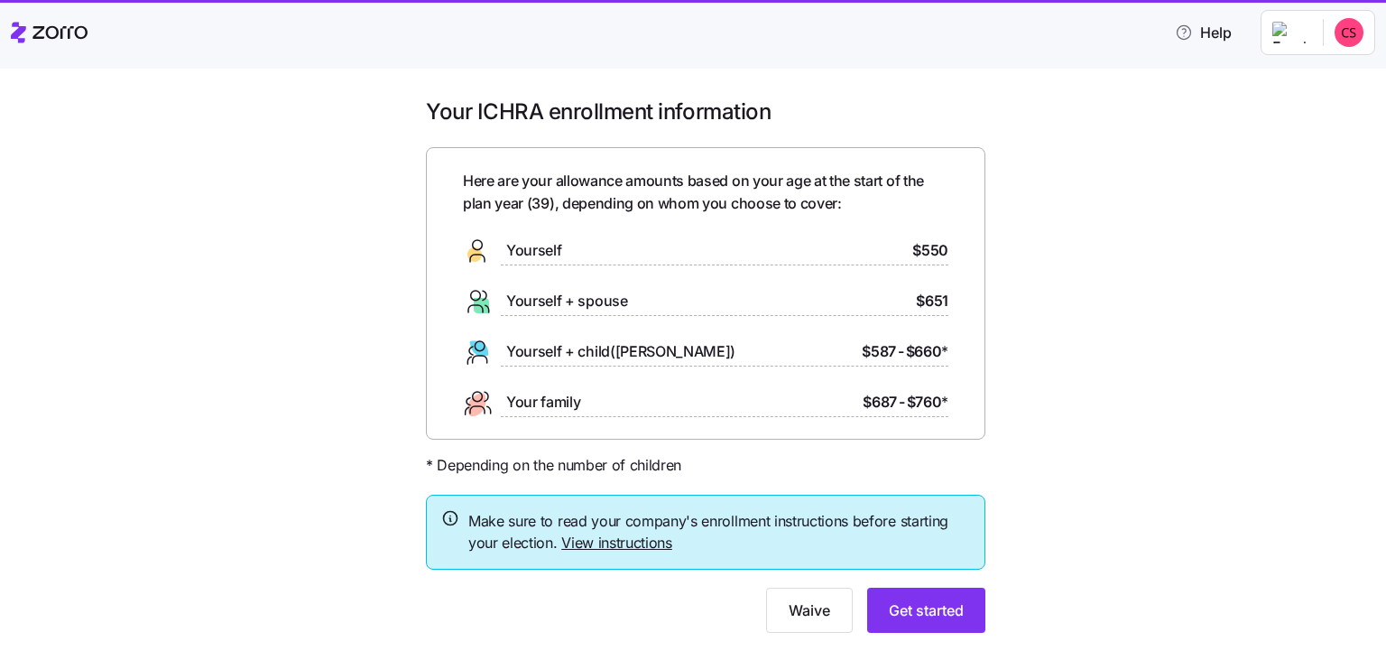
type textarea "x"
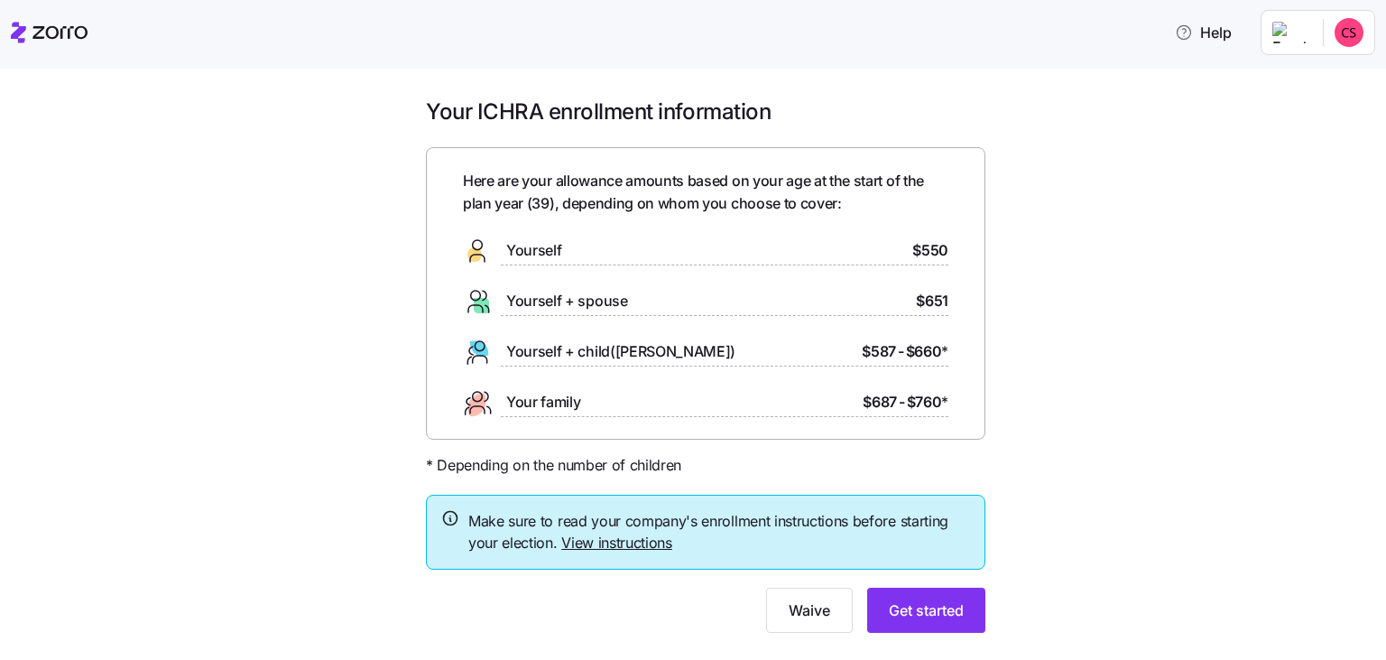
click at [552, 247] on span "Yourself" at bounding box center [533, 250] width 55 height 23
click at [943, 613] on span "Get started" at bounding box center [926, 610] width 75 height 22
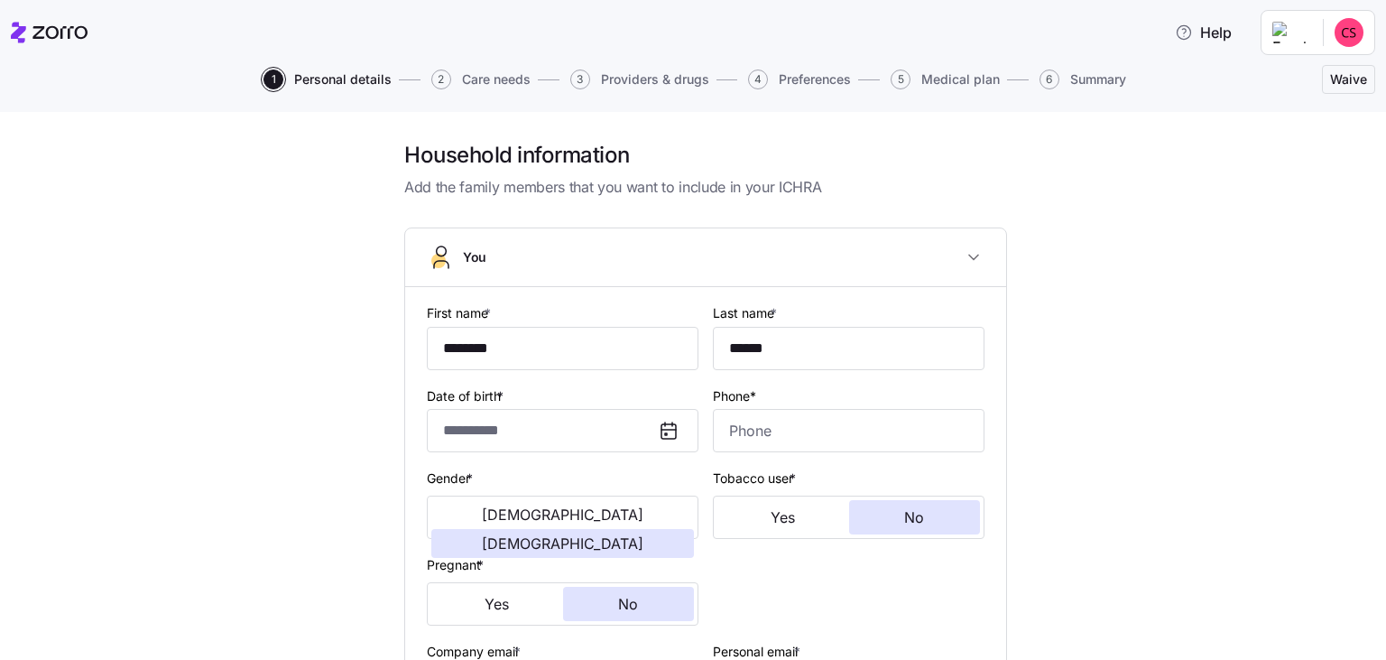
type input "********"
type input "******"
type input "**********"
type input "[PHONE_NUMBER]"
type input "[EMAIL_ADDRESS][DOMAIN_NAME]"
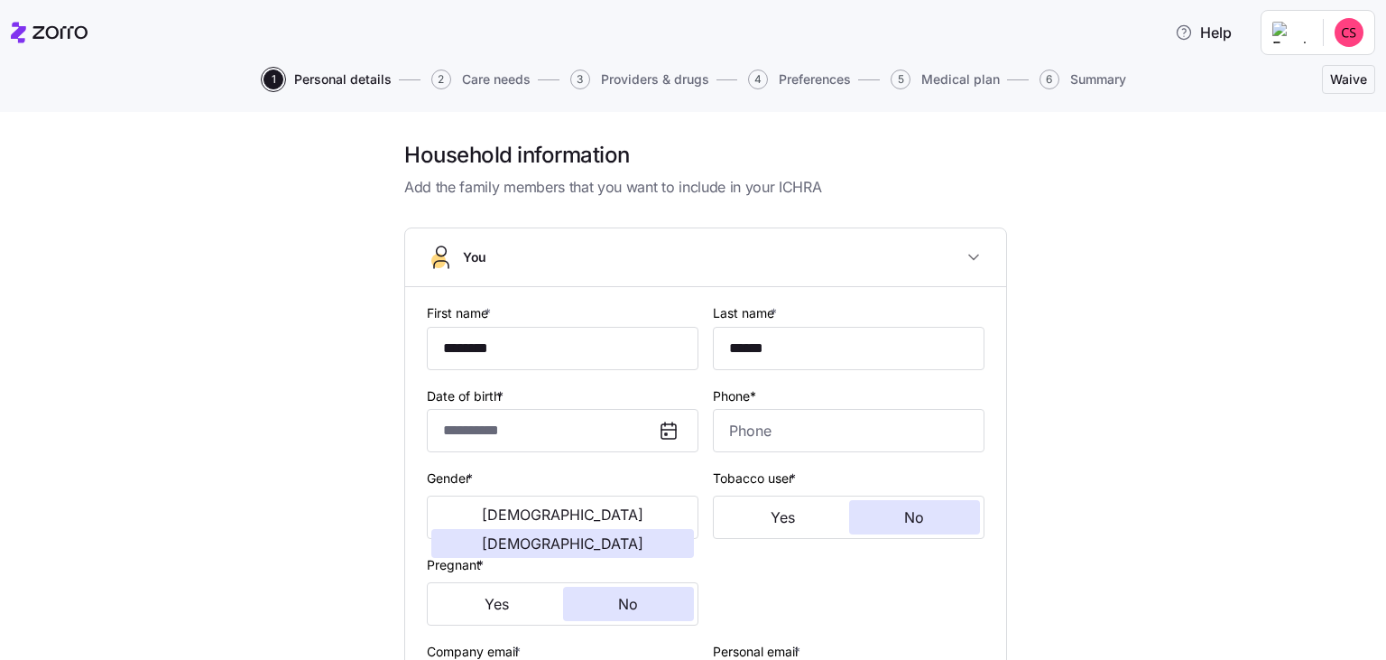
type input "[PERSON_NAME][EMAIL_ADDRESS][PERSON_NAME][DOMAIN_NAME]"
type input "**********"
checkbox input "true"
type input "[DEMOGRAPHIC_DATA] citizen"
type input "Single"
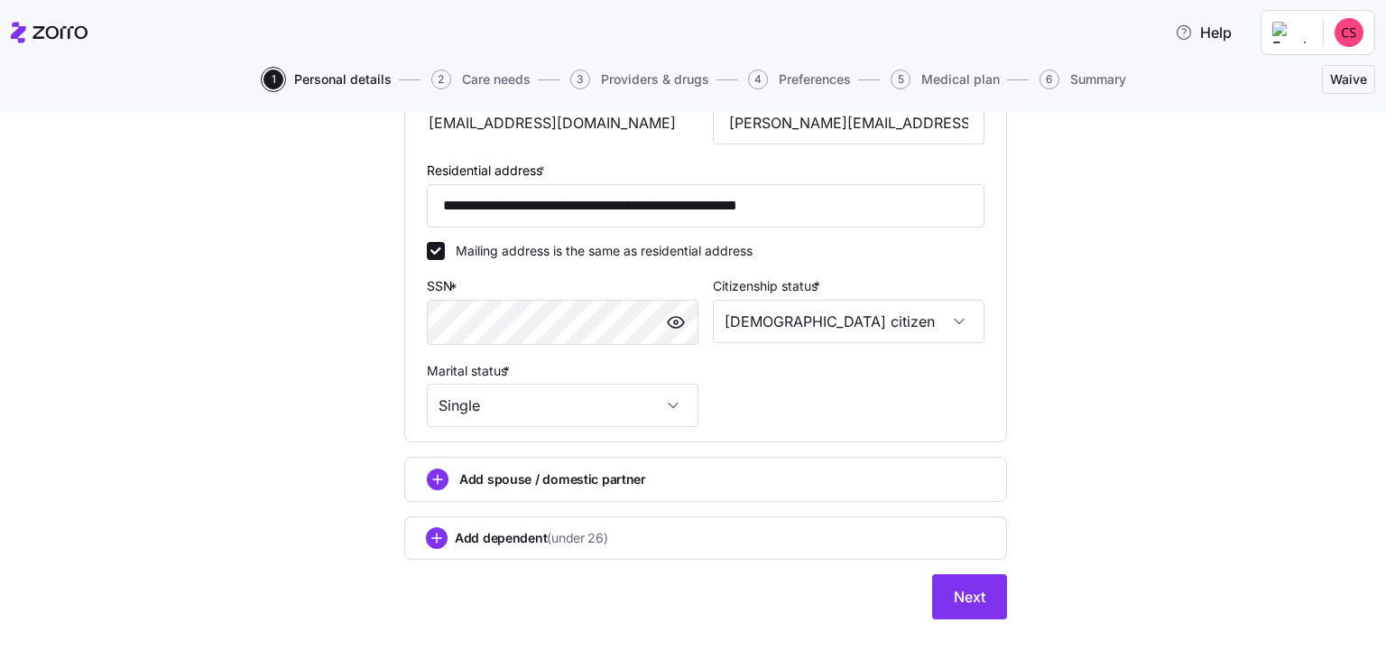
scroll to position [587, 0]
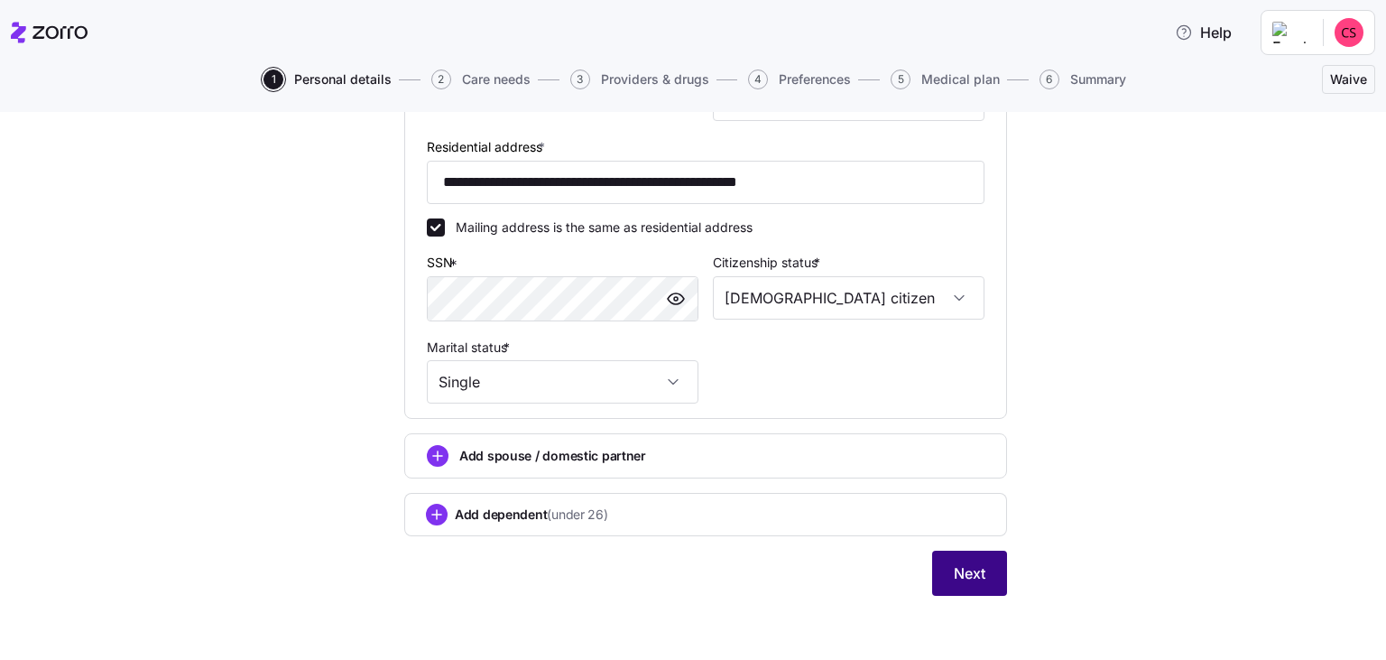
click at [977, 565] on span "Next" at bounding box center [970, 573] width 32 height 22
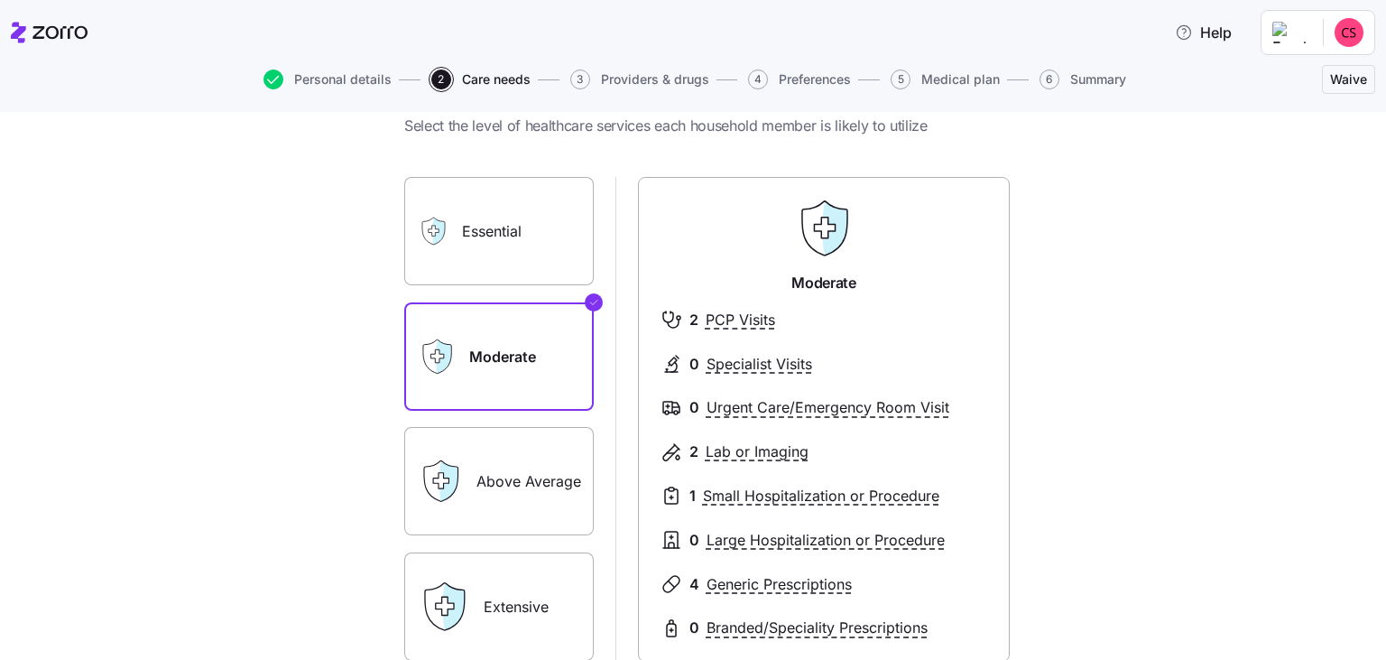
scroll to position [104, 0]
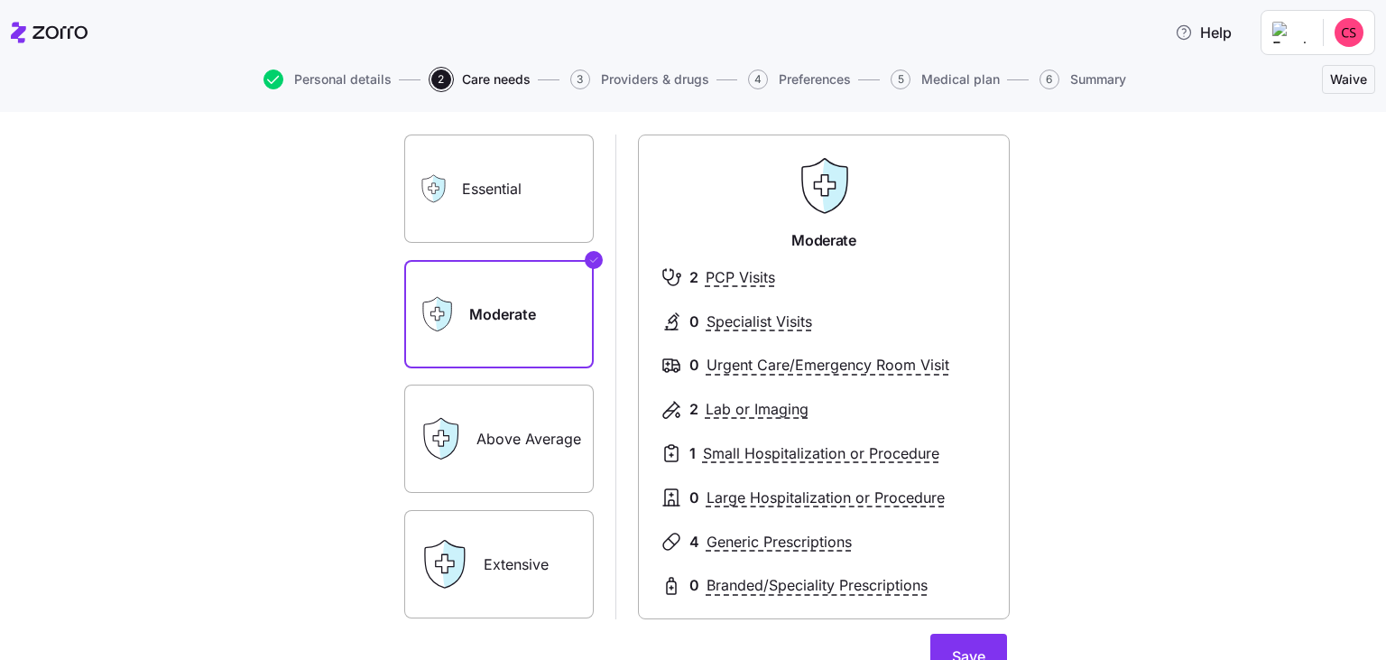
click at [435, 193] on icon at bounding box center [434, 188] width 11 height 11
click at [489, 192] on label "Essential" at bounding box center [499, 188] width 190 height 108
click at [0, 0] on input "Essential" at bounding box center [0, 0] width 0 height 0
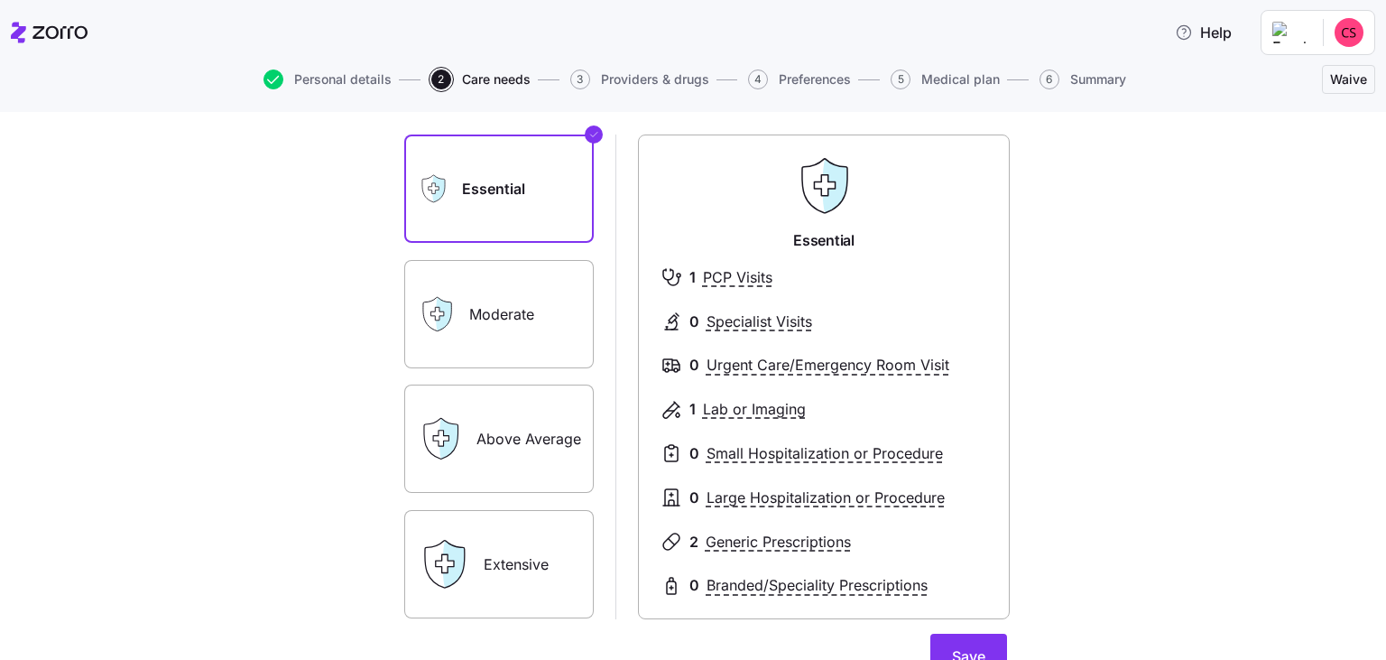
click at [533, 323] on label "Moderate" at bounding box center [499, 314] width 190 height 108
click at [0, 0] on input "Moderate" at bounding box center [0, 0] width 0 height 0
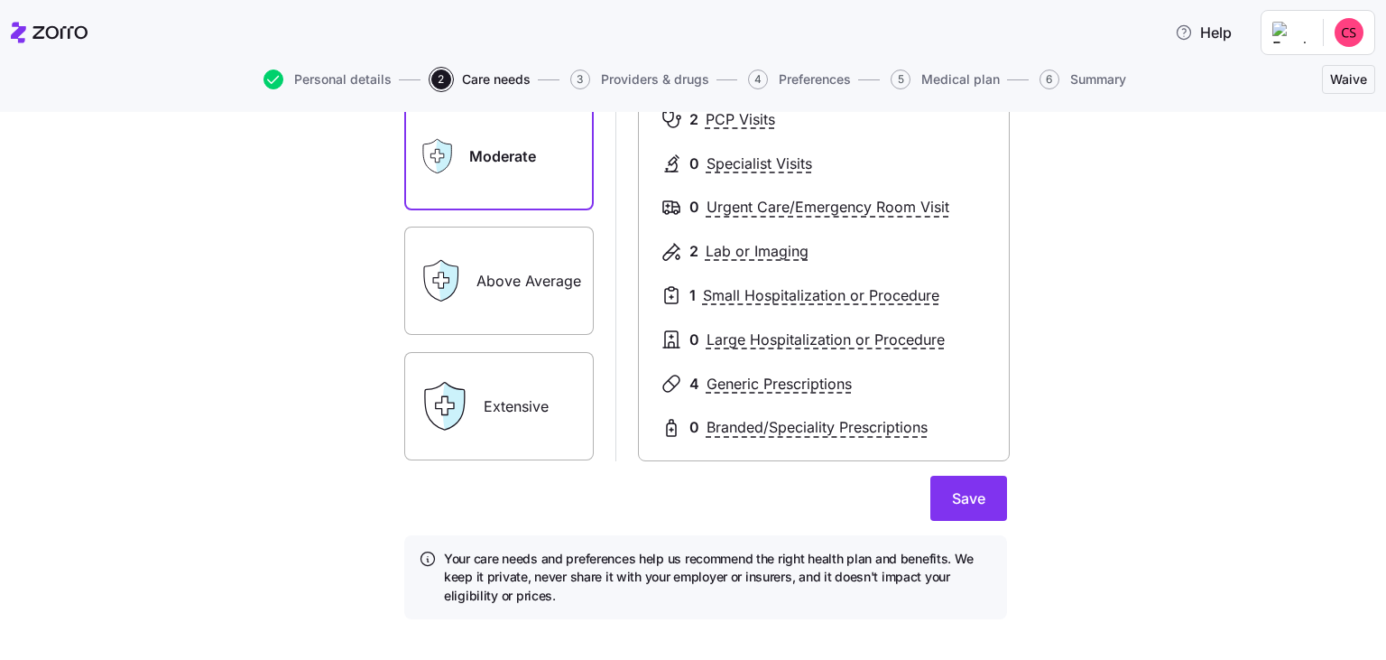
scroll to position [285, 0]
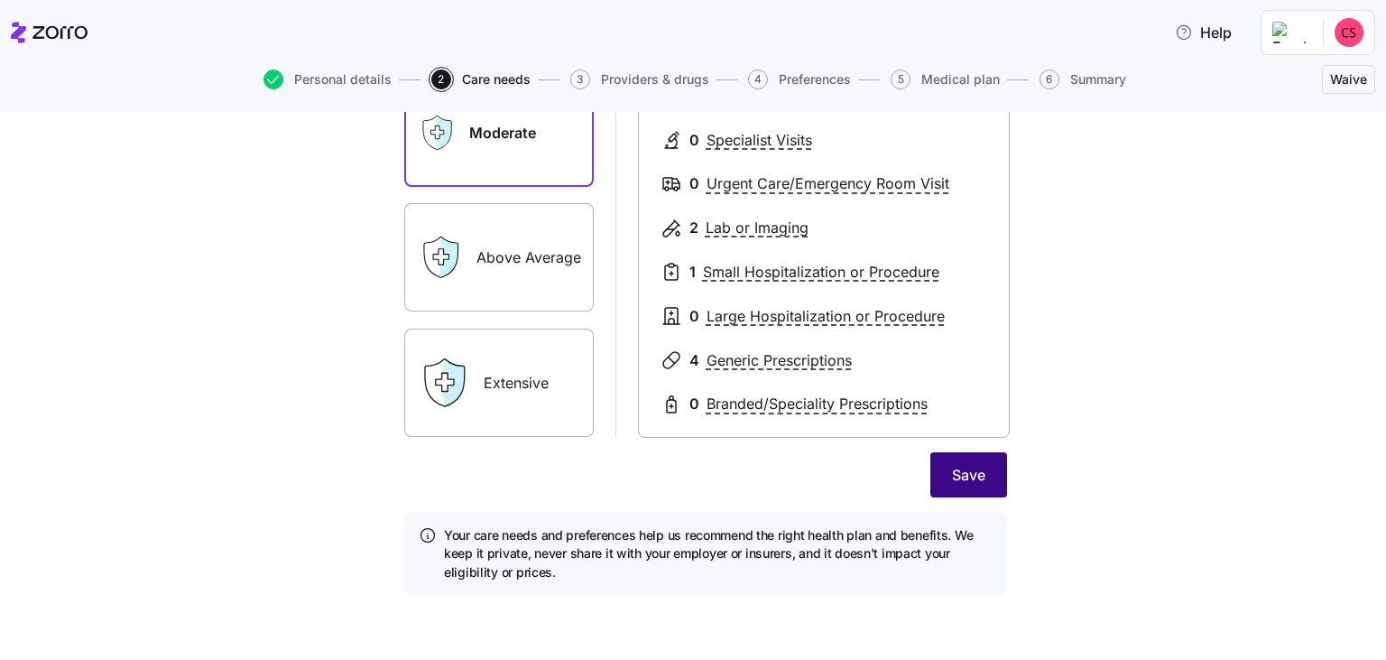
click at [987, 496] on button "Save" at bounding box center [969, 474] width 77 height 45
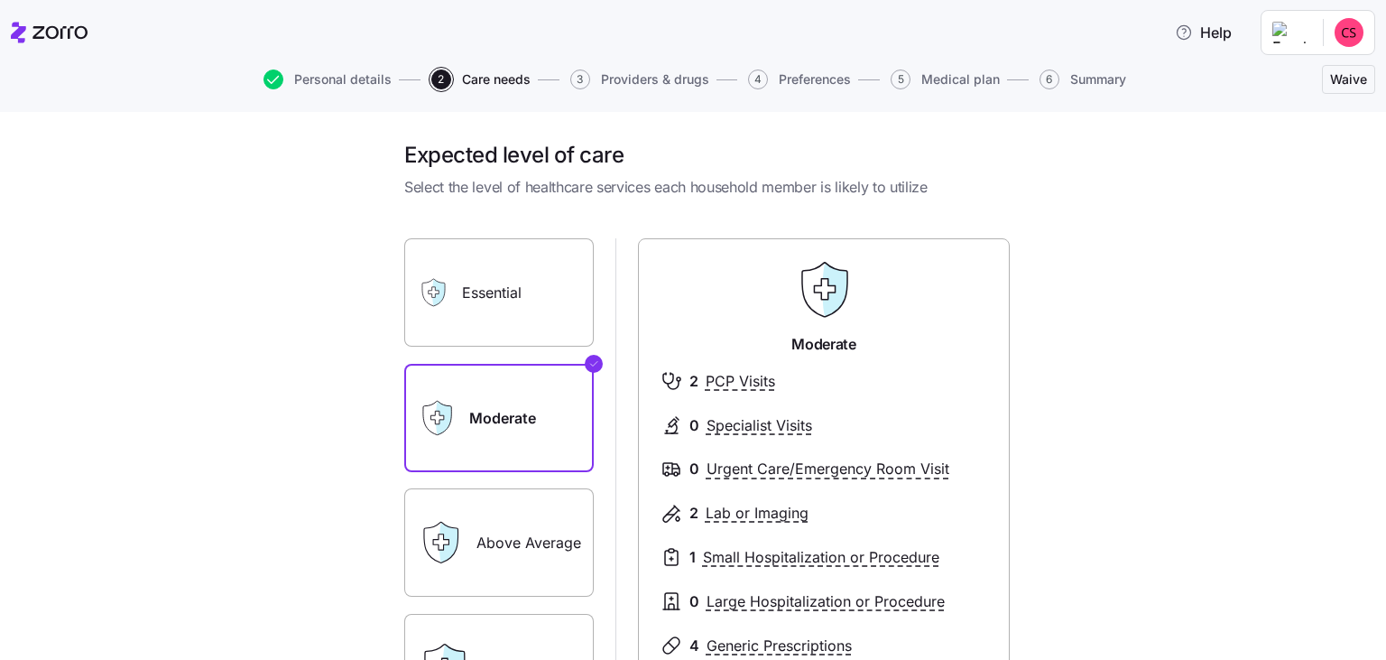
click at [469, 285] on label "Essential" at bounding box center [499, 292] width 190 height 108
click at [0, 0] on input "Essential" at bounding box center [0, 0] width 0 height 0
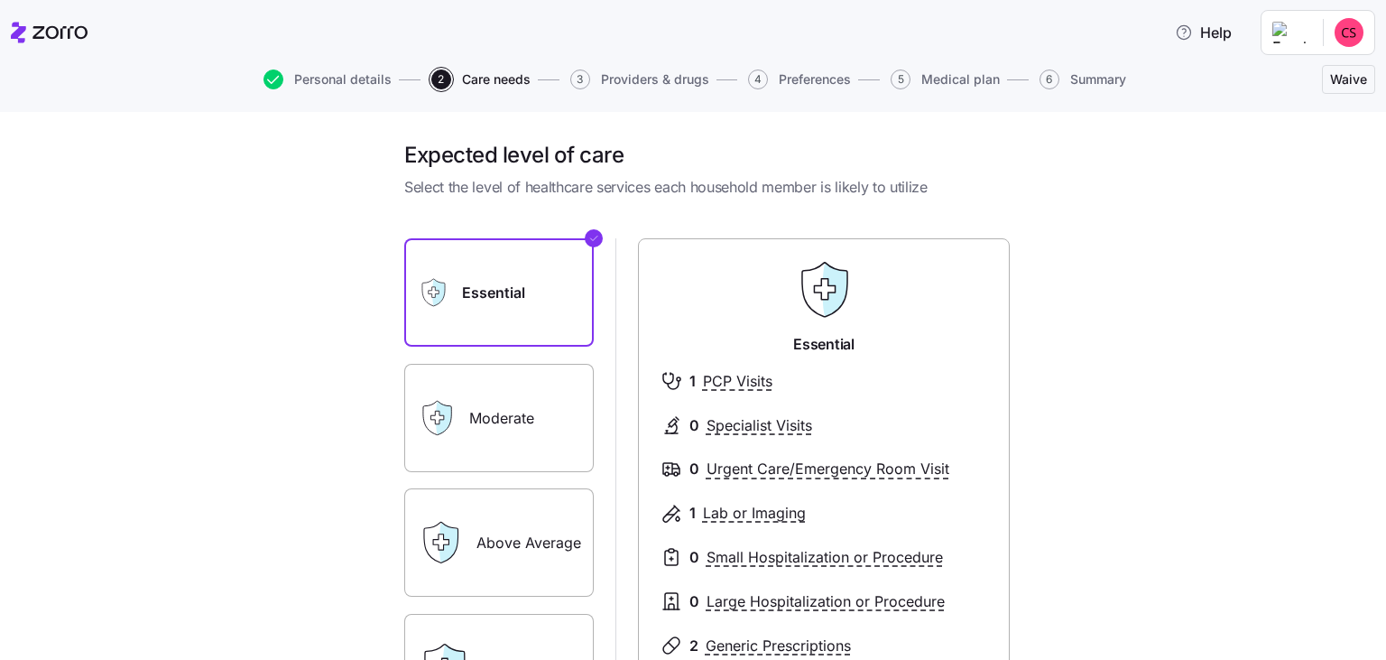
scroll to position [285, 0]
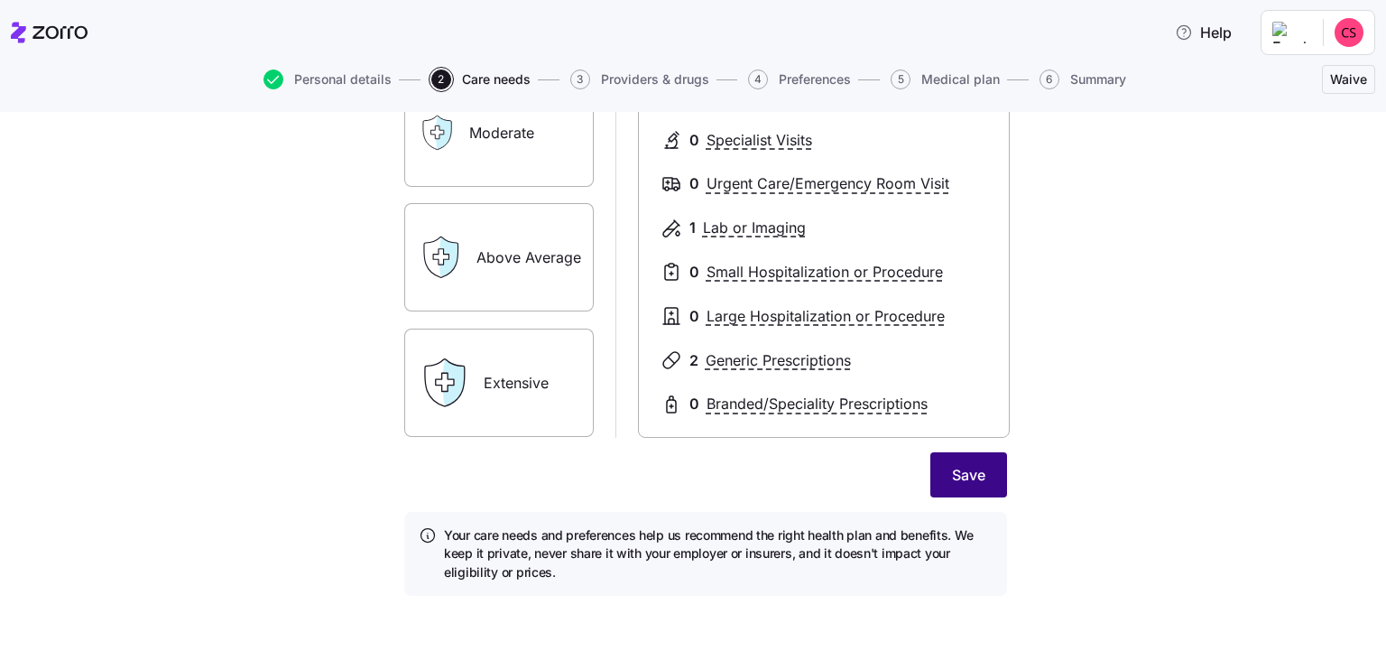
click at [1000, 468] on button "Save" at bounding box center [969, 474] width 77 height 45
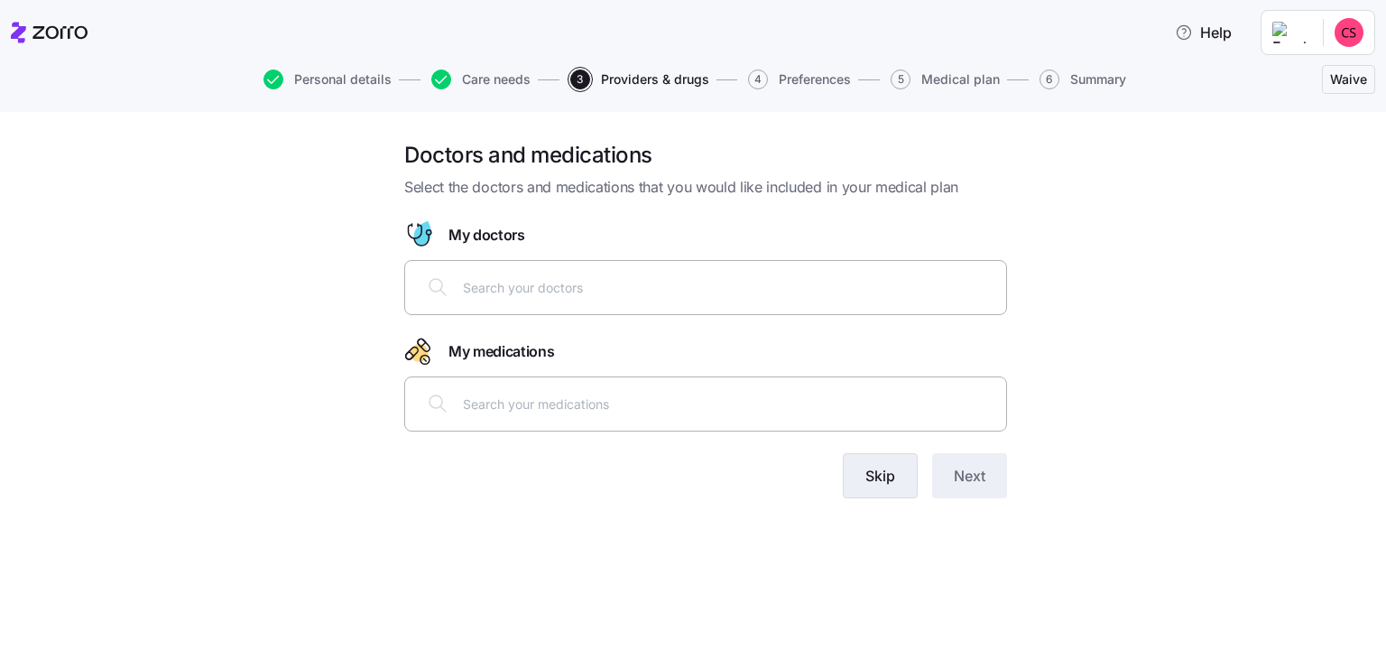
click at [850, 460] on button "Skip" at bounding box center [880, 475] width 75 height 45
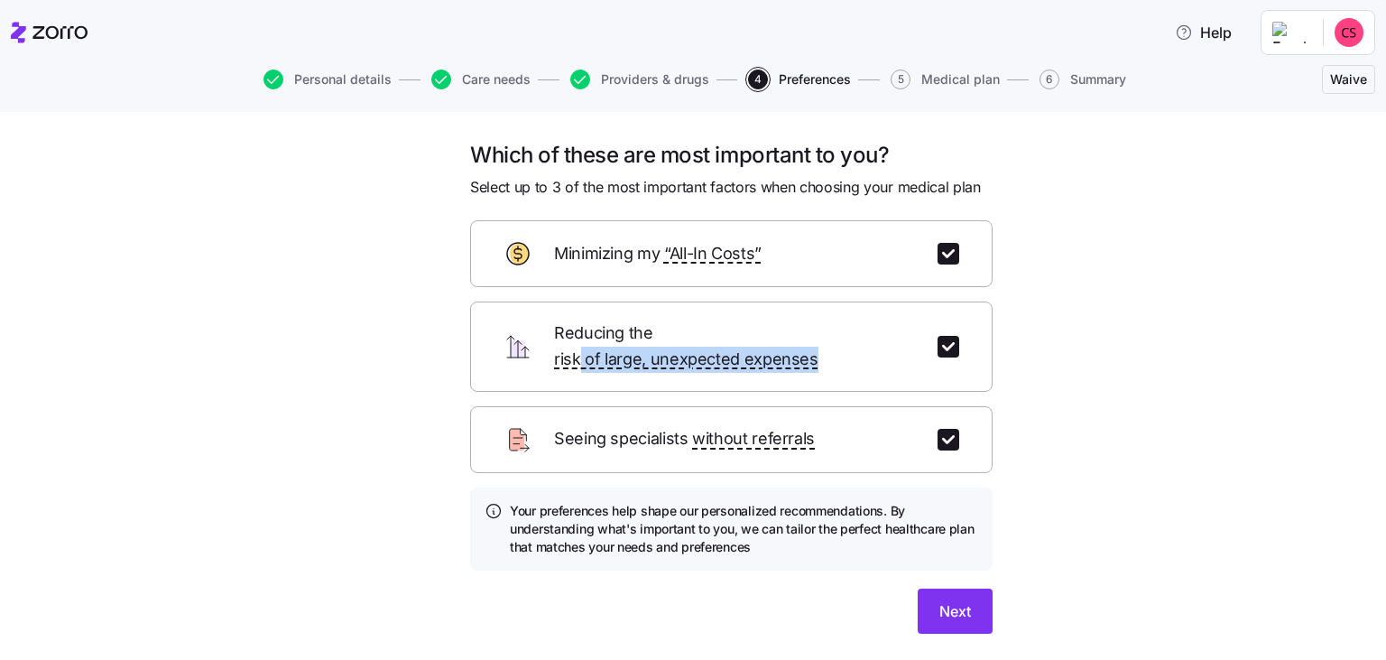
drag, startPoint x: 701, startPoint y: 442, endPoint x: 681, endPoint y: 348, distance: 96.0
click at [681, 348] on form "Minimizing my “All-In Costs” Reducing the risk of large, unexpected expenses Se…" at bounding box center [731, 426] width 523 height 413
drag, startPoint x: 653, startPoint y: 404, endPoint x: 644, endPoint y: 355, distance: 50.5
click at [644, 355] on form "Minimizing my “All-In Costs” Reducing the risk of large, unexpected expenses Se…" at bounding box center [731, 426] width 523 height 413
drag, startPoint x: 851, startPoint y: 407, endPoint x: 844, endPoint y: 377, distance: 30.6
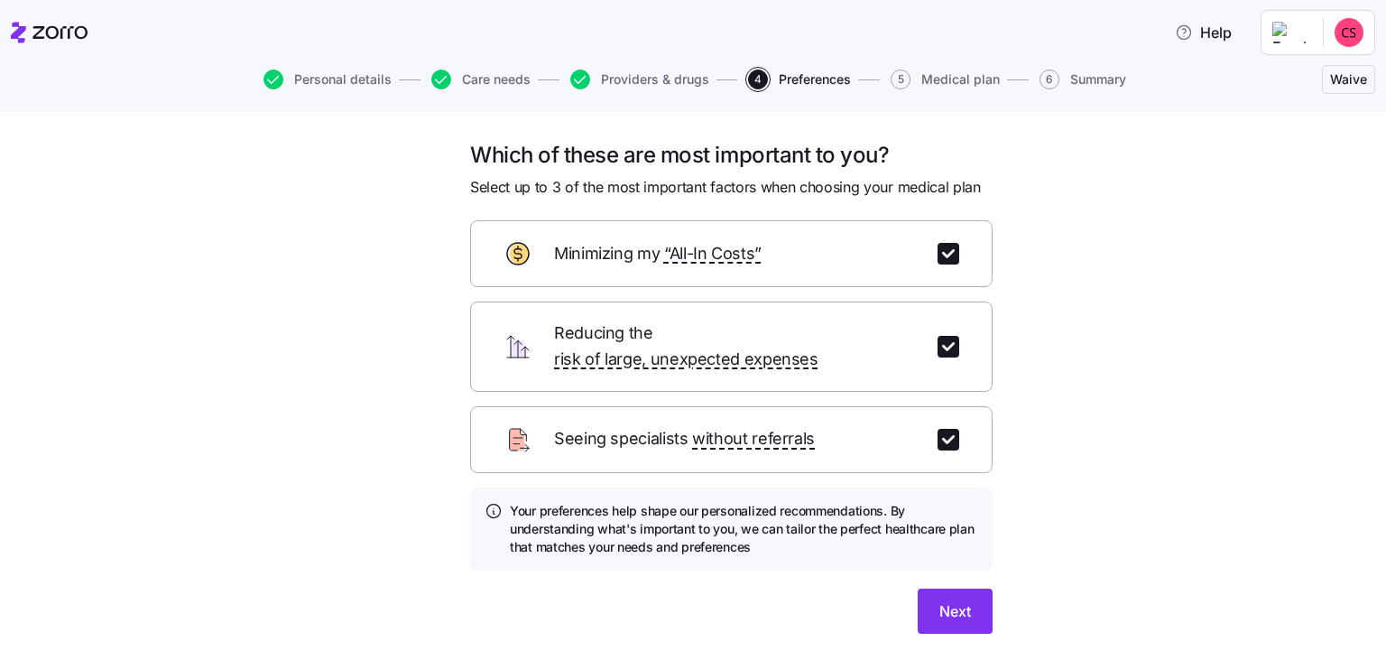
click at [844, 377] on form "Minimizing my “All-In Costs” Reducing the risk of large, unexpected expenses Se…" at bounding box center [731, 426] width 523 height 413
click at [972, 602] on button "Next" at bounding box center [955, 611] width 75 height 45
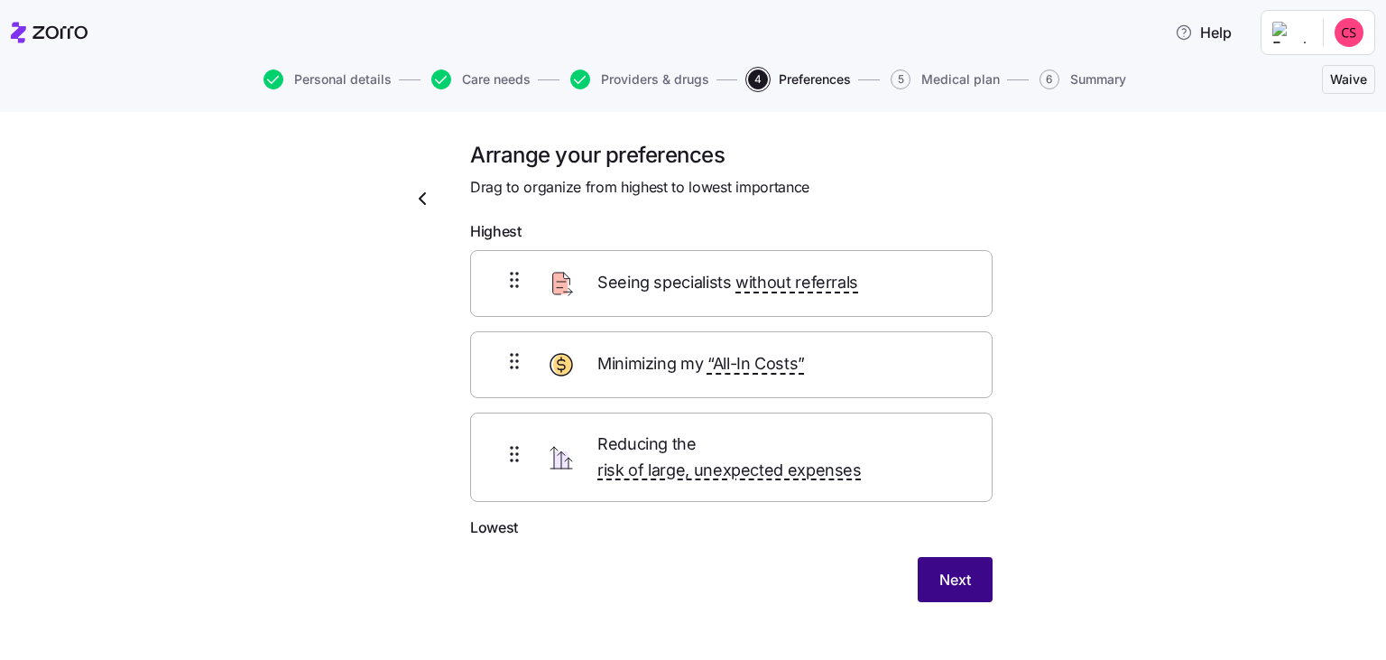
click at [966, 569] on span "Next" at bounding box center [956, 580] width 32 height 22
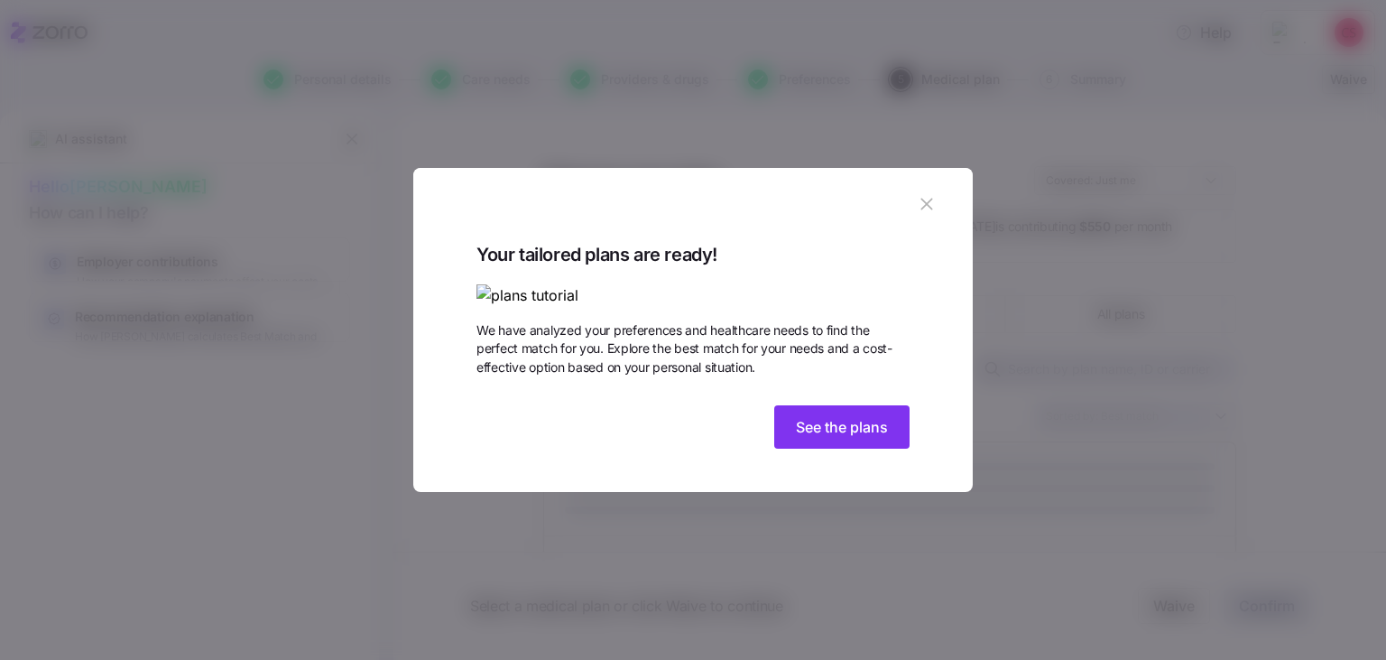
click at [872, 456] on div "Your tailored plans are ready! We have analyzed your preferences and healthcare…" at bounding box center [693, 348] width 433 height 216
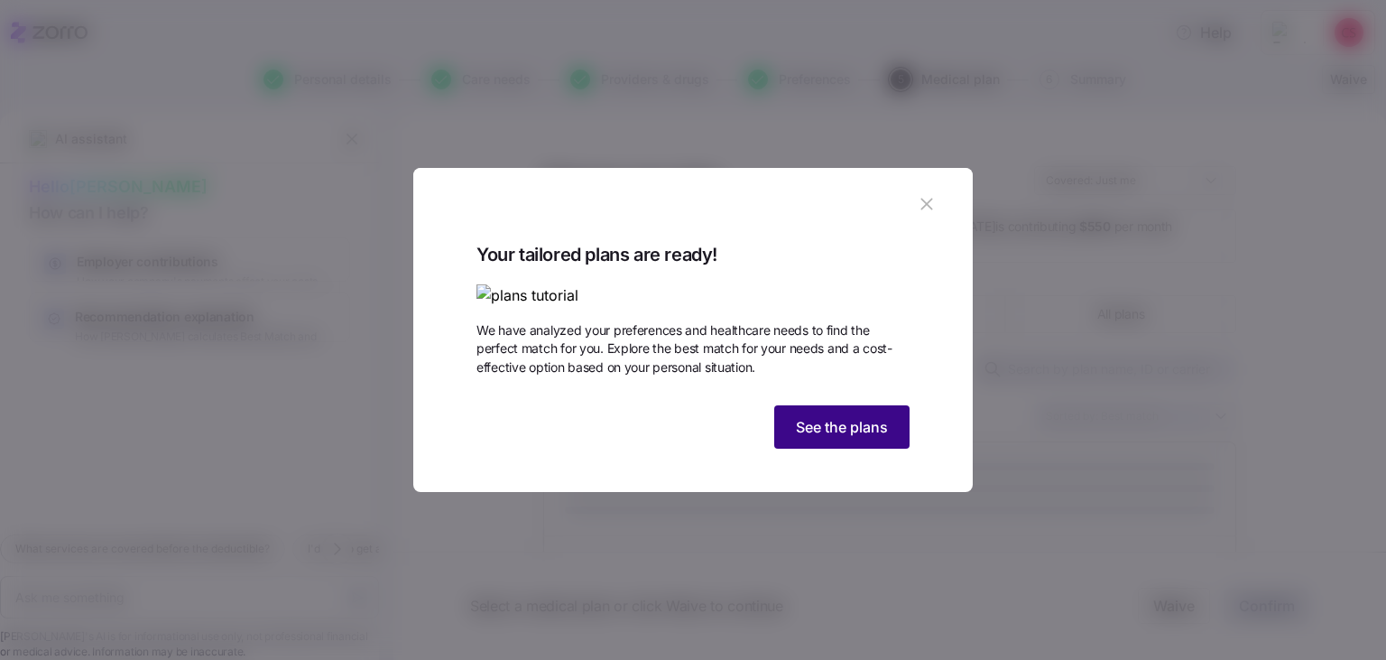
click at [814, 438] on span "See the plans" at bounding box center [842, 427] width 92 height 22
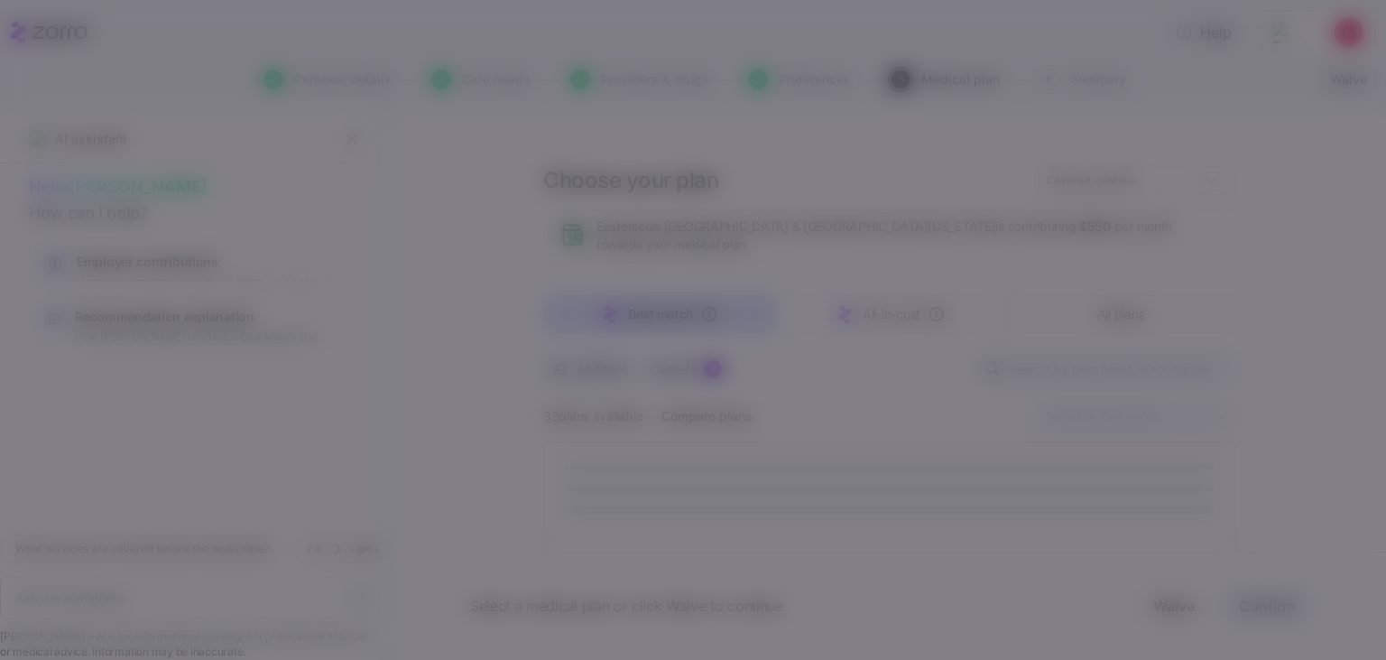
type textarea "x"
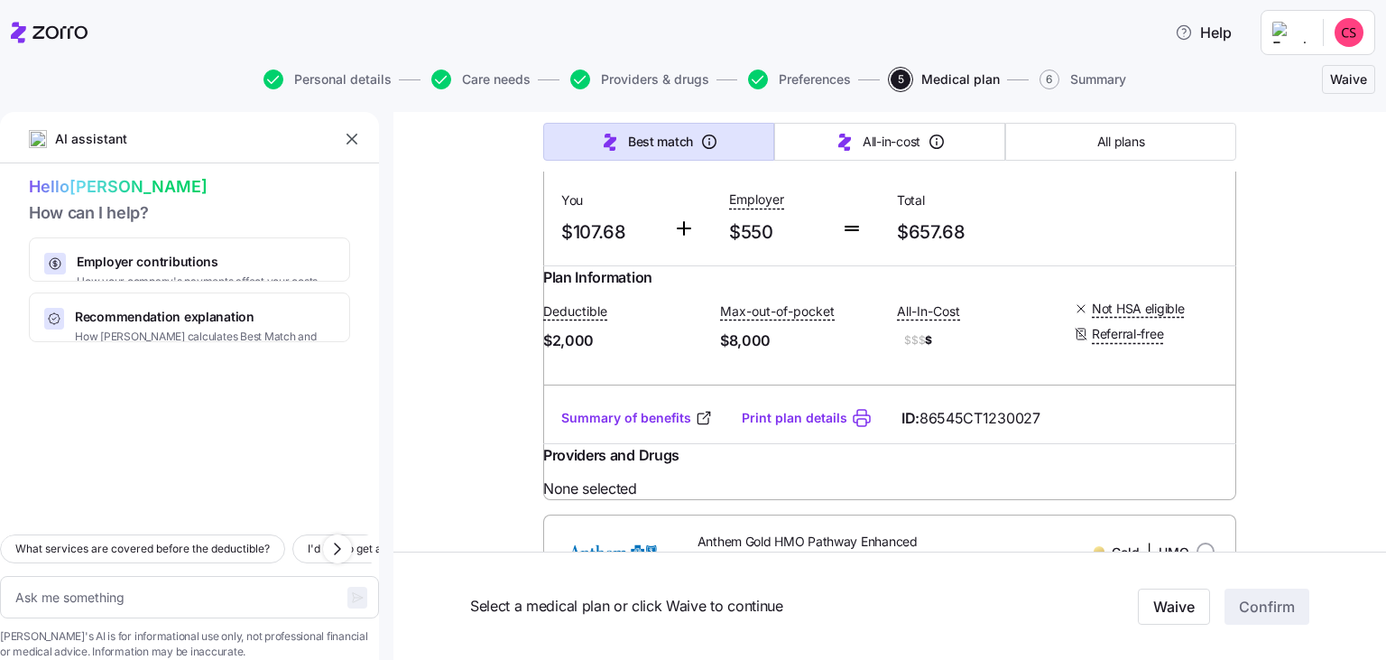
scroll to position [728, 0]
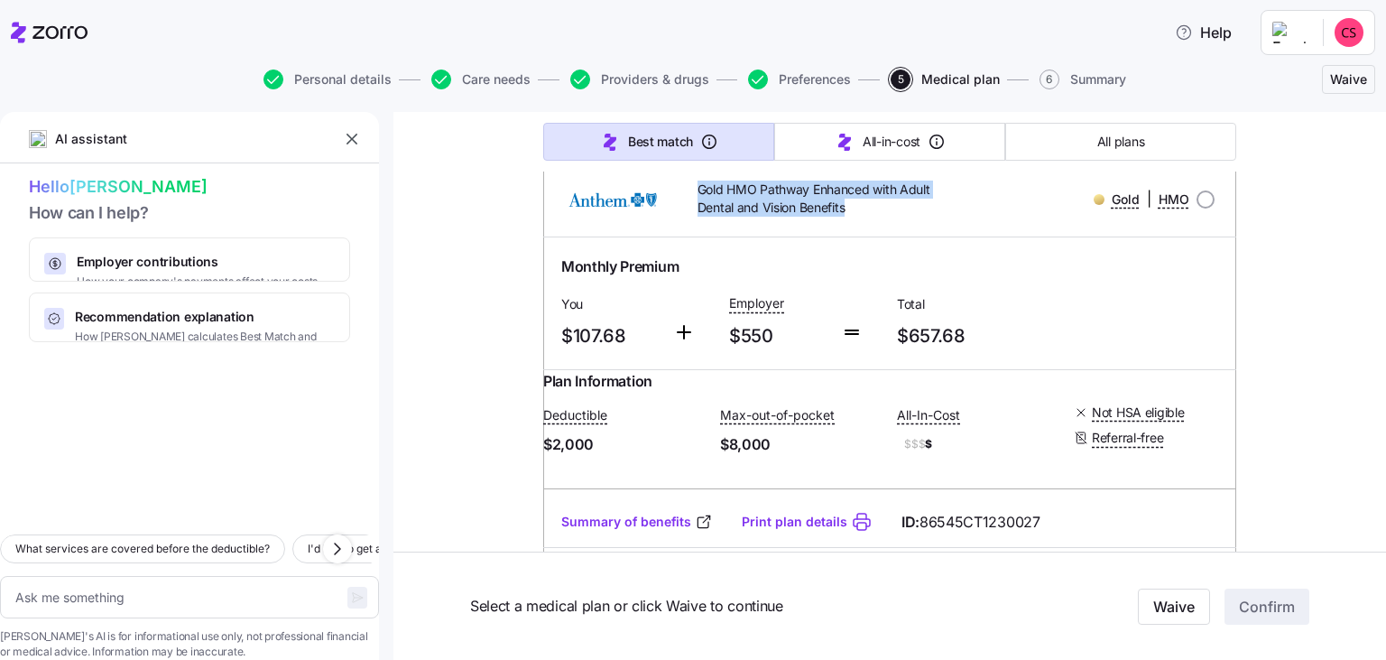
drag, startPoint x: 871, startPoint y: 255, endPoint x: 690, endPoint y: 226, distance: 183.7
click at [690, 226] on div "Gold HMO Pathway Enhanced with Adult Dental and Vision Benefits" at bounding box center [807, 199] width 277 height 52
click at [699, 218] on span "Gold HMO Pathway Enhanced with Adult Dental and Vision Benefits" at bounding box center [818, 199] width 241 height 37
click at [574, 221] on img at bounding box center [613, 199] width 111 height 43
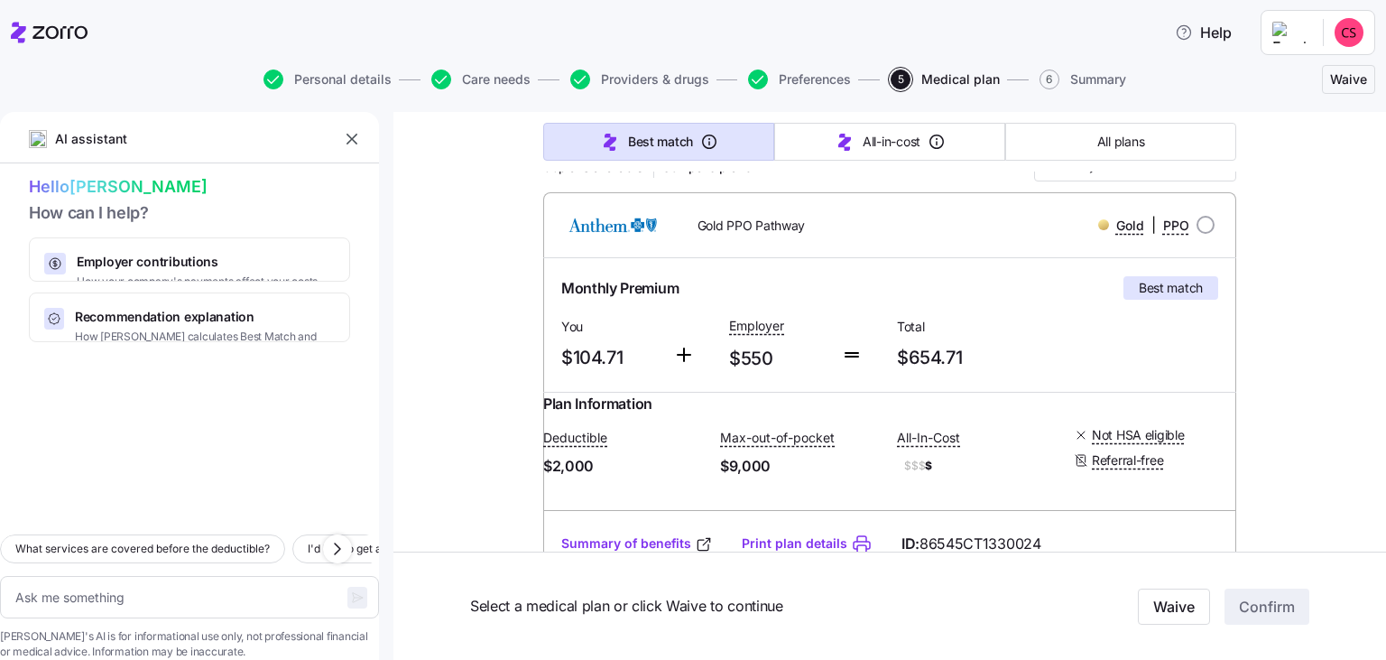
scroll to position [181, 0]
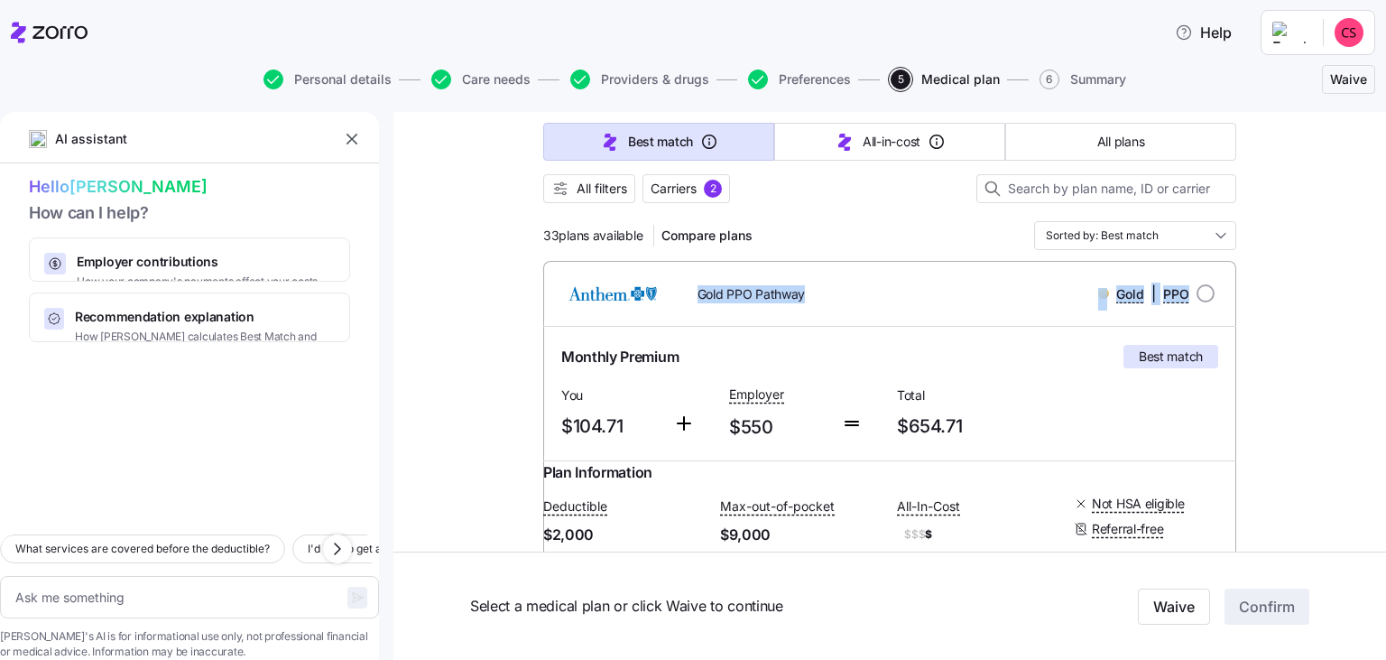
drag, startPoint x: 1078, startPoint y: 506, endPoint x: 552, endPoint y: 282, distance: 572.2
copy div "Gold PPO Pathway Gold | PPO"
click at [1207, 287] on input "radio" at bounding box center [1206, 293] width 18 height 18
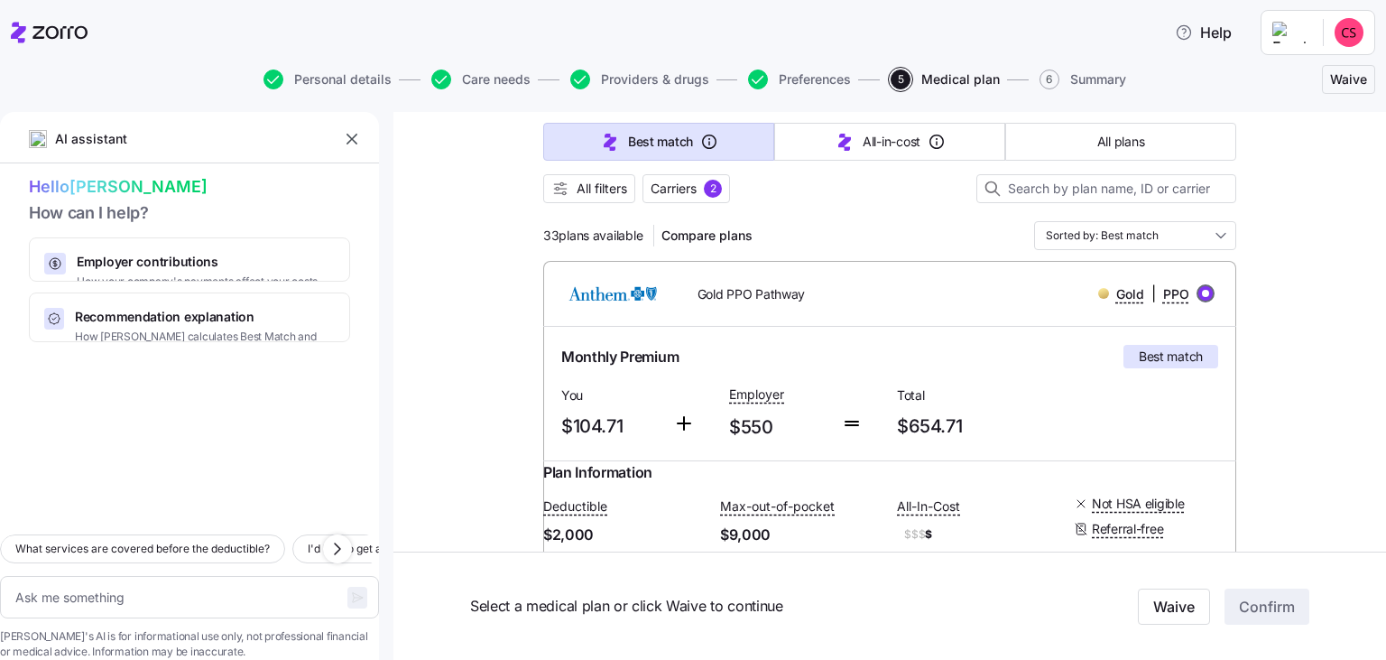
radio input "true"
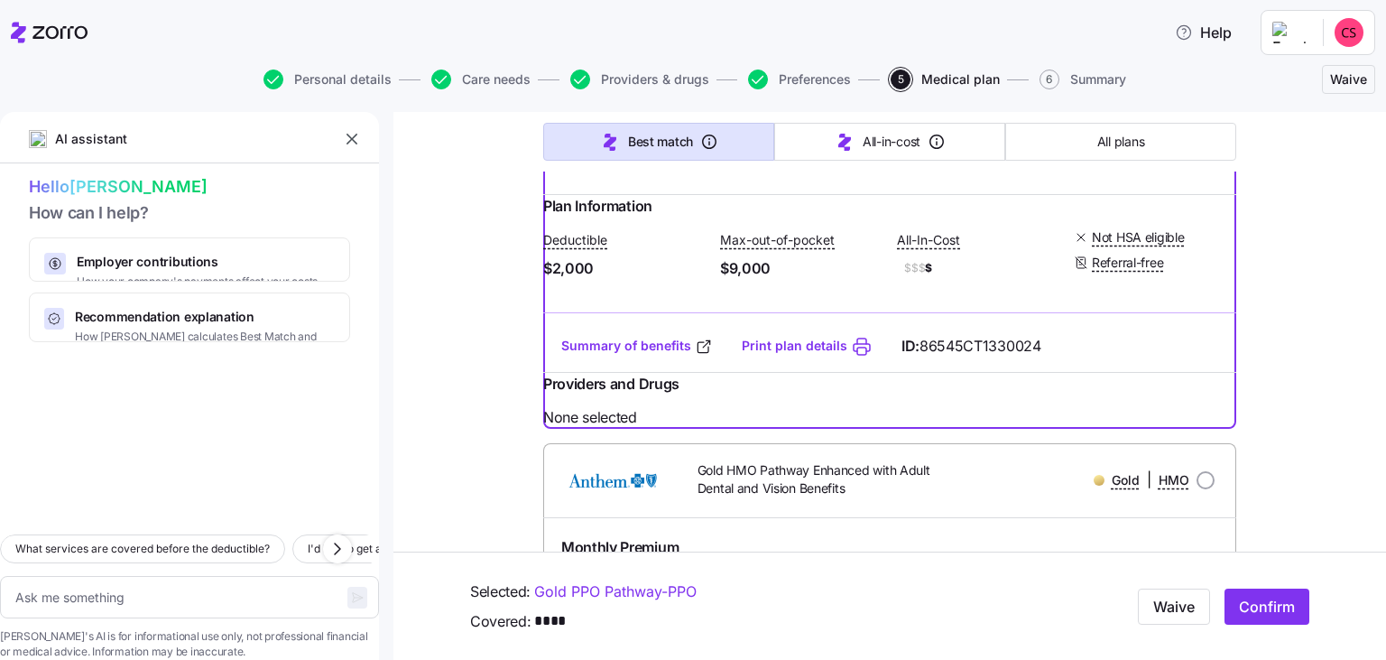
scroll to position [492, 0]
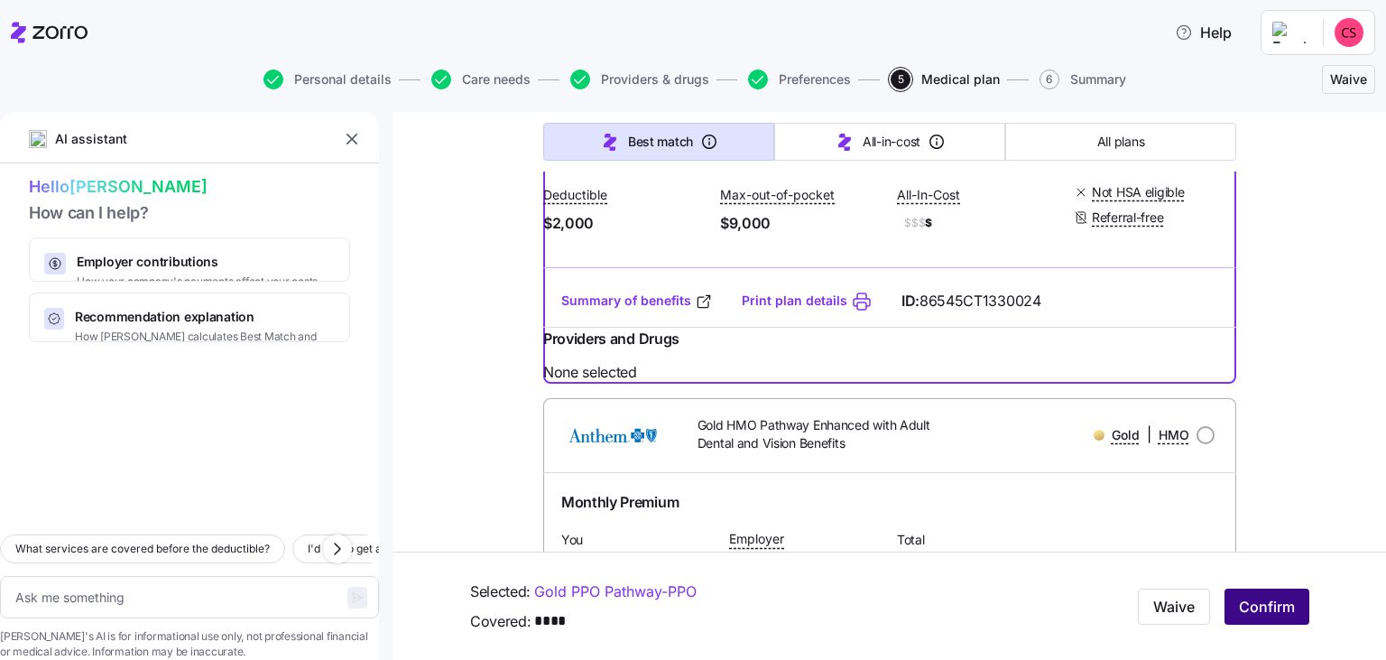
click at [1277, 619] on button "Confirm" at bounding box center [1267, 607] width 85 height 36
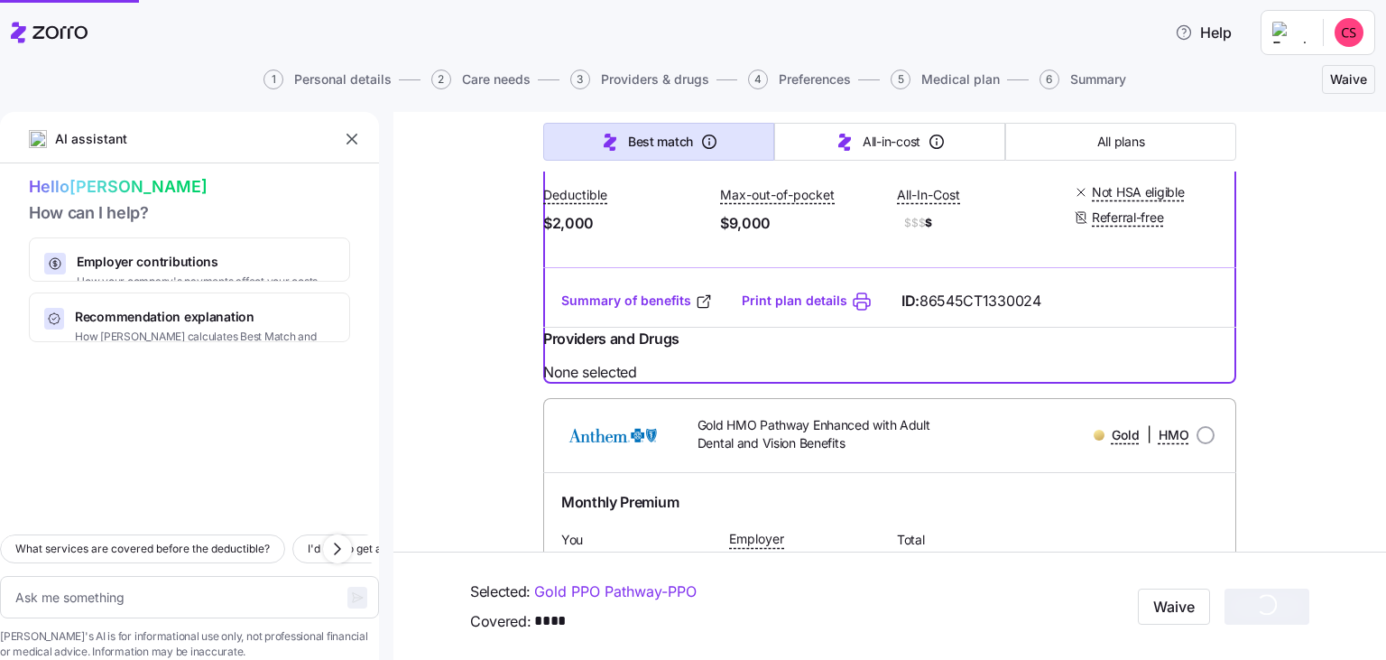
type textarea "x"
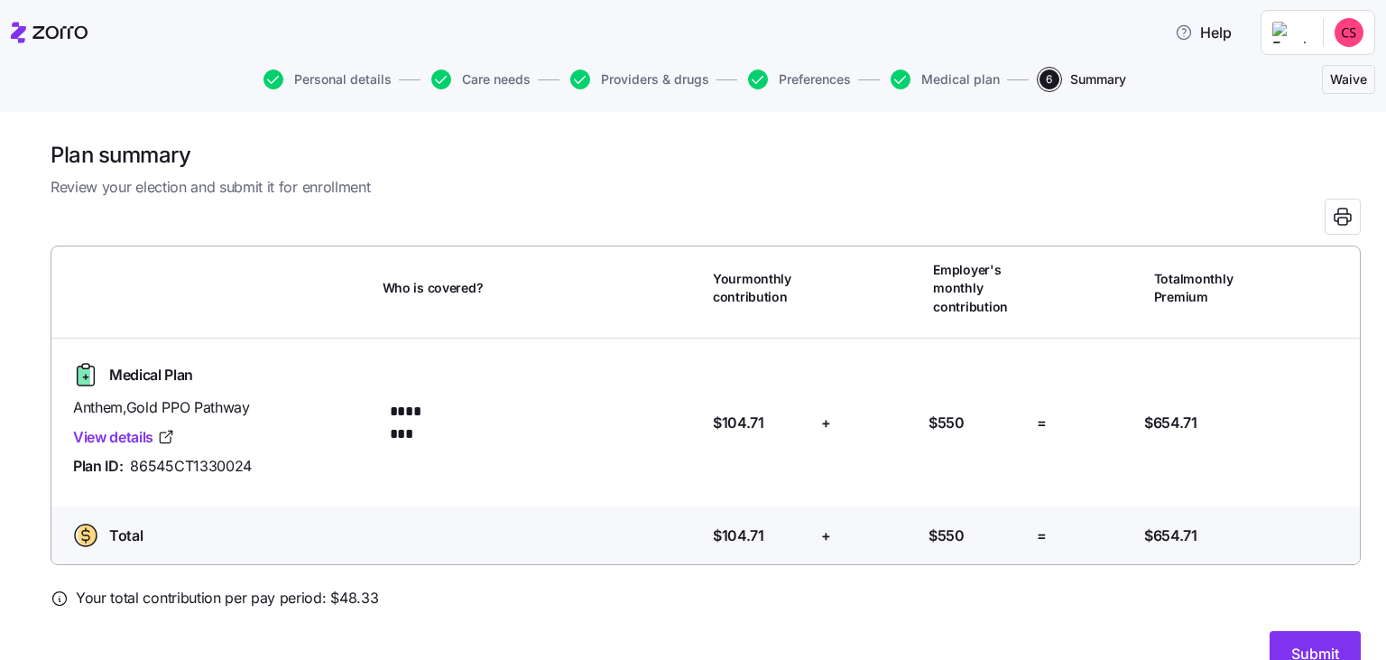
scroll to position [37, 0]
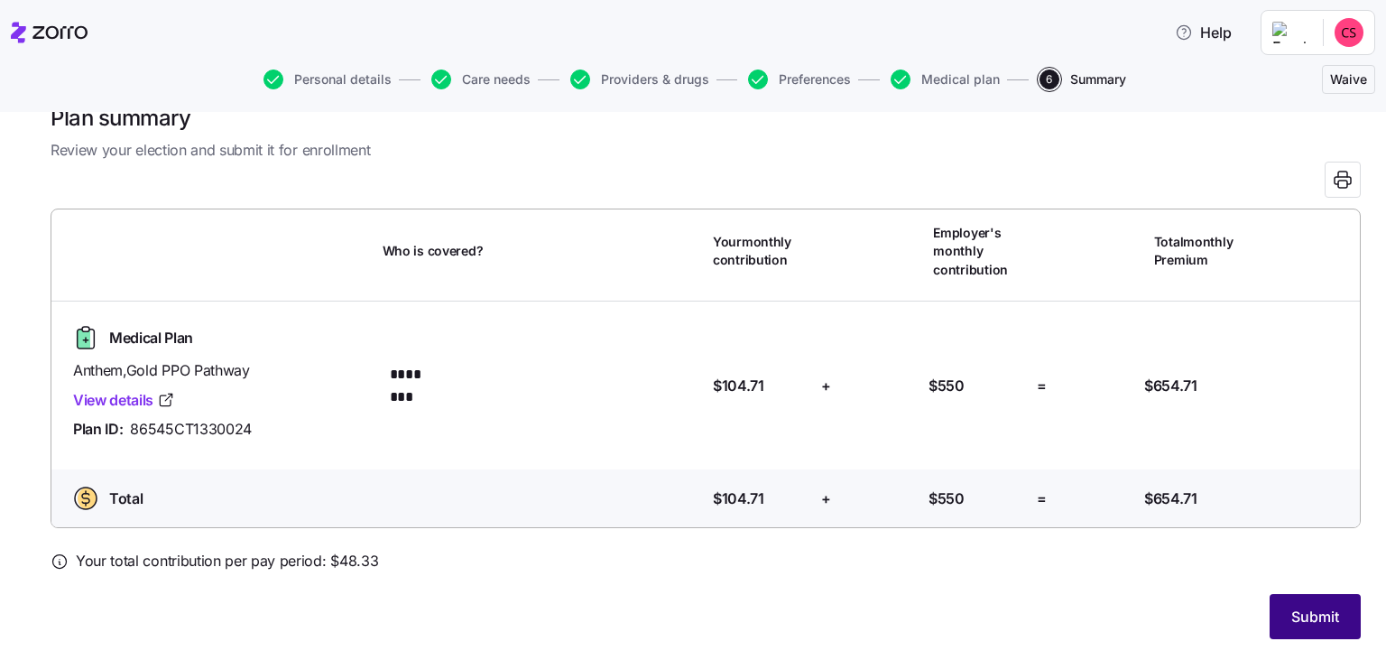
click at [1323, 633] on button "Submit" at bounding box center [1315, 616] width 91 height 45
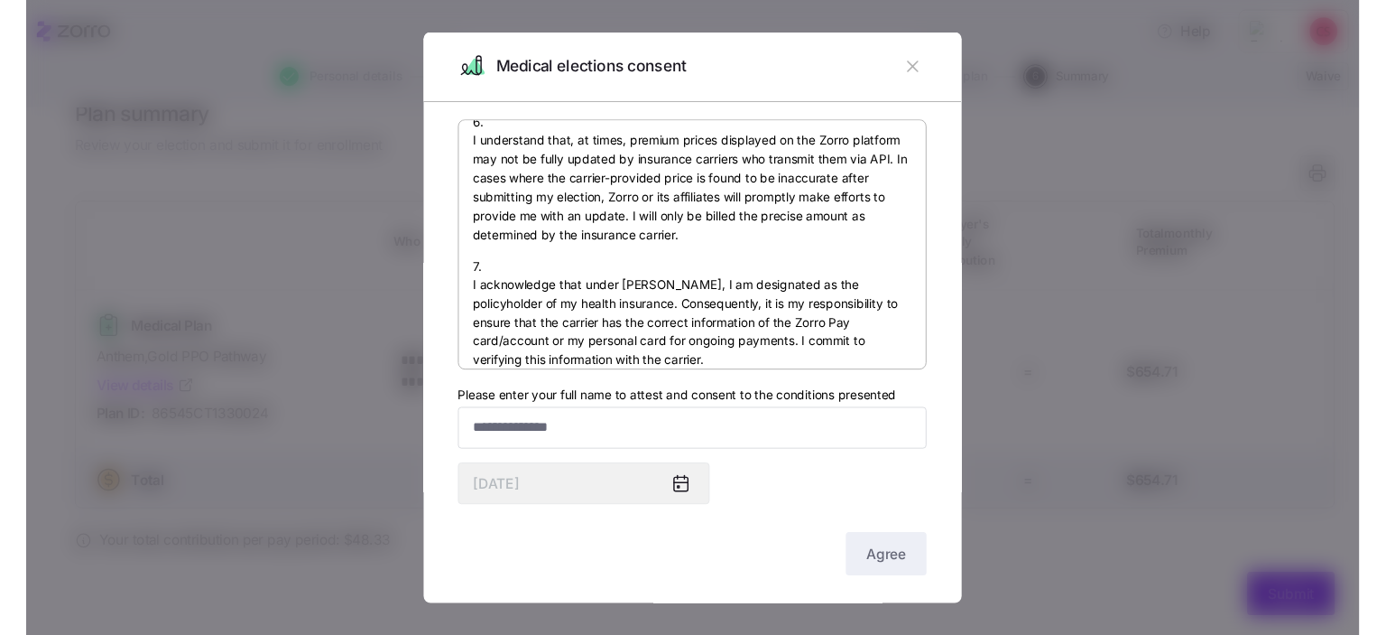
scroll to position [1278, 0]
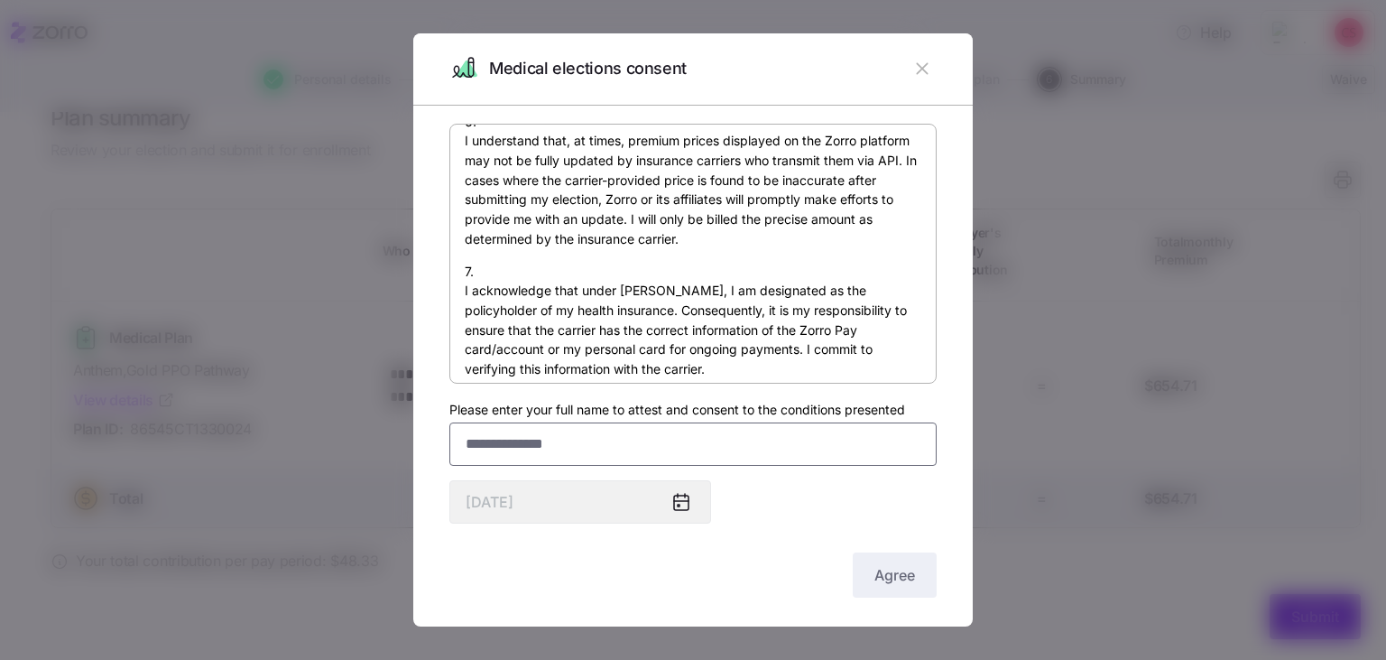
click at [605, 433] on input "Please enter your full name to attest and consent to the conditions presented" at bounding box center [693, 443] width 487 height 43
type input "**********"
click at [879, 570] on span "Agree" at bounding box center [895, 575] width 41 height 22
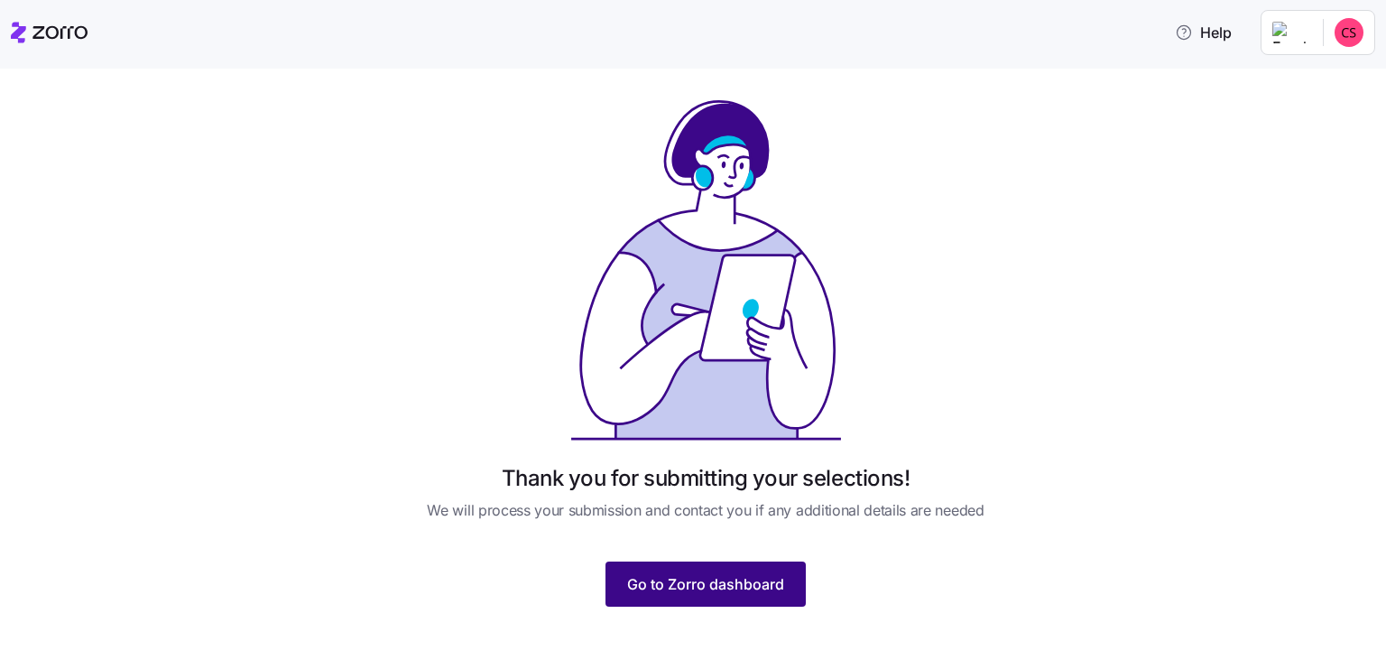
click at [787, 606] on button "Go to Zorro dashboard" at bounding box center [706, 583] width 200 height 45
